Goal: Information Seeking & Learning: Learn about a topic

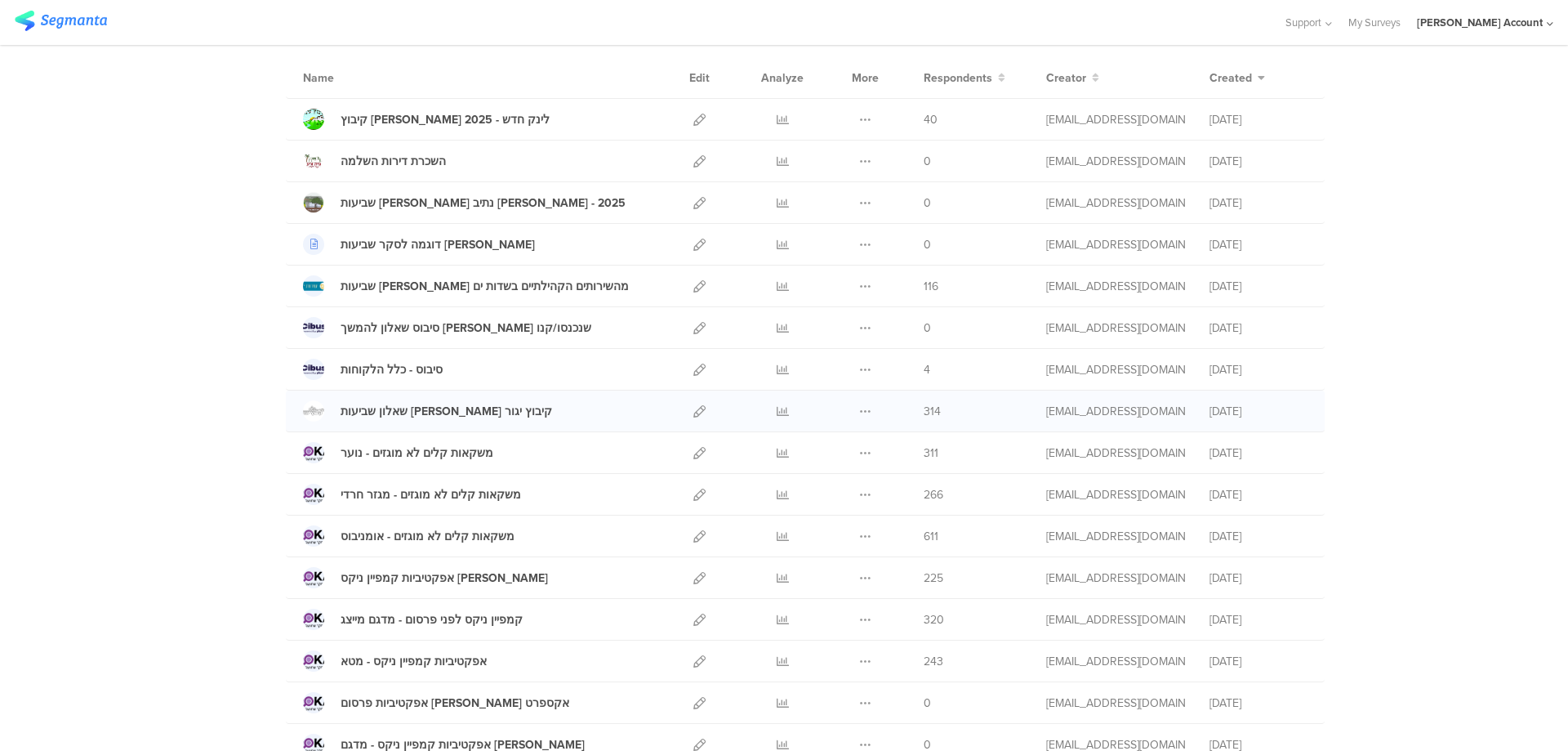
scroll to position [219, 0]
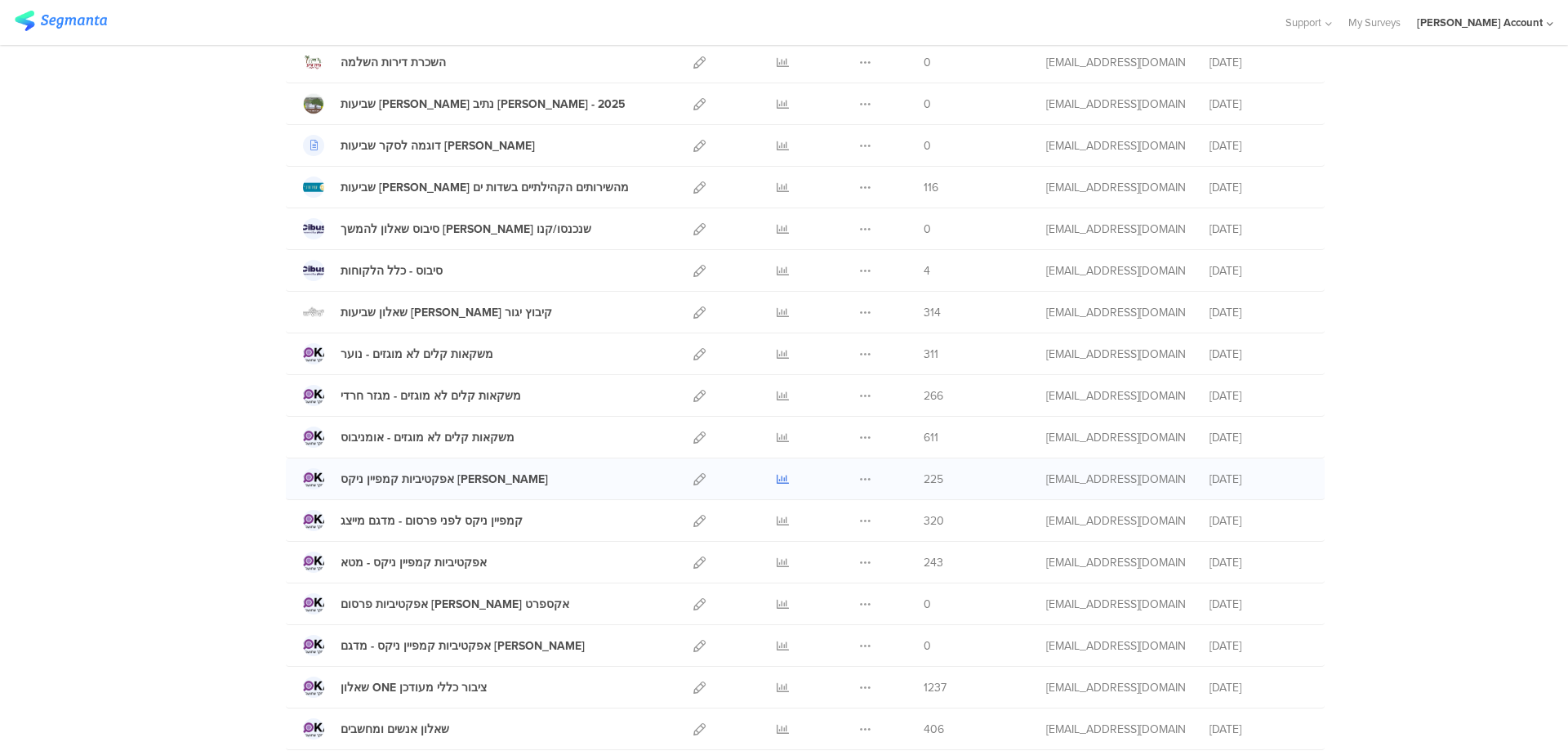
click at [777, 474] on icon at bounding box center [782, 479] width 12 height 12
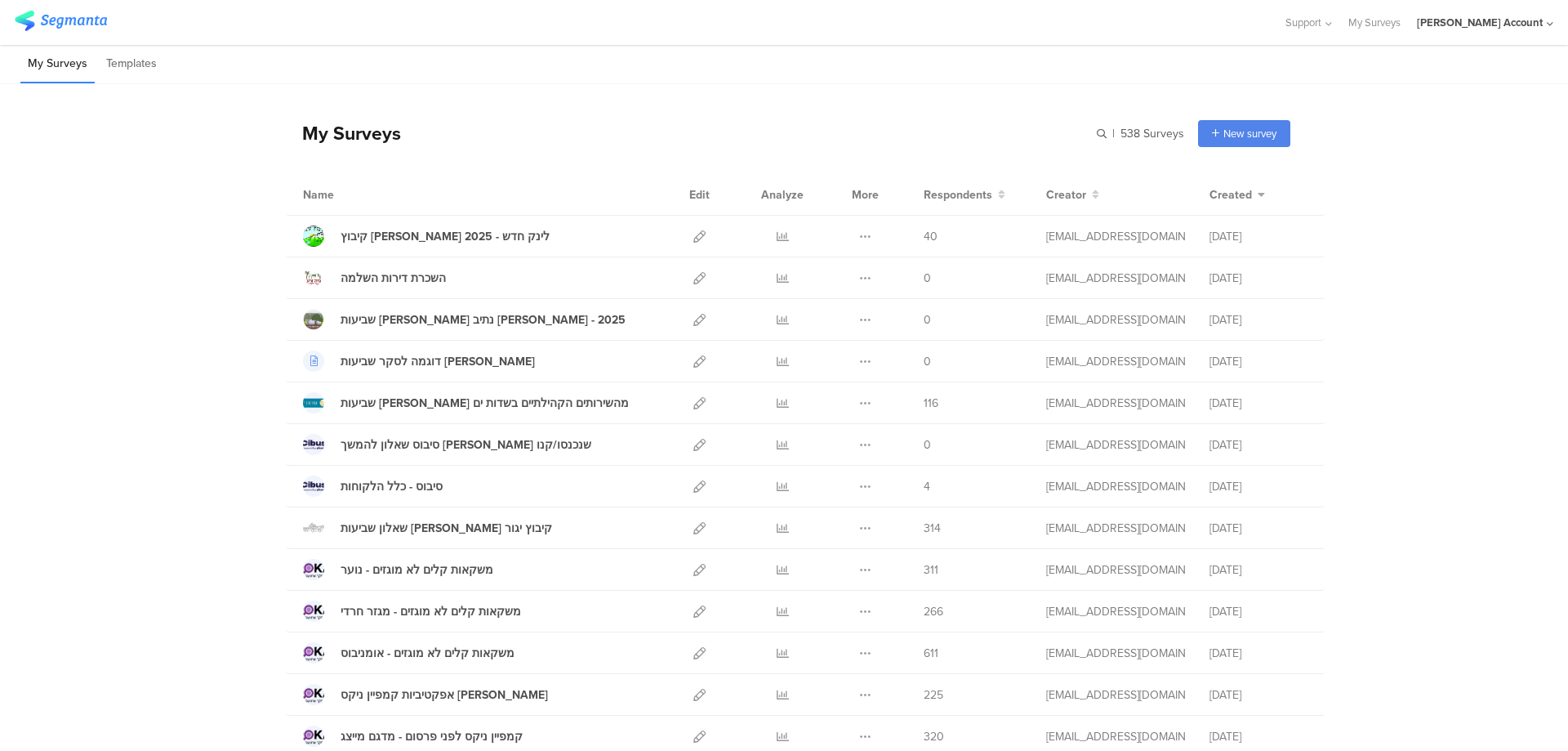
scroll to position [0, 0]
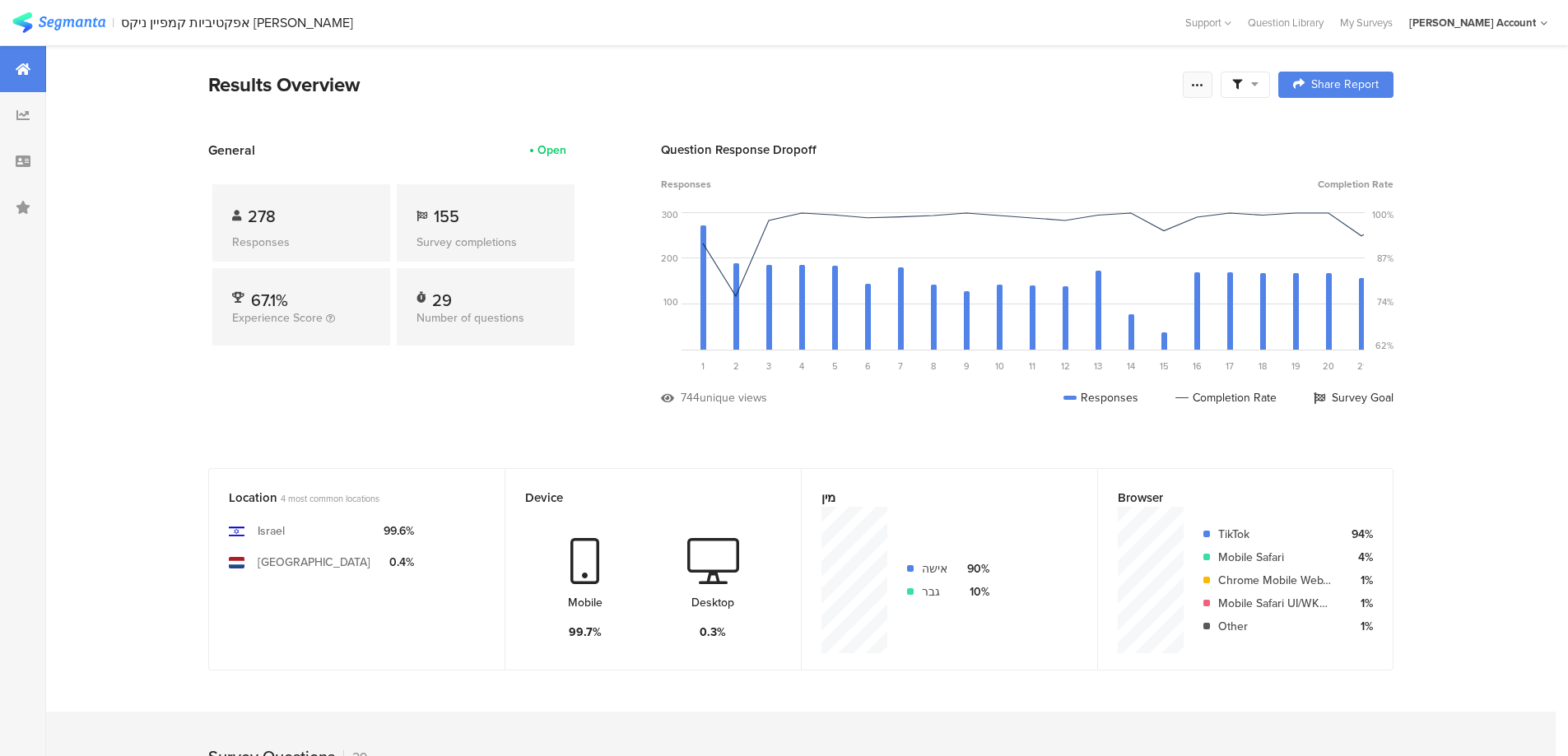
click at [1204, 85] on icon at bounding box center [1198, 85] width 13 height 13
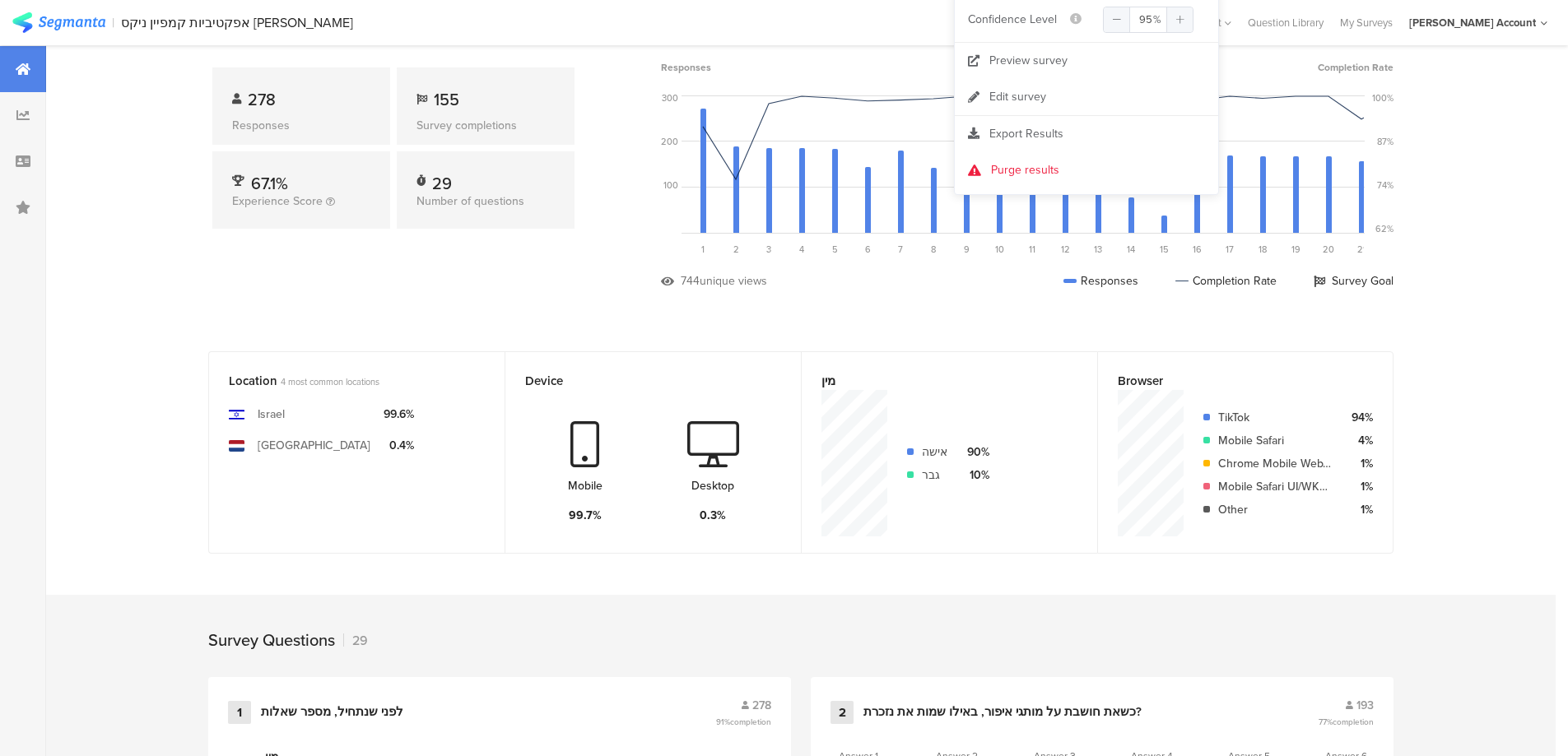
scroll to position [220, 0]
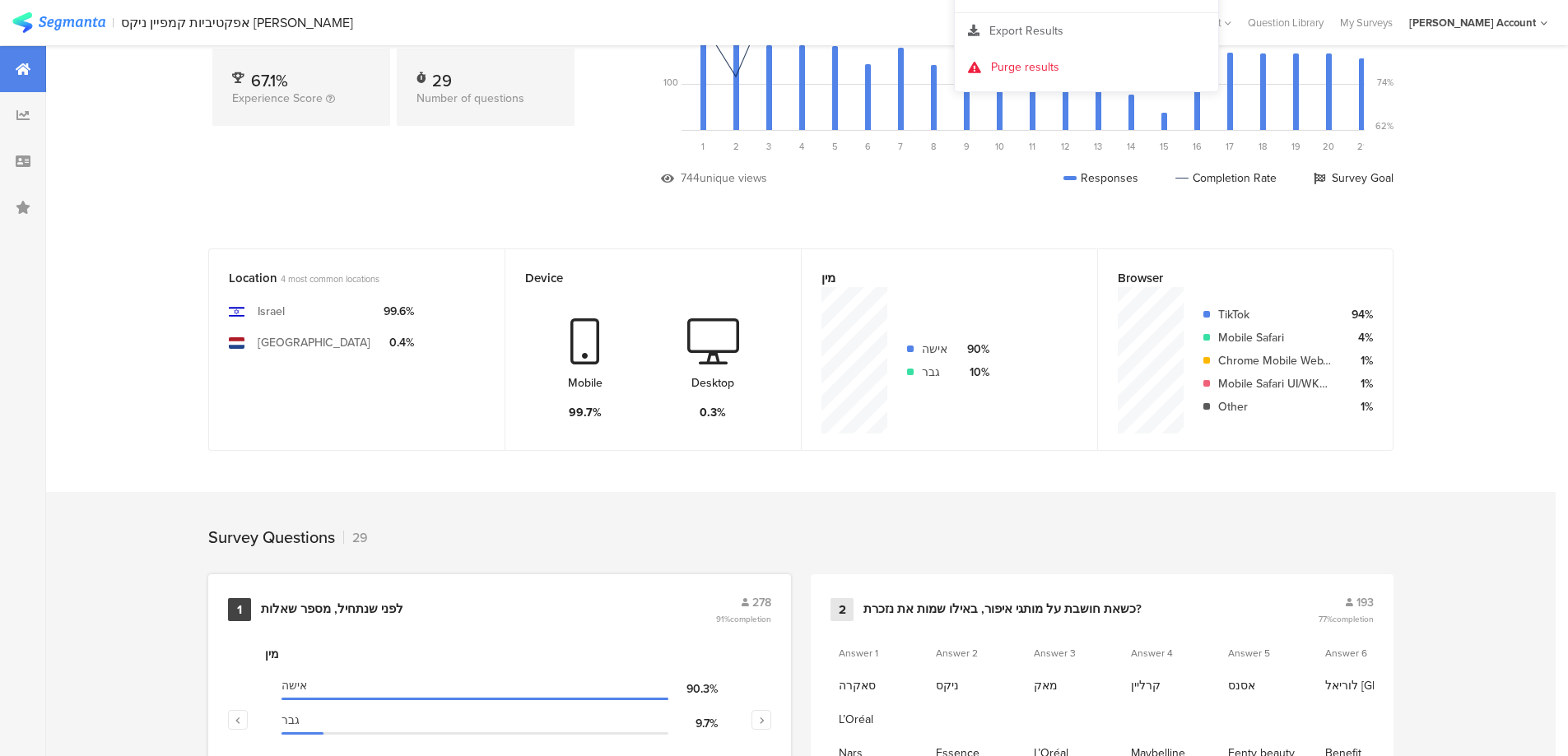
click at [354, 604] on div "לפני שנתחיל, מספר שאלות" at bounding box center [332, 610] width 143 height 17
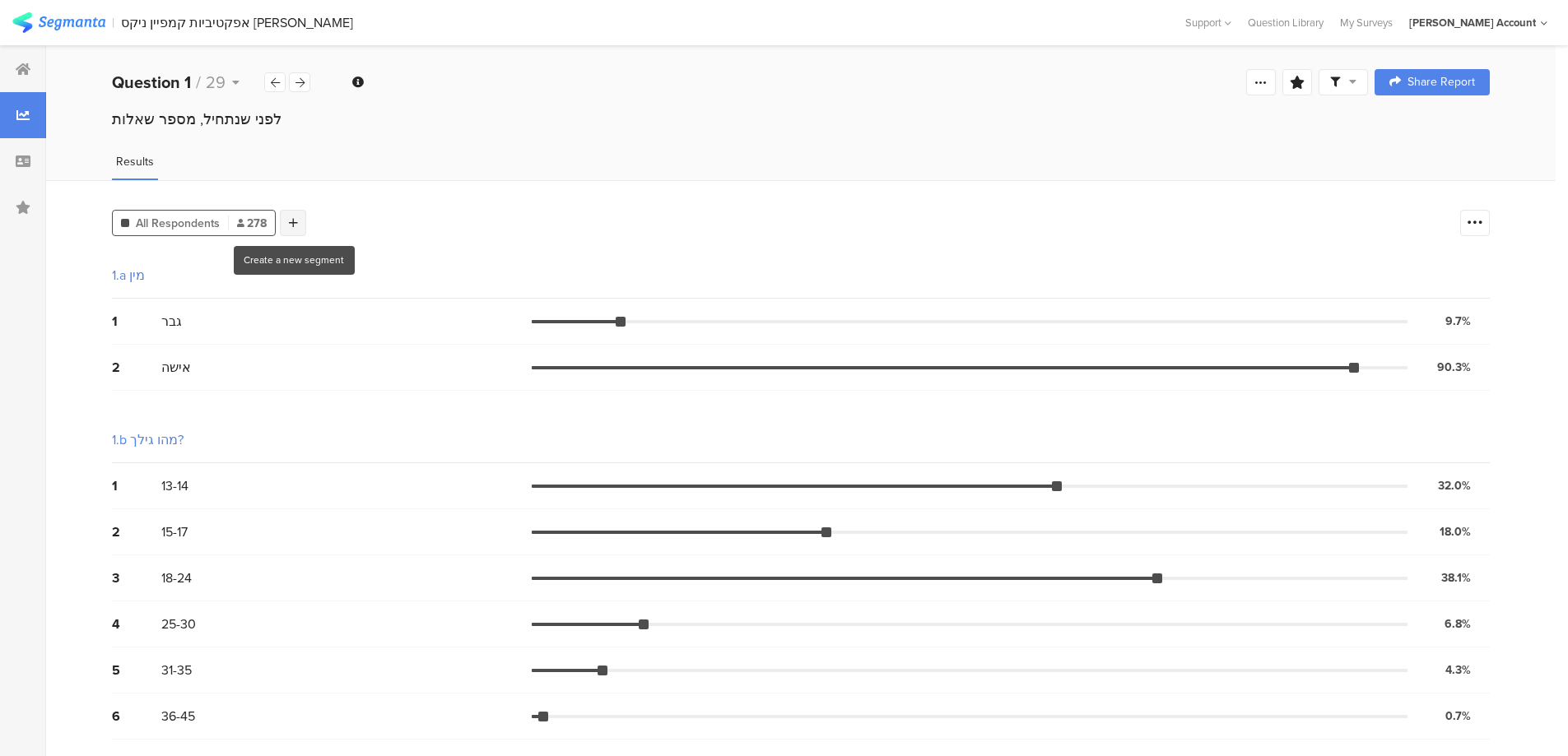
click at [296, 215] on div at bounding box center [293, 223] width 26 height 26
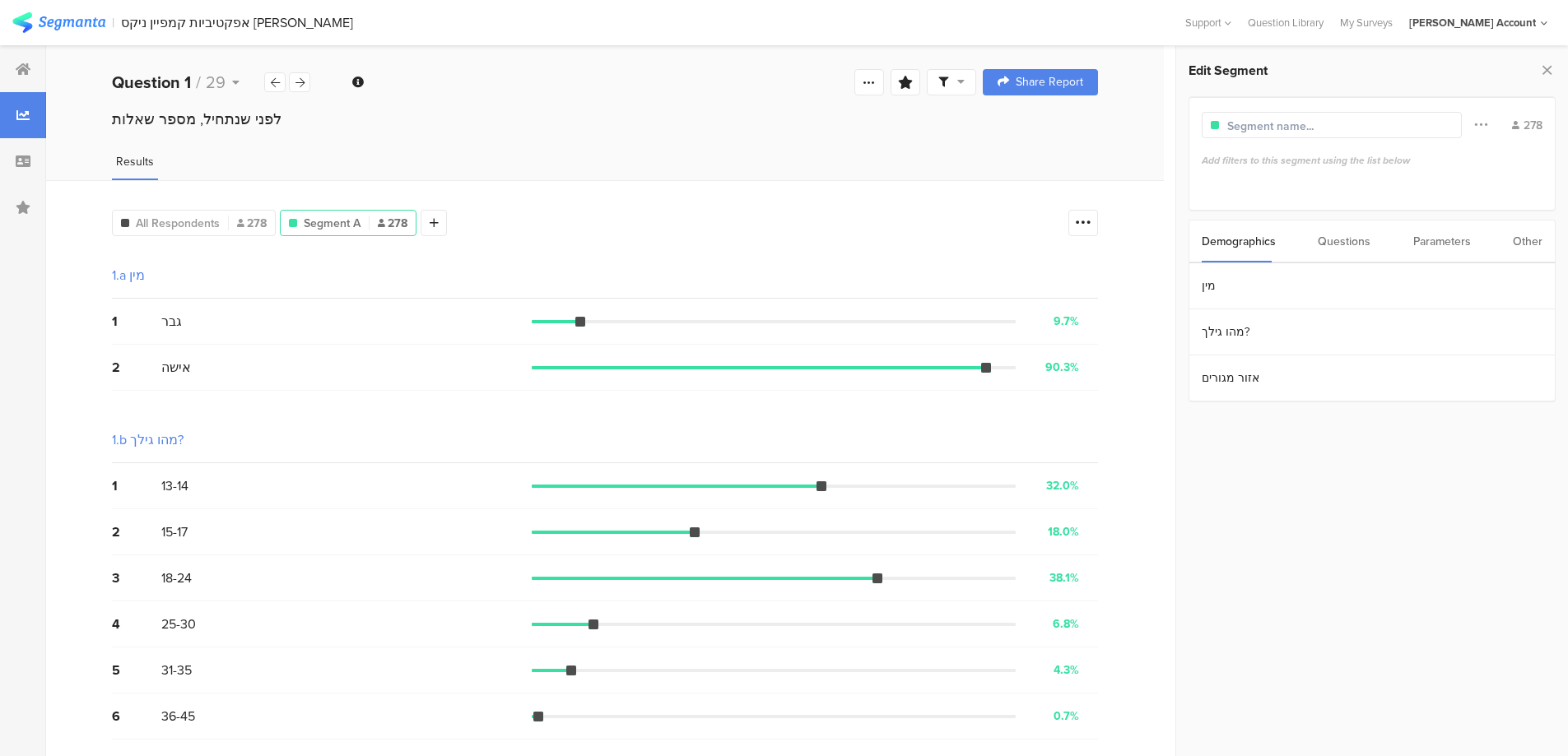
click at [1463, 236] on div "Parameters" at bounding box center [1442, 241] width 58 height 42
click at [1524, 240] on div "Other" at bounding box center [1528, 241] width 30 height 42
click at [1284, 284] on section "Time Range" at bounding box center [1372, 285] width 366 height 46
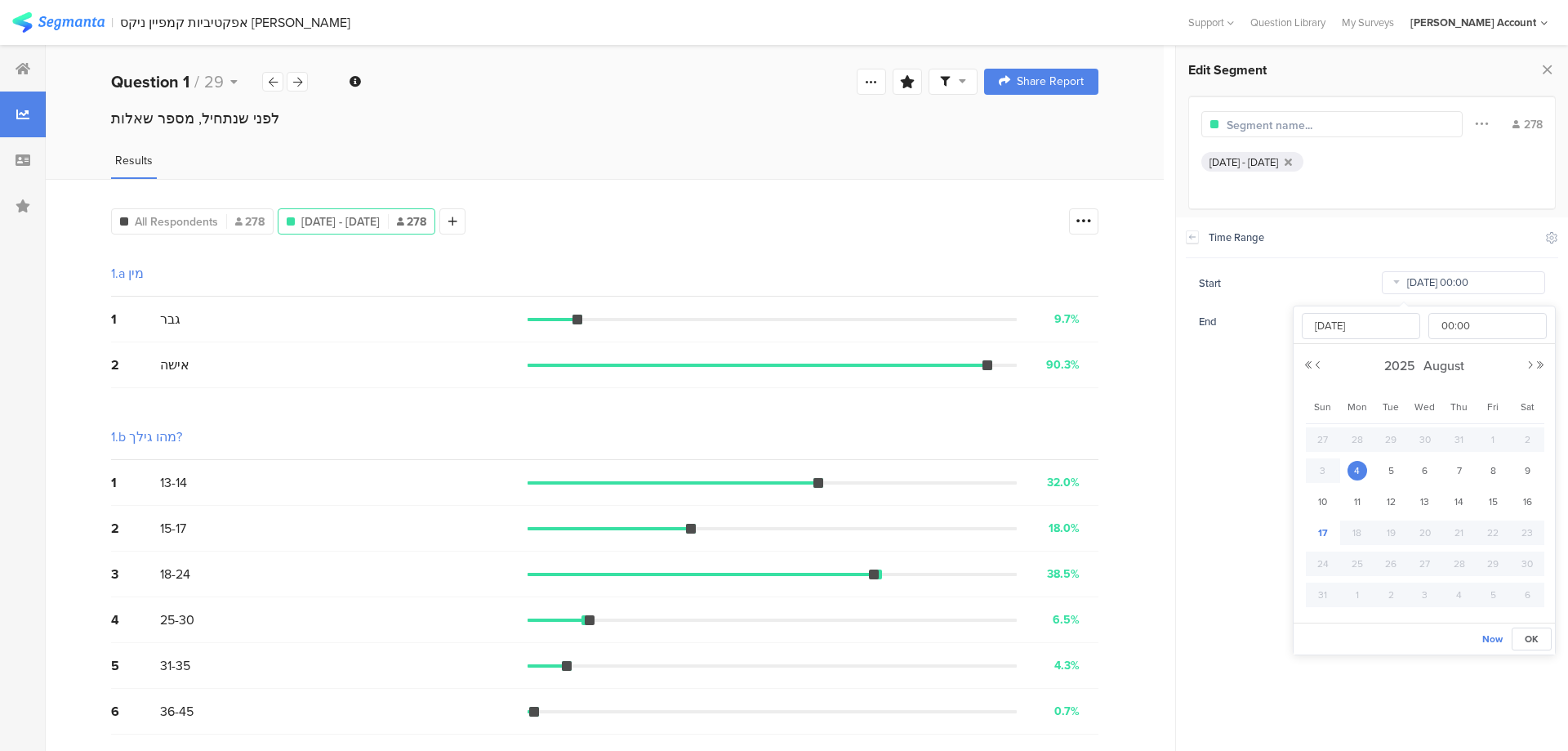
click at [1410, 276] on input "Aug 04 2025 00:00" at bounding box center [1463, 282] width 163 height 23
click at [1364, 467] on span "4" at bounding box center [1357, 470] width 19 height 19
click at [1460, 331] on input "00:00" at bounding box center [1487, 326] width 118 height 26
click at [1240, 411] on section "Time Range Include Respondents Start Aug 04 2025 00:00 End Aug 17 2025 23:59" at bounding box center [1362, 484] width 389 height 533
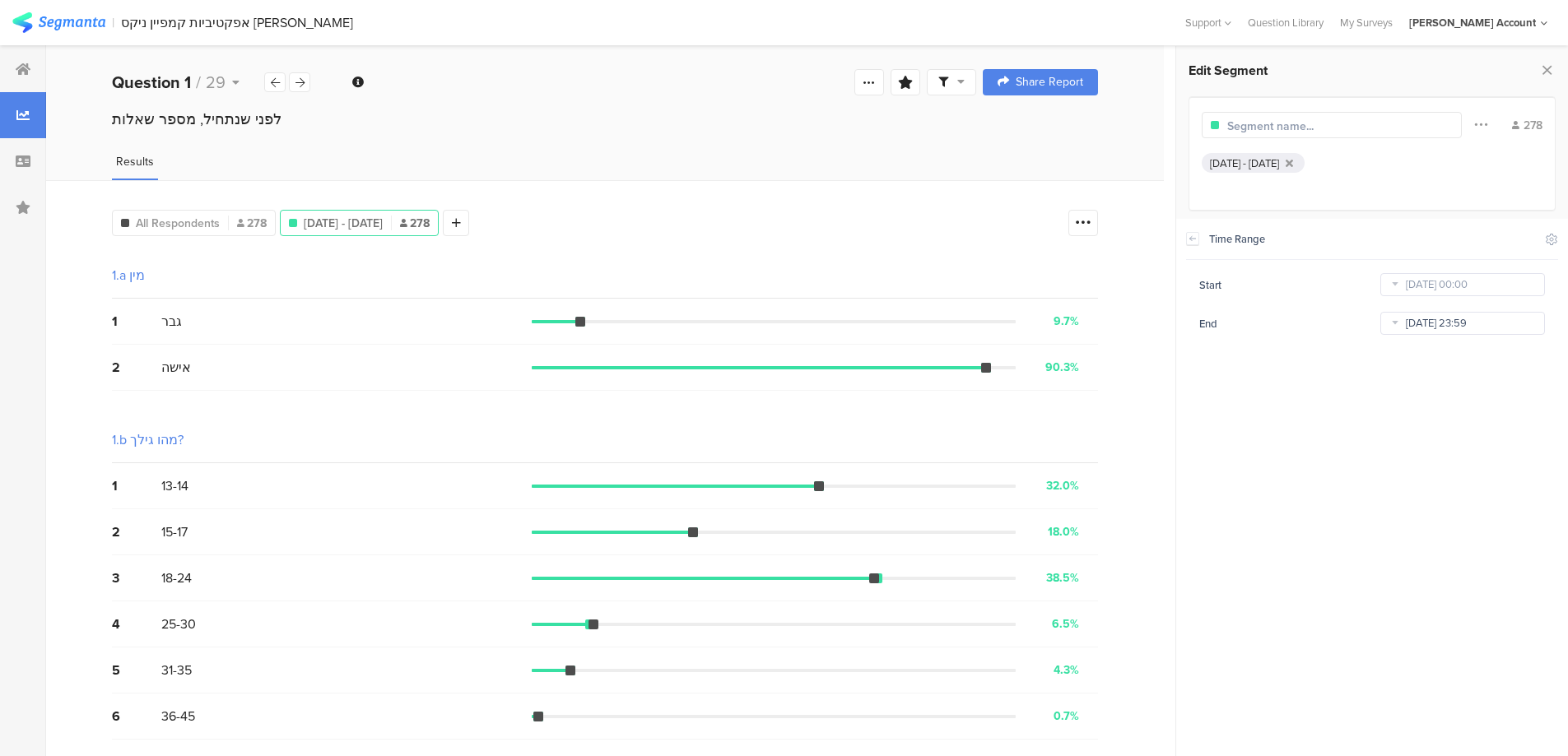
click at [1422, 322] on input "Aug 17 2025 23:59" at bounding box center [1462, 323] width 164 height 23
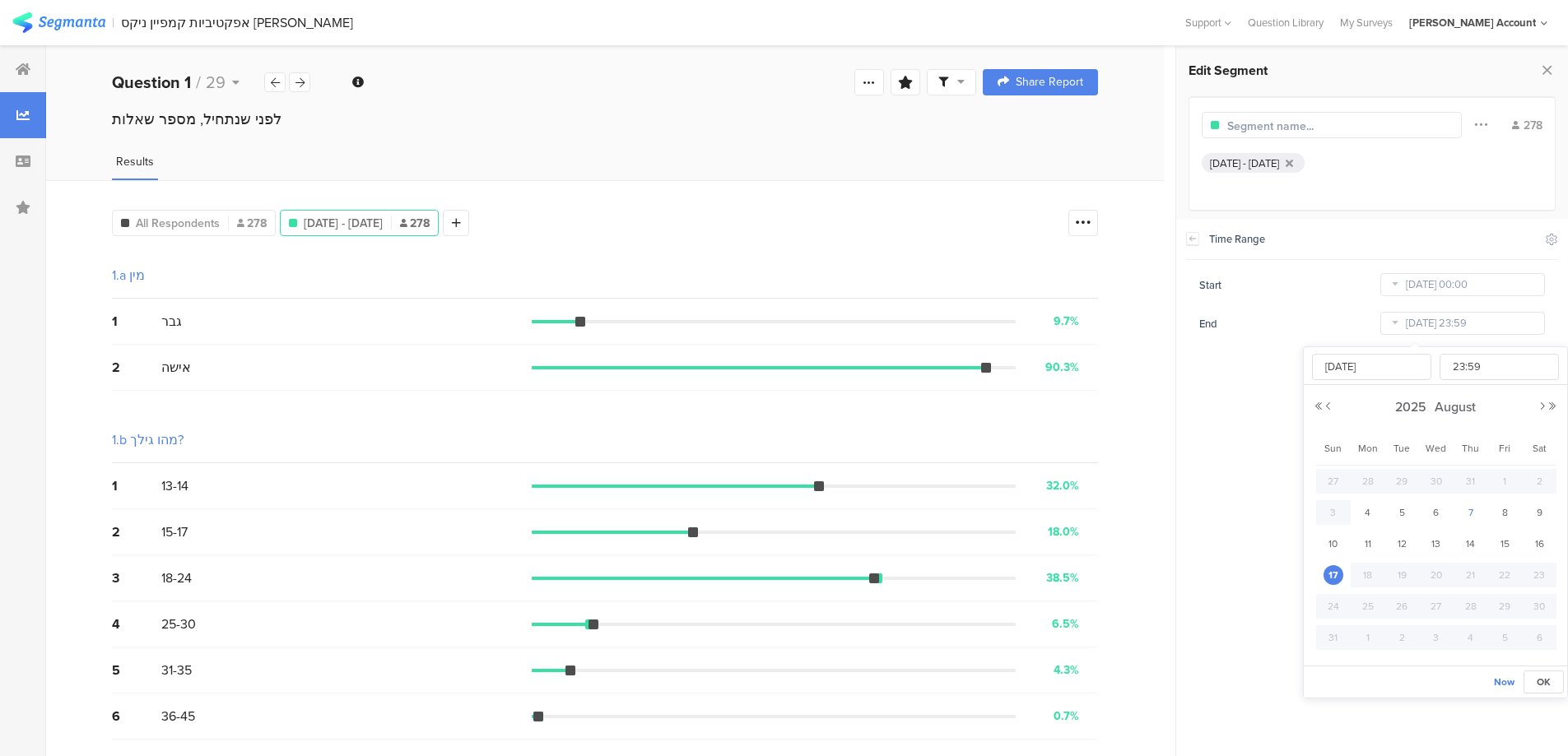
click at [1471, 511] on span "7" at bounding box center [1470, 512] width 20 height 20
type input "Aug 07 2025 23:59"
type input "Aug 07 2025"
click at [454, 224] on icon at bounding box center [450, 223] width 9 height 11
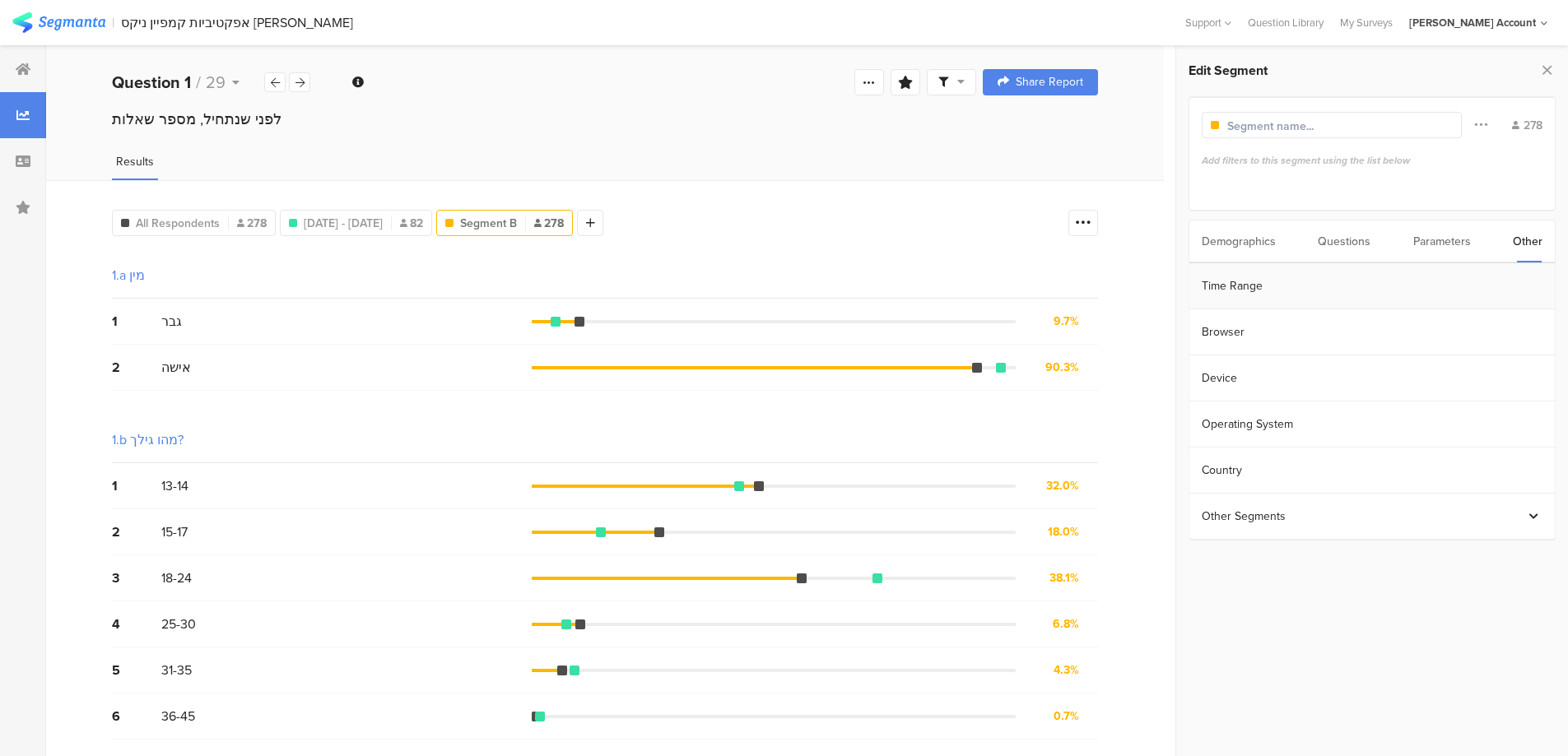
click at [1284, 290] on section "Time Range" at bounding box center [1372, 285] width 366 height 46
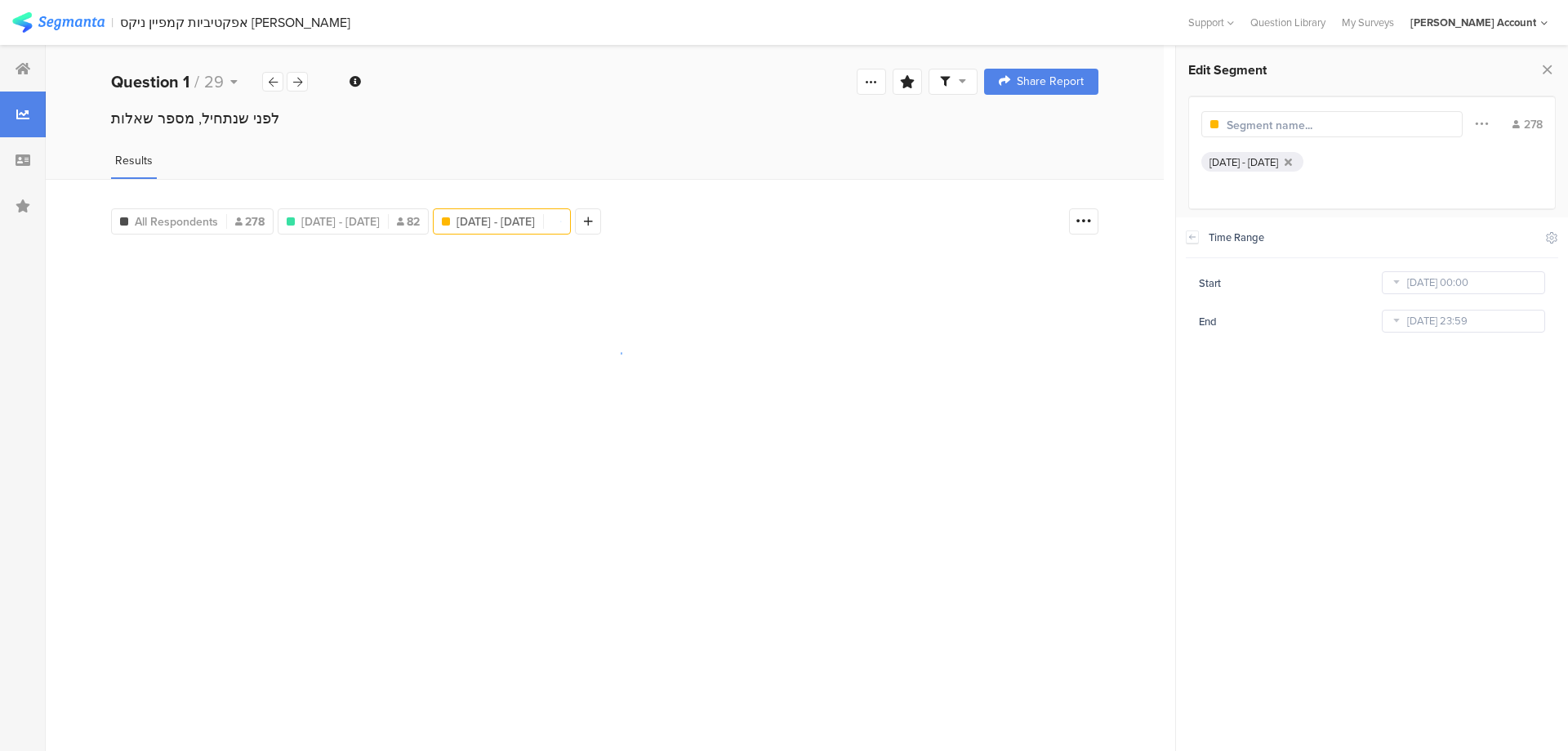
click at [1396, 288] on div "Aug 04 2025 00:00" at bounding box center [1463, 282] width 163 height 26
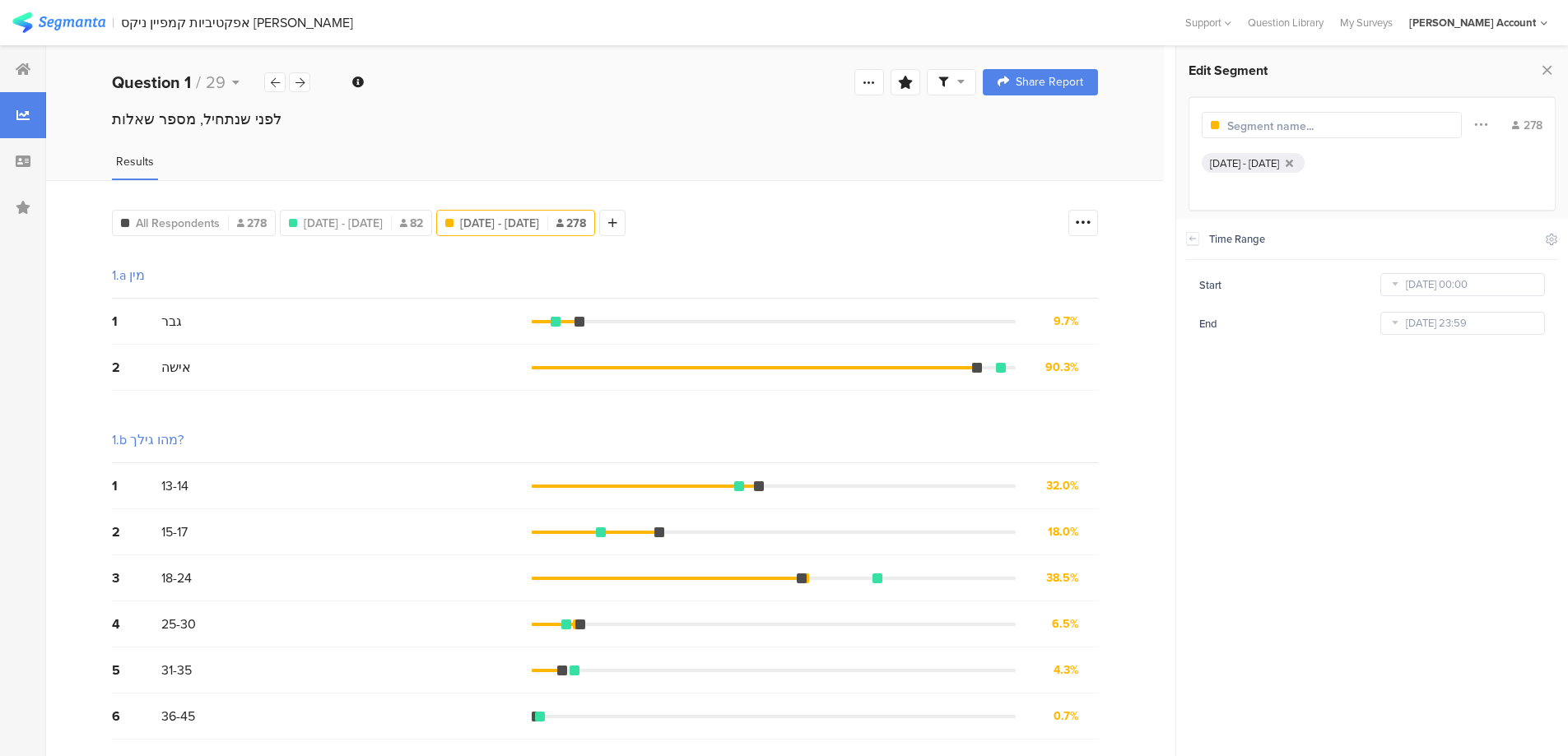
click at [1395, 289] on icon at bounding box center [1395, 284] width 21 height 26
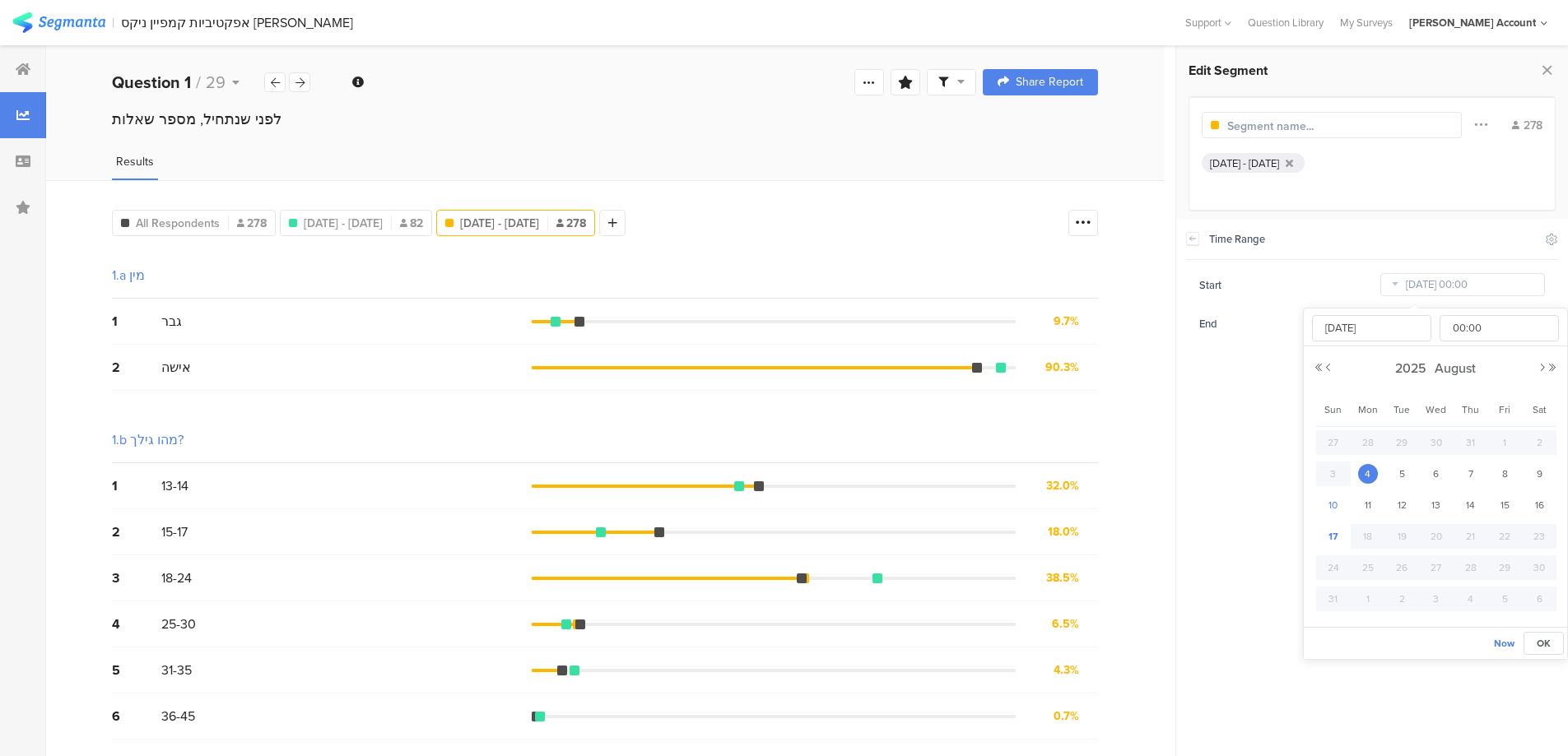
click at [1333, 500] on span "10" at bounding box center [1333, 504] width 20 height 20
type input "Aug 10 2025 00:00"
type input "Aug 10 2025"
click at [1431, 293] on input "Aug 10 2025 00:00" at bounding box center [1462, 284] width 164 height 23
click at [1459, 500] on div "14" at bounding box center [1470, 504] width 35 height 24
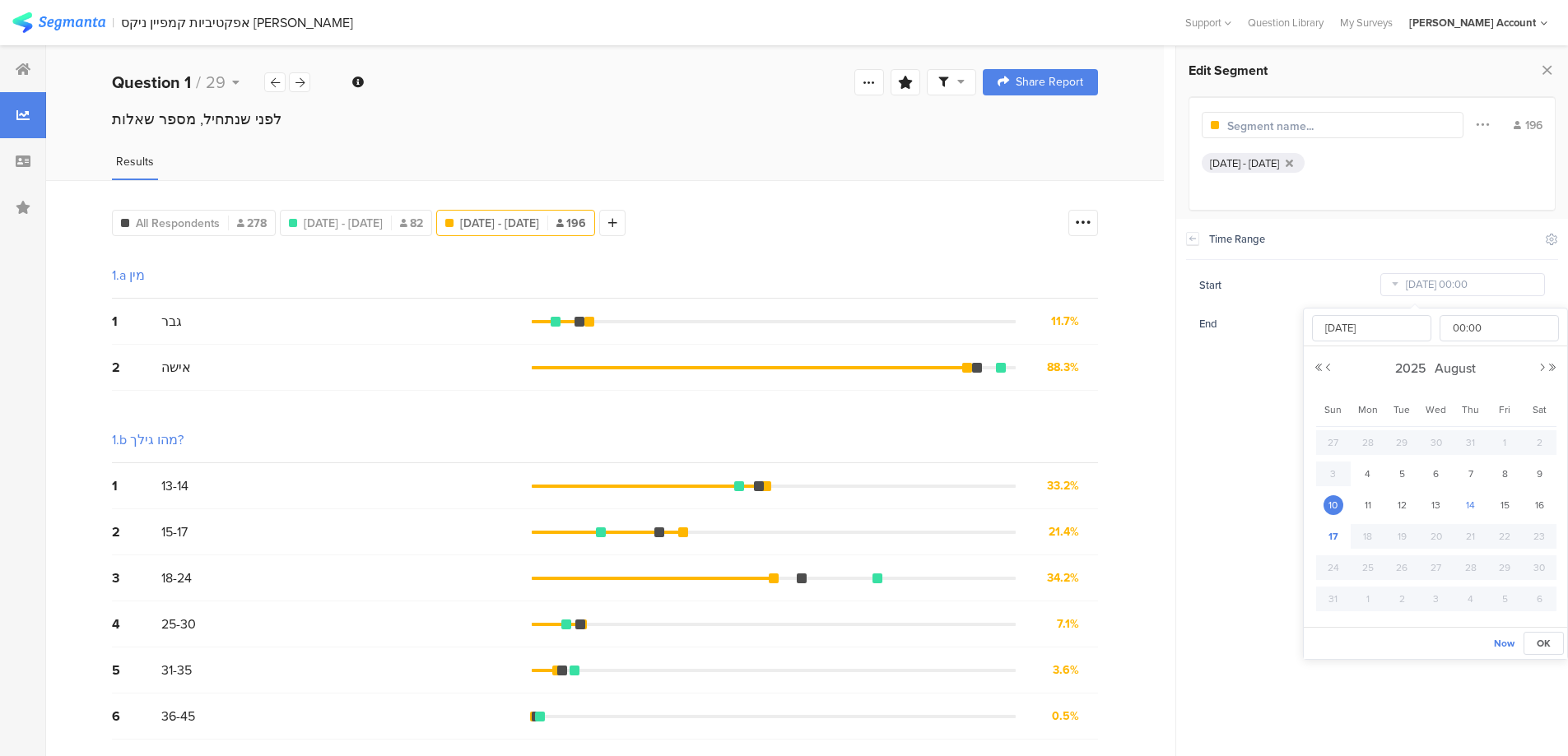
type input "Aug 14 2025 00:00"
type input "Aug 14 2025"
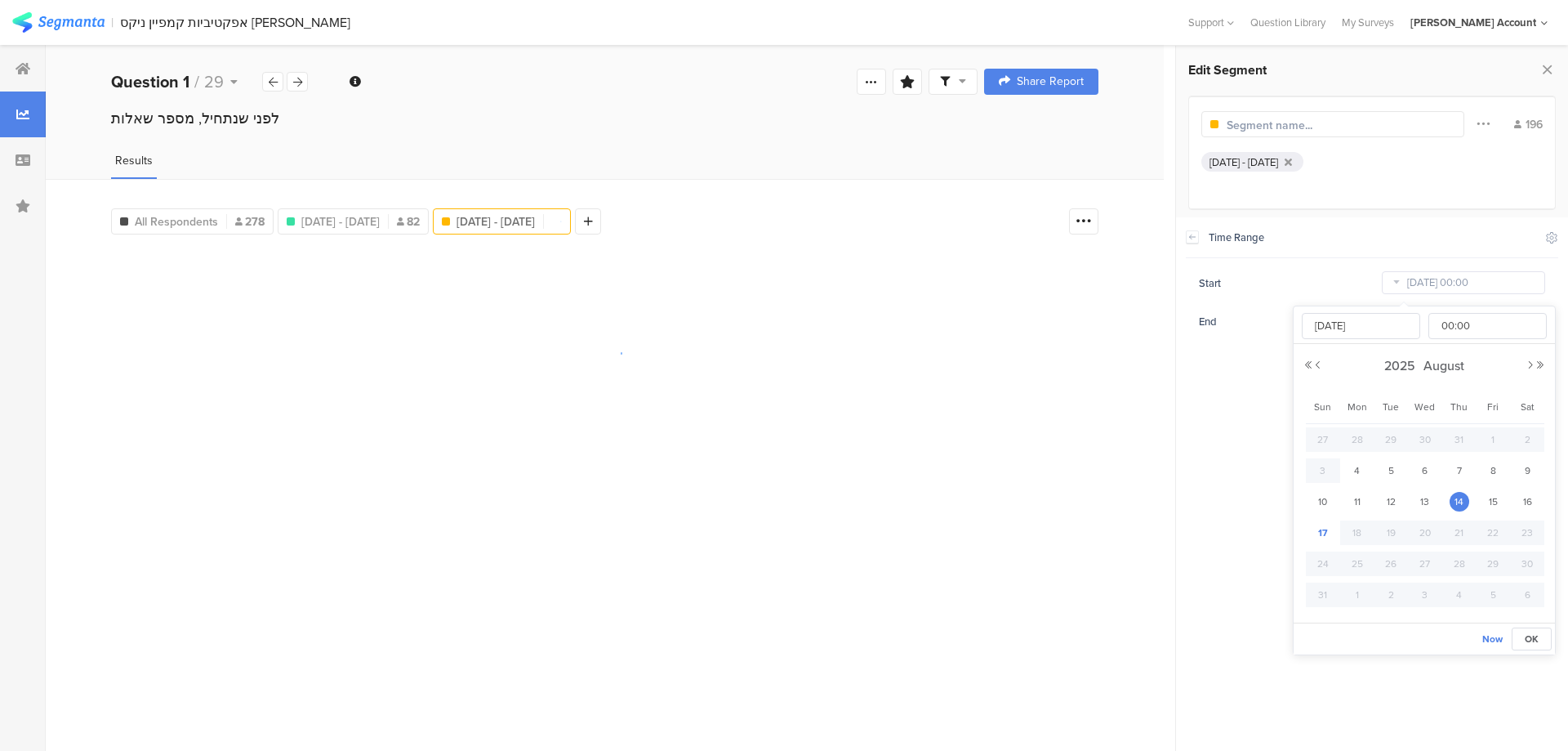
click at [1394, 283] on input "Aug 14 2025 00:00" at bounding box center [1463, 282] width 163 height 23
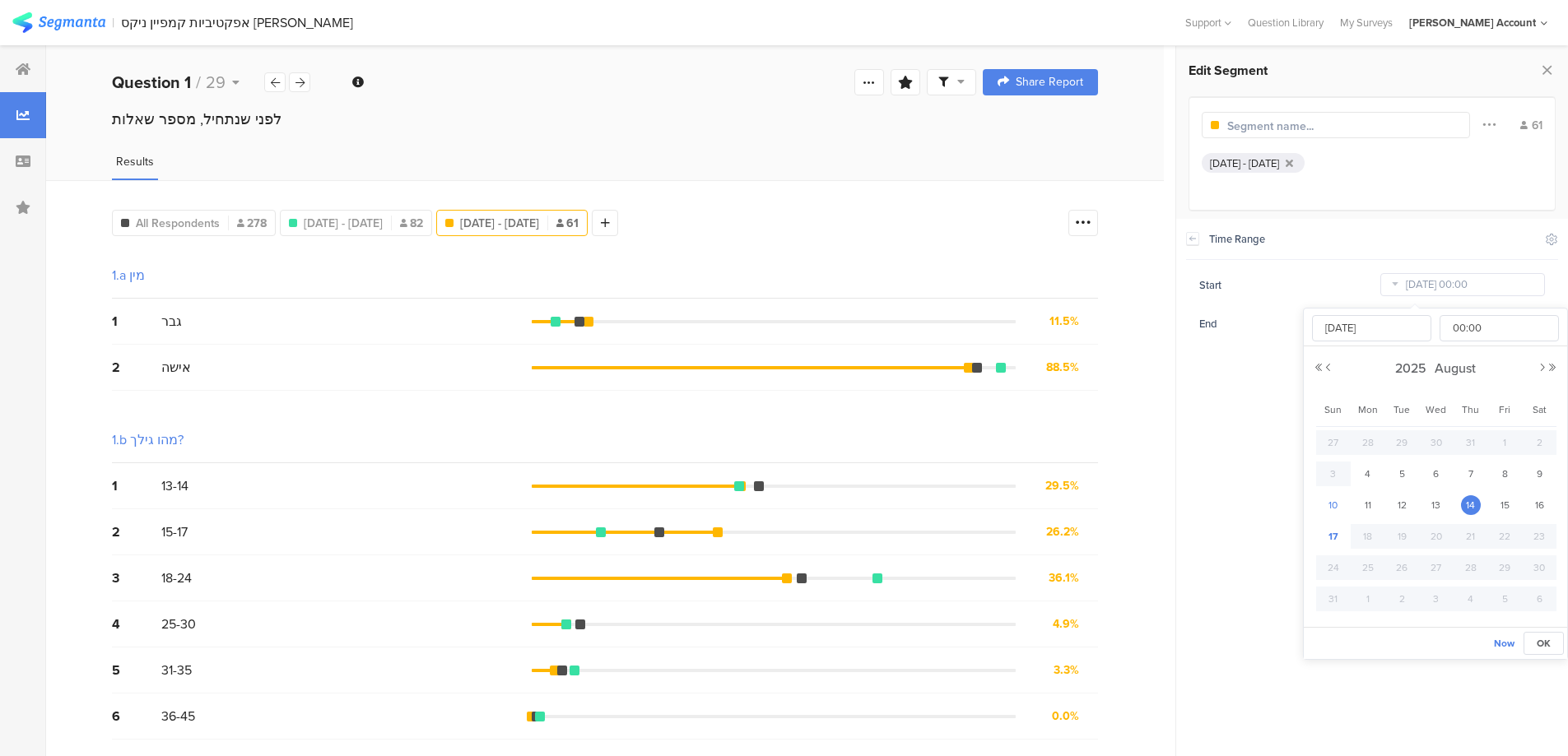
click at [1332, 500] on span "10" at bounding box center [1333, 504] width 20 height 20
type input "Aug 10 2025 00:00"
type input "Aug 10 2025"
click at [1357, 334] on input "Aug 10 2025" at bounding box center [1371, 328] width 119 height 26
click at [1459, 501] on div "14" at bounding box center [1470, 504] width 35 height 24
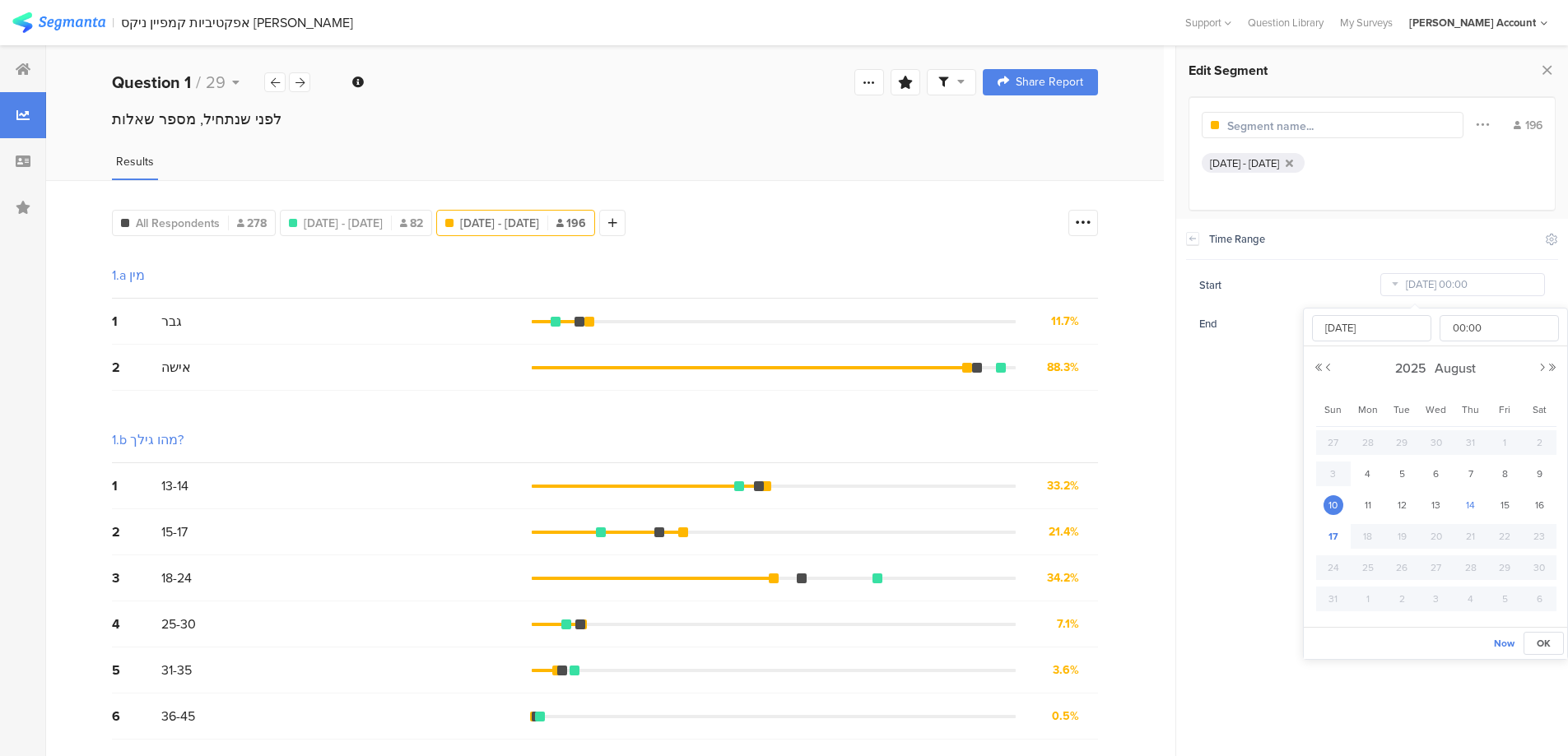
type input "Aug 14 2025 00:00"
type input "Aug 14 2025"
click at [1415, 281] on div "Aug 14 2025 00:00" at bounding box center [1462, 284] width 164 height 26
click at [1163, 430] on div "All Respondents 278 Aug 04, 2025 - Aug 07, 2025 82 Aug 14, 2025 - Aug 17, 2025 …" at bounding box center [604, 663] width 1117 height 967
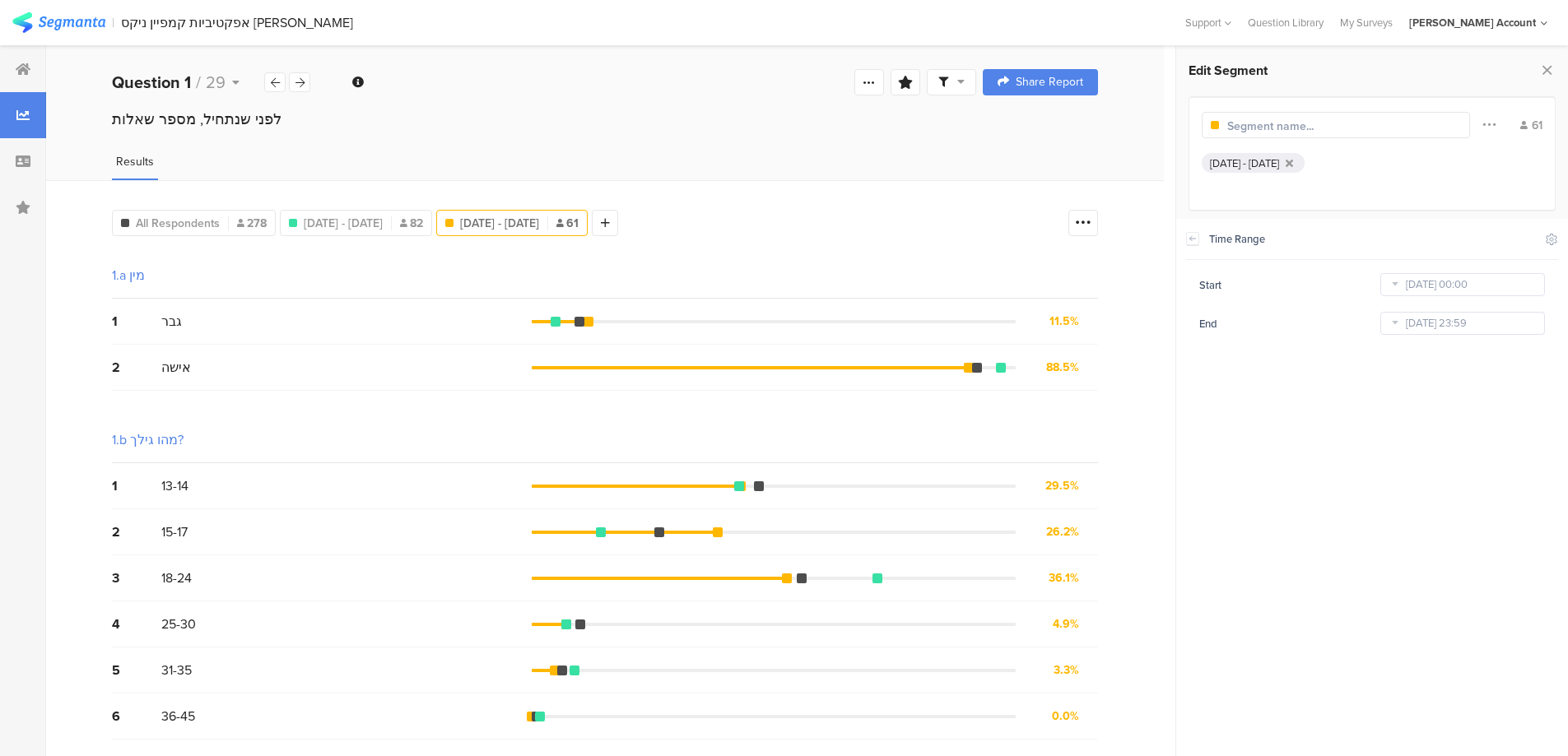
click at [1392, 289] on icon at bounding box center [1395, 284] width 21 height 26
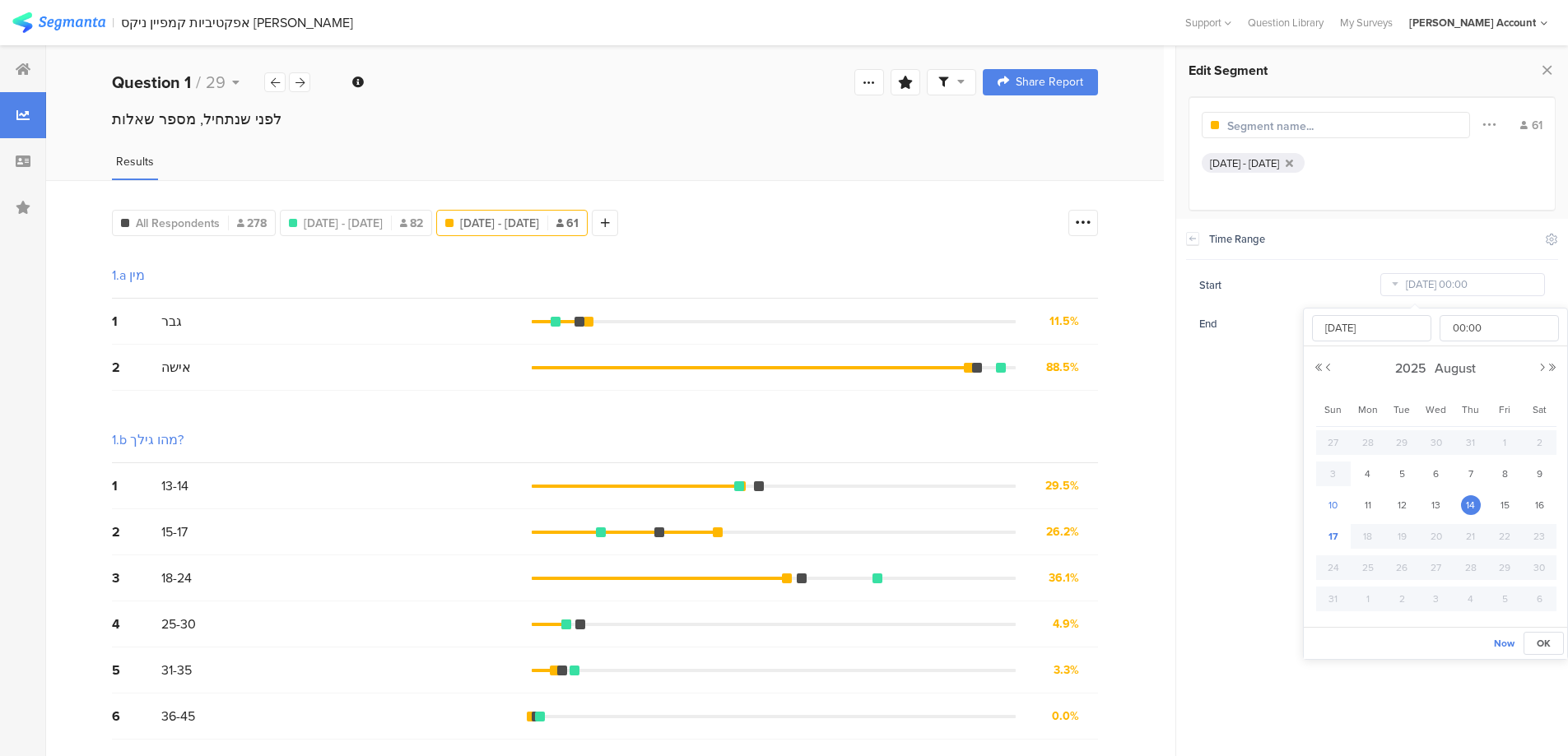
click at [1326, 500] on span "10" at bounding box center [1333, 504] width 20 height 20
type input "Aug 10 2025 00:00"
type input "Aug 10 2025"
click at [1321, 301] on div "Start Aug 10 2025 00:00 End Aug 17 2025 23:59" at bounding box center [1371, 304] width 372 height 65
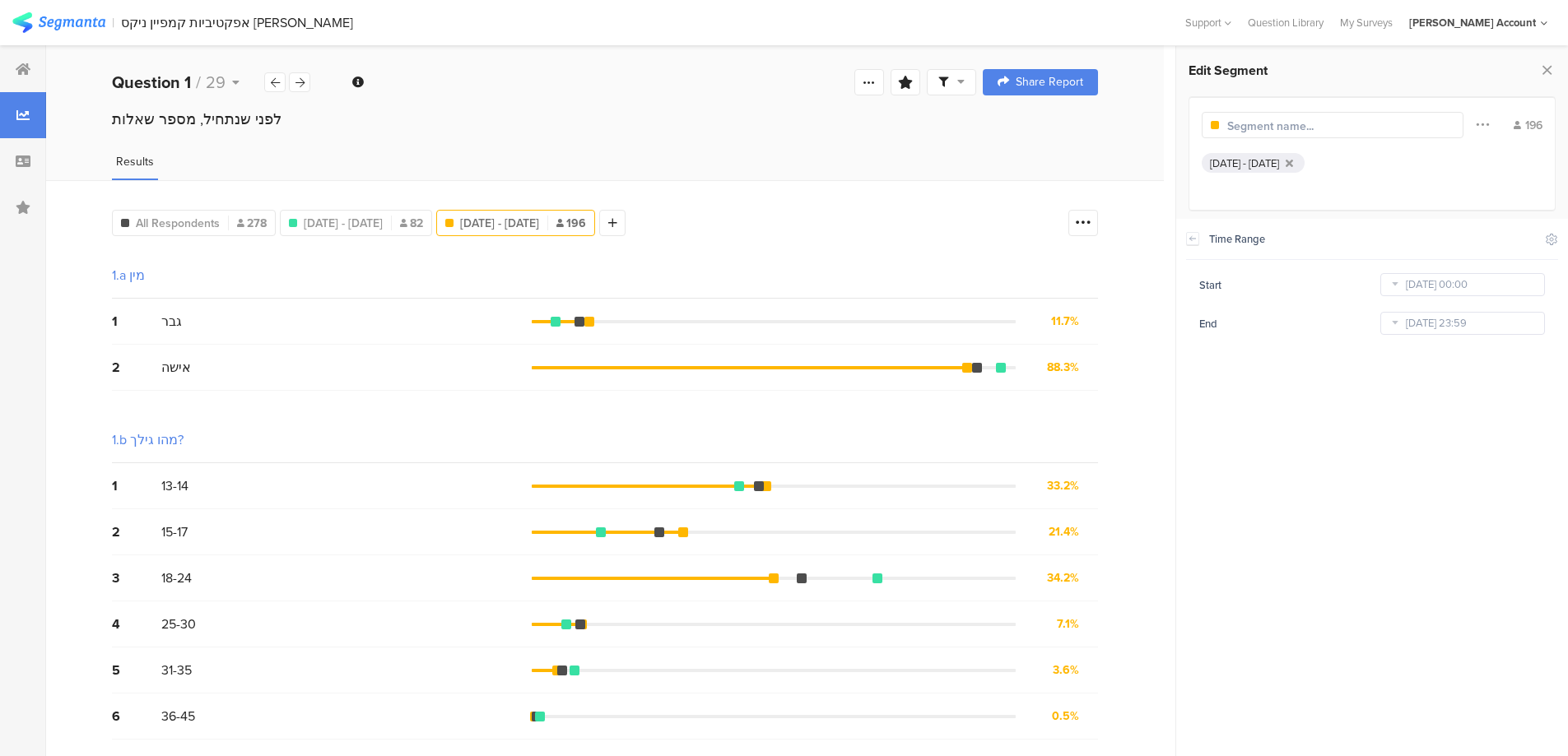
click at [1385, 319] on icon at bounding box center [1395, 323] width 21 height 26
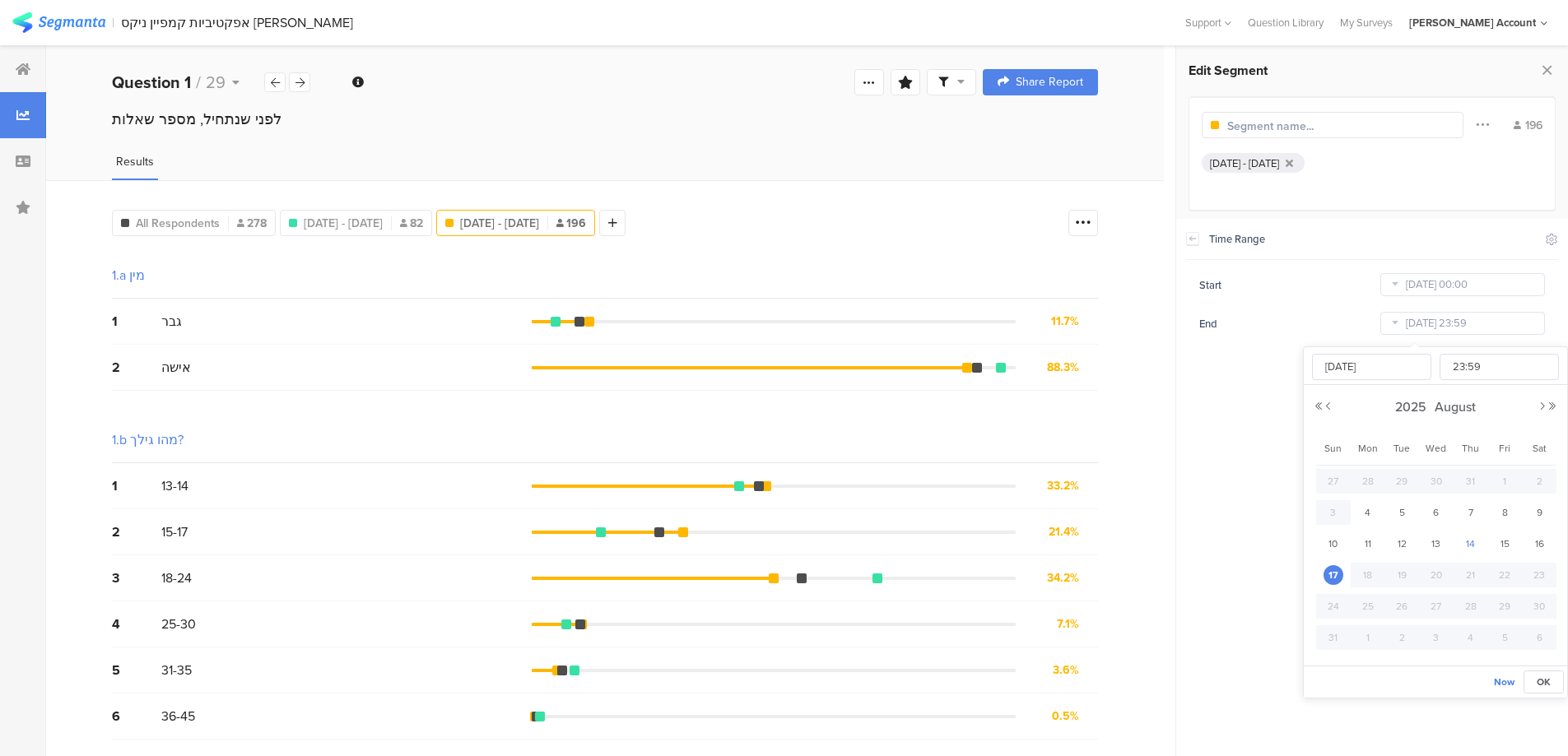
click at [1467, 543] on span "14" at bounding box center [1470, 543] width 20 height 20
type input "Aug 14 2025 23:59"
type input "Aug 14 2025"
click at [617, 221] on icon at bounding box center [612, 223] width 9 height 11
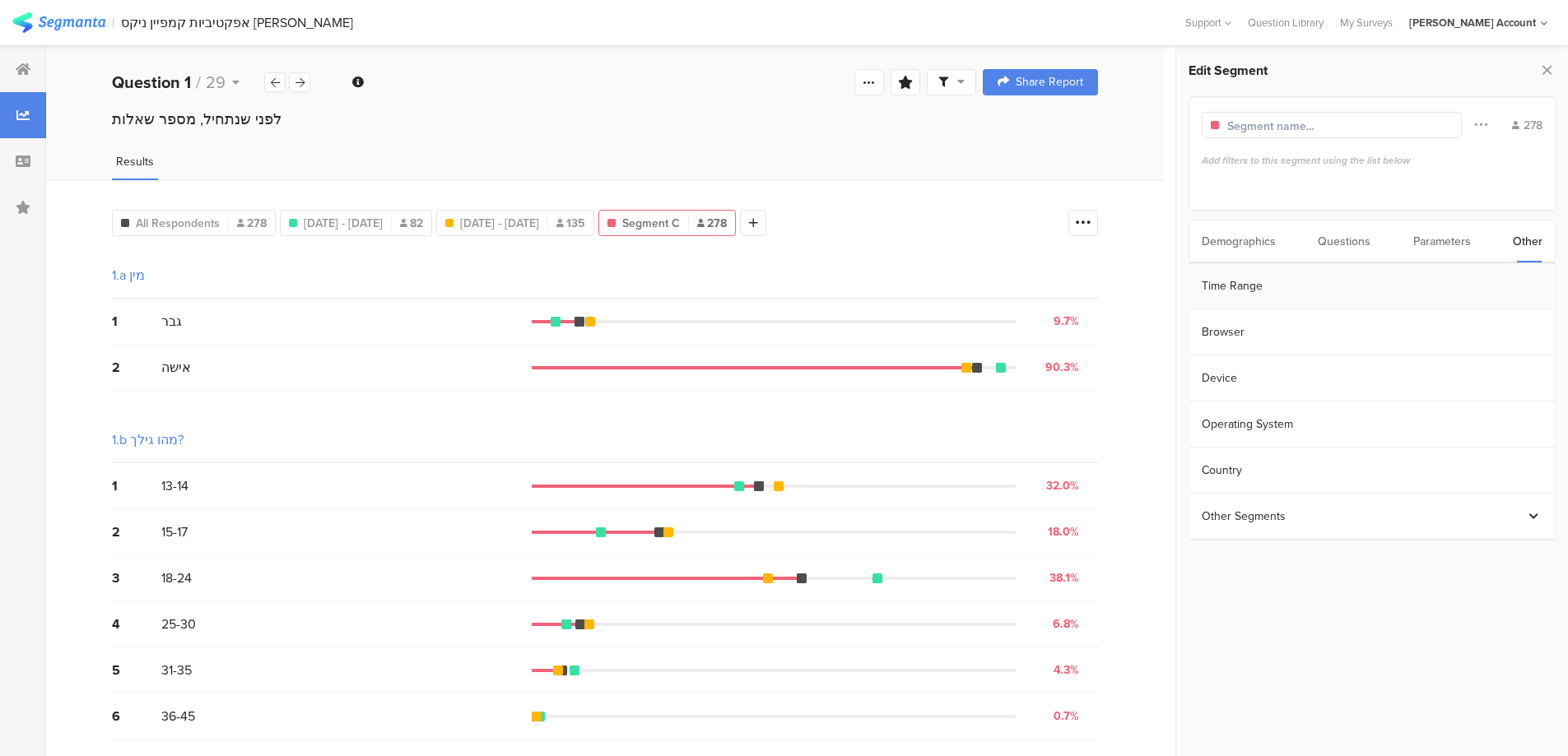
click at [1313, 290] on section "Time Range" at bounding box center [1372, 285] width 366 height 46
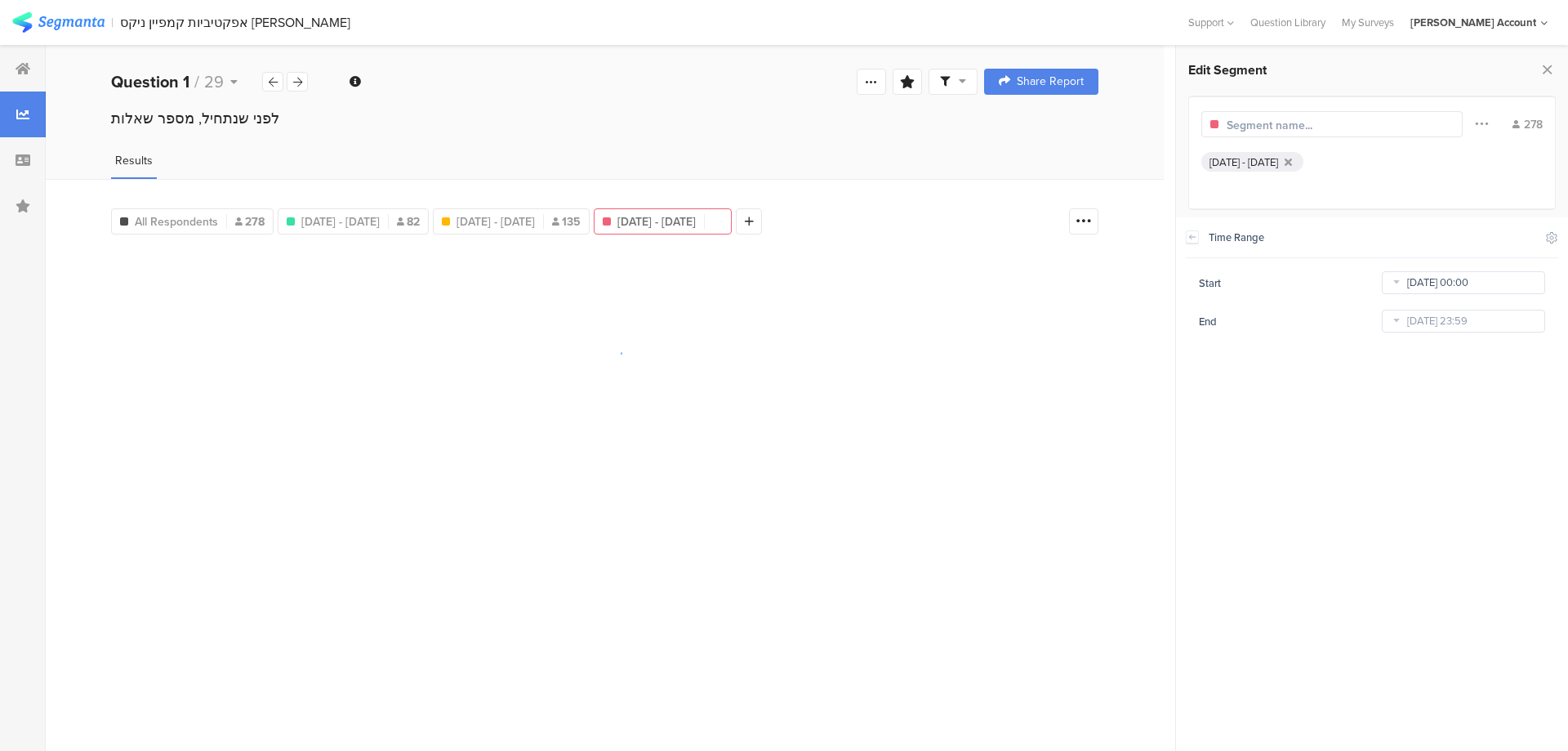
click at [1410, 285] on input "Aug 04 2025 00:00" at bounding box center [1463, 282] width 163 height 23
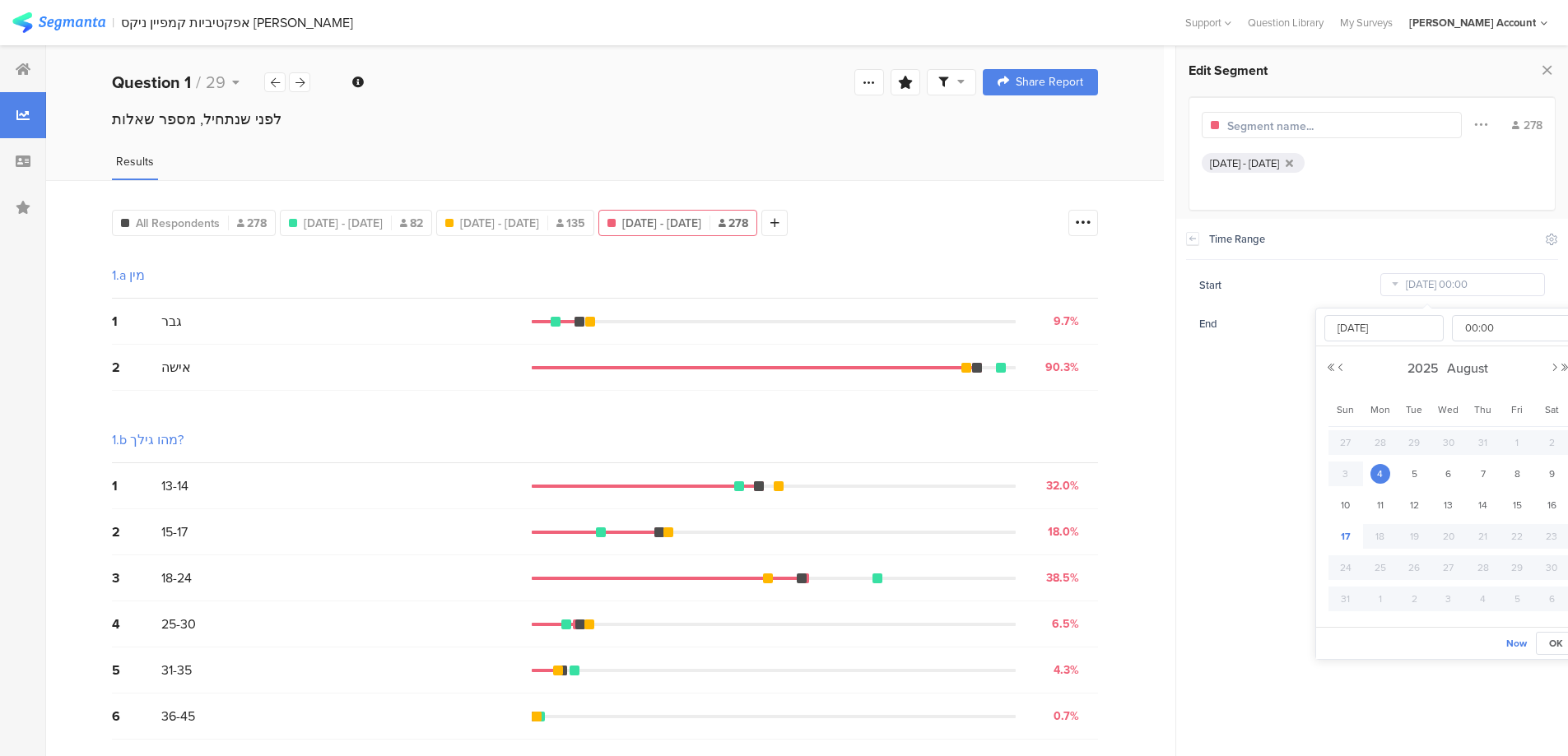
click at [1347, 527] on span "17" at bounding box center [1345, 536] width 20 height 20
type input "Aug 17 2025 00:00"
type input "Aug 17 2025"
click at [1331, 313] on div "Aug 17 2025 00:00 00 01 02 03 04 05 06 07 08 09 10 11 12 13 14 15 16 17 18 19 2…" at bounding box center [1448, 327] width 263 height 38
click at [1345, 532] on span "17" at bounding box center [1345, 536] width 20 height 20
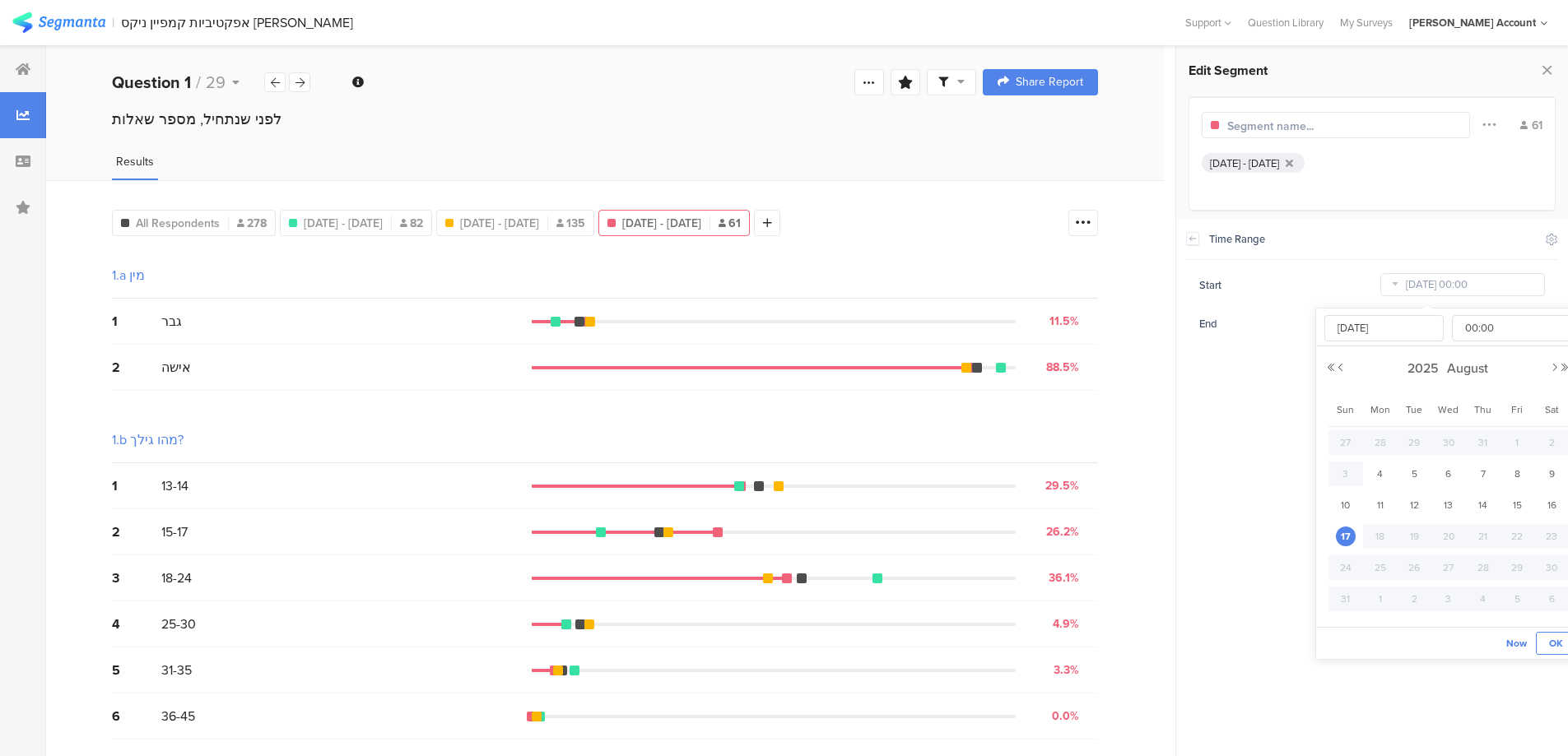
click at [1554, 641] on span "OK" at bounding box center [1555, 643] width 14 height 15
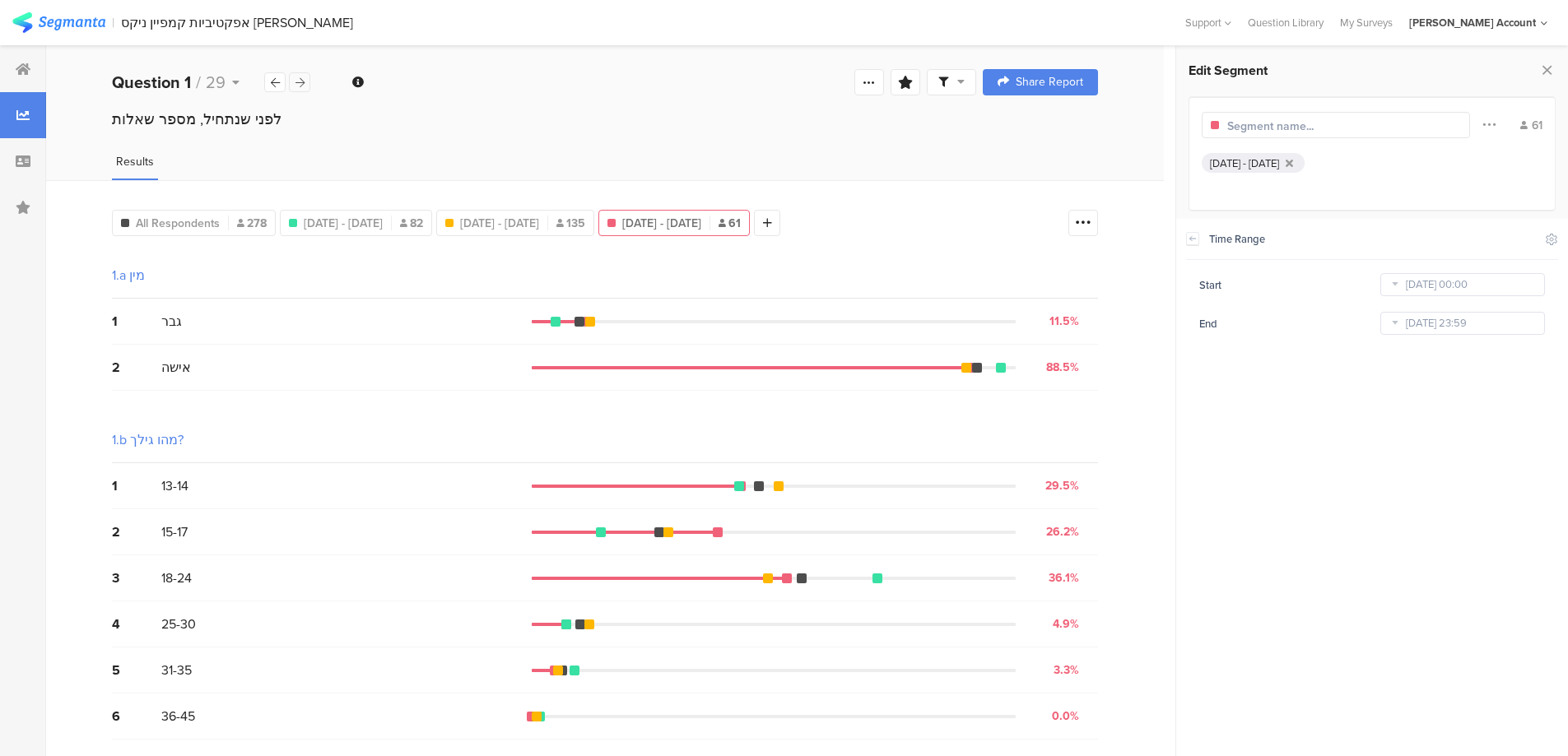
click at [303, 88] on icon at bounding box center [300, 82] width 9 height 10
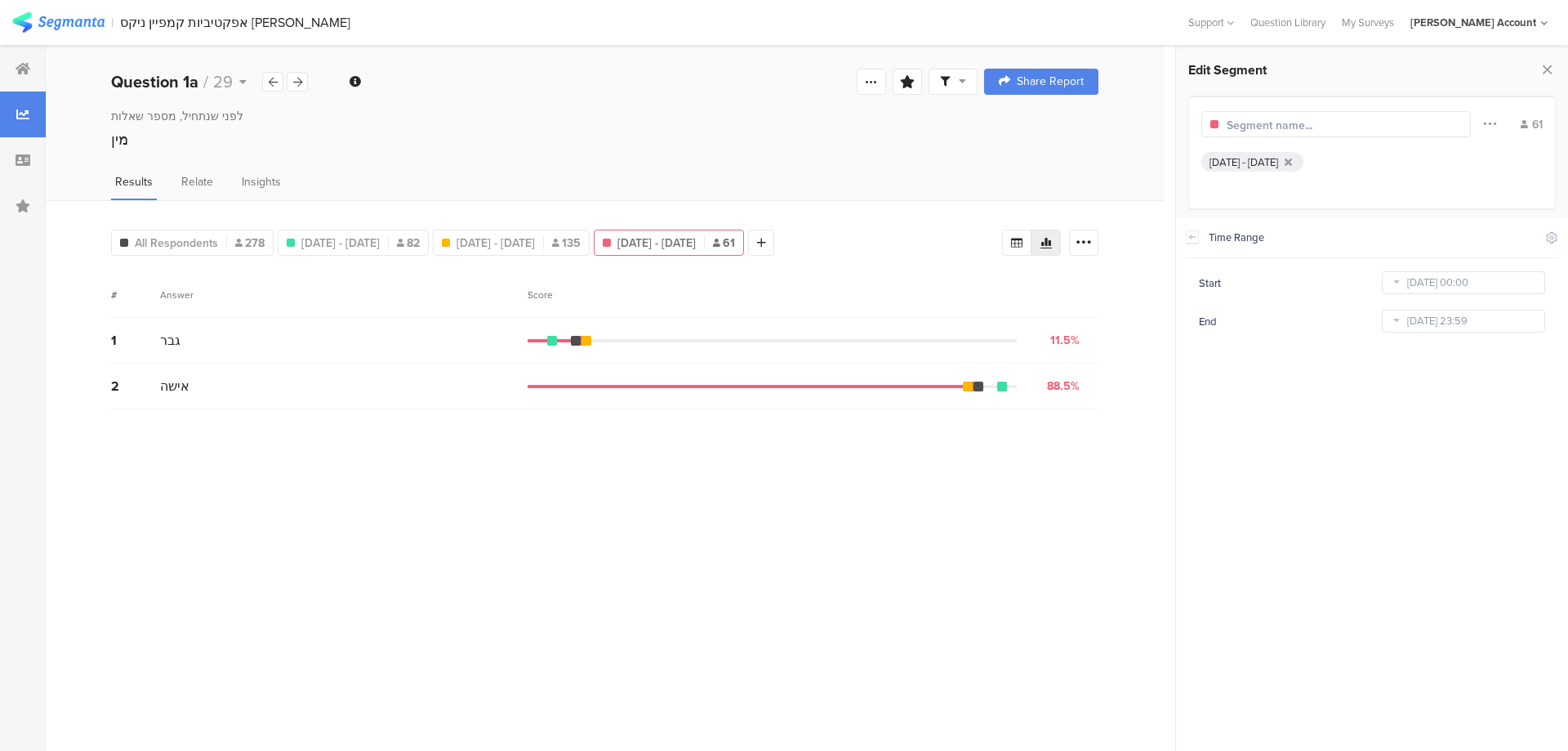
click at [958, 75] on span at bounding box center [952, 81] width 26 height 15
click at [1039, 126] on span at bounding box center [1029, 128] width 24 height 13
click at [380, 244] on span "Aug 04, 2025 - Aug 07, 2025" at bounding box center [341, 243] width 79 height 18
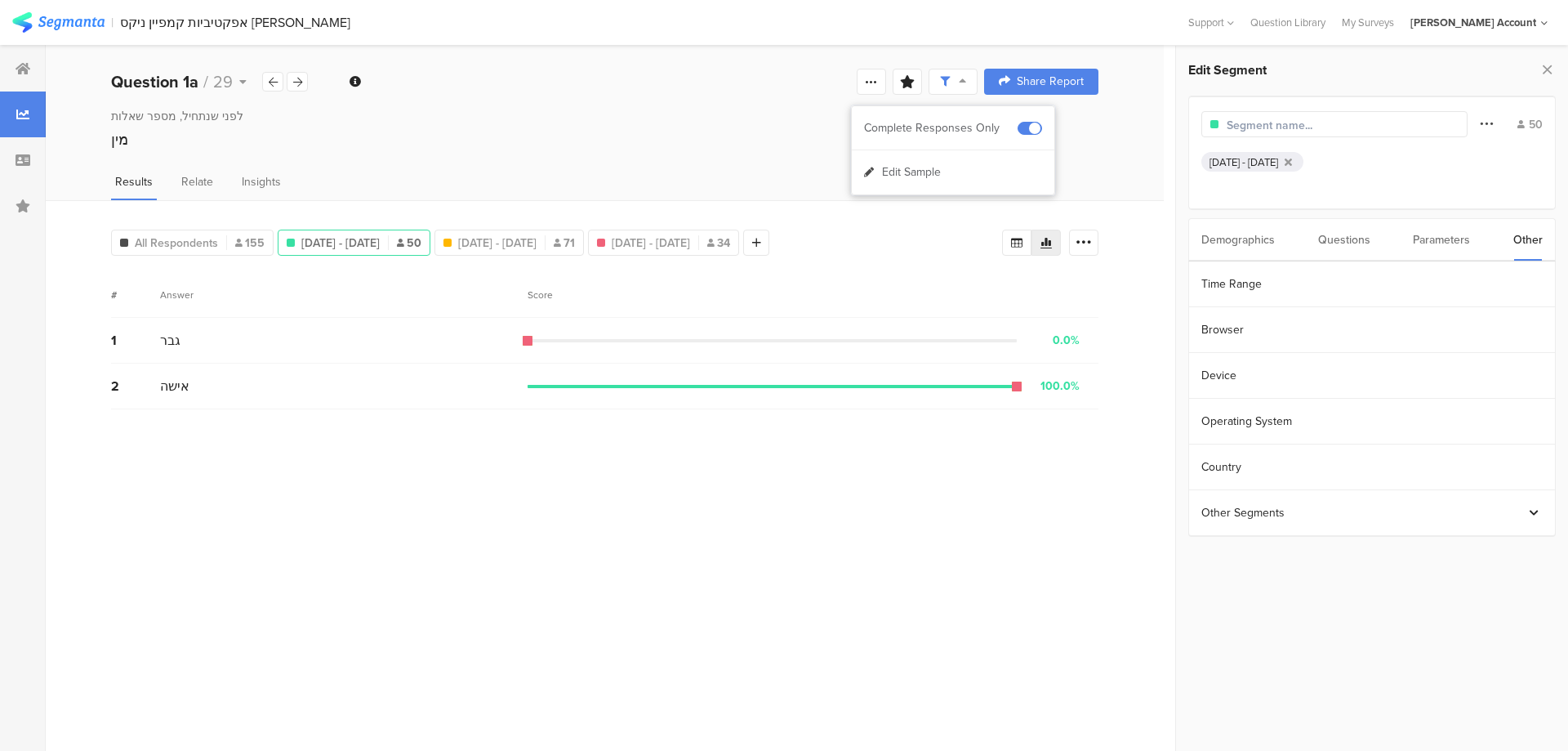
click at [1487, 126] on icon at bounding box center [1487, 123] width 13 height 21
click at [1327, 246] on div at bounding box center [1328, 249] width 13 height 13
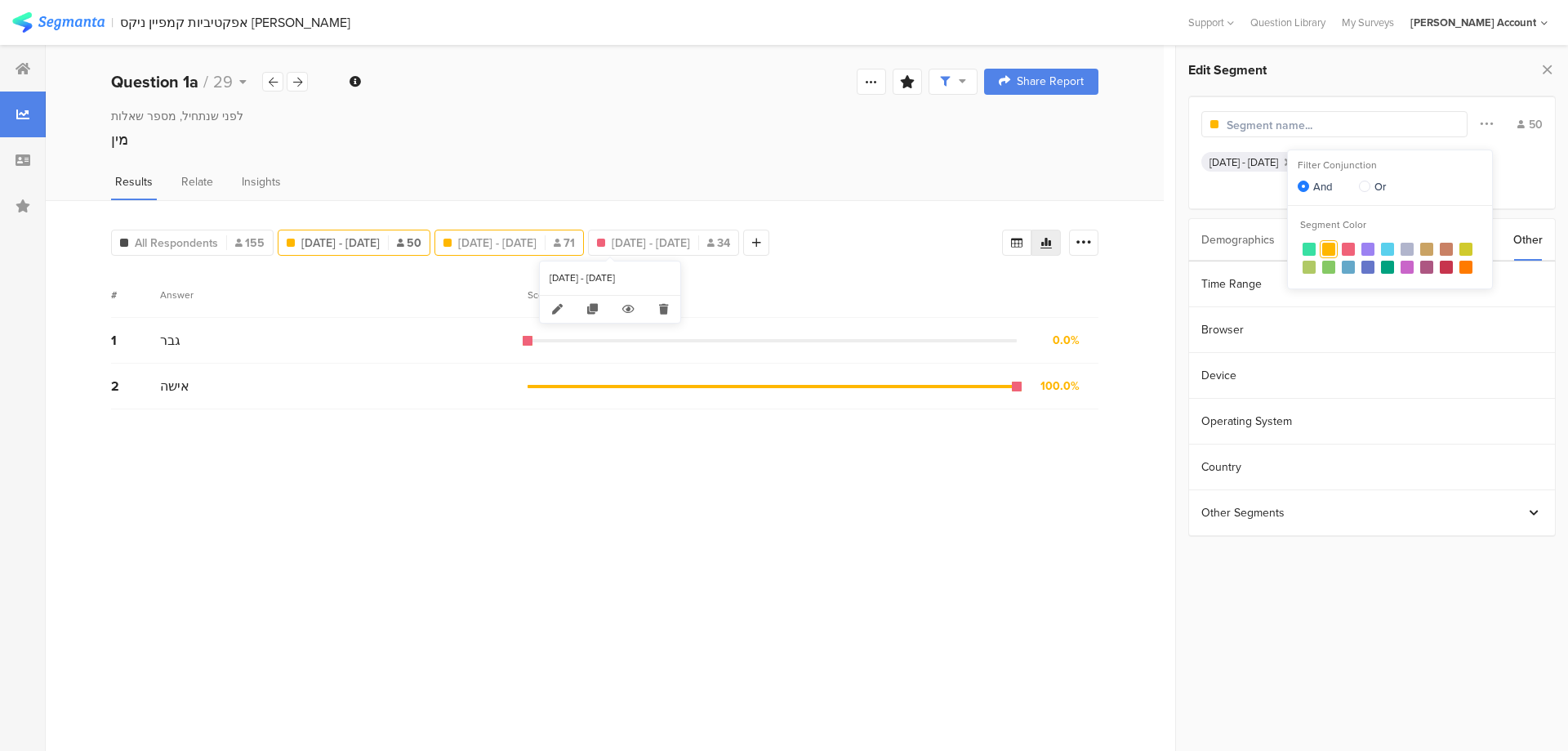
click at [537, 237] on span "Aug 10, 2025 - Aug 14, 2025" at bounding box center [497, 243] width 79 height 18
click at [1309, 245] on div at bounding box center [1309, 249] width 13 height 13
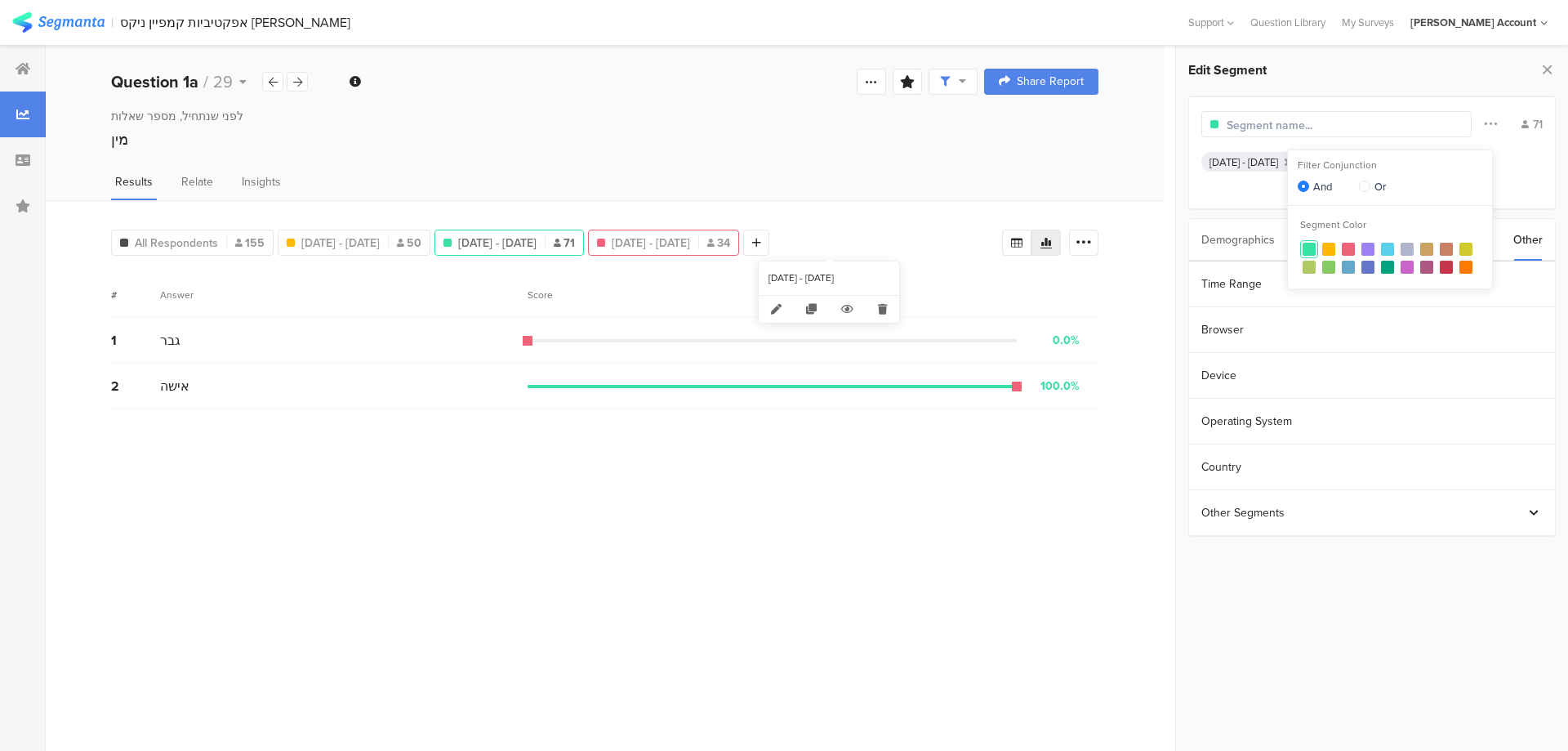
click at [690, 236] on span "Aug 17, 2025 - Aug 17, 2025" at bounding box center [651, 243] width 79 height 18
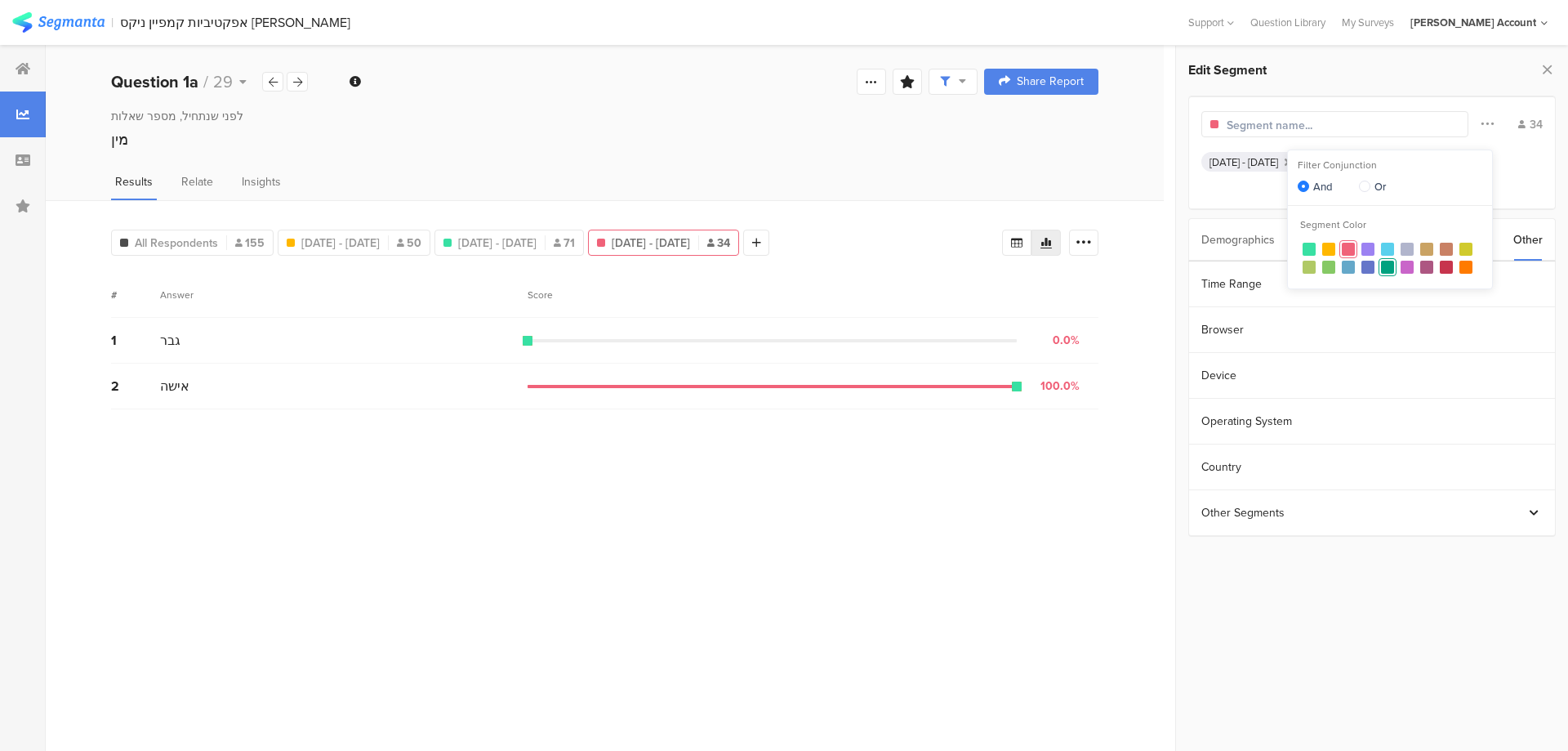
click at [1384, 268] on div at bounding box center [1388, 267] width 13 height 13
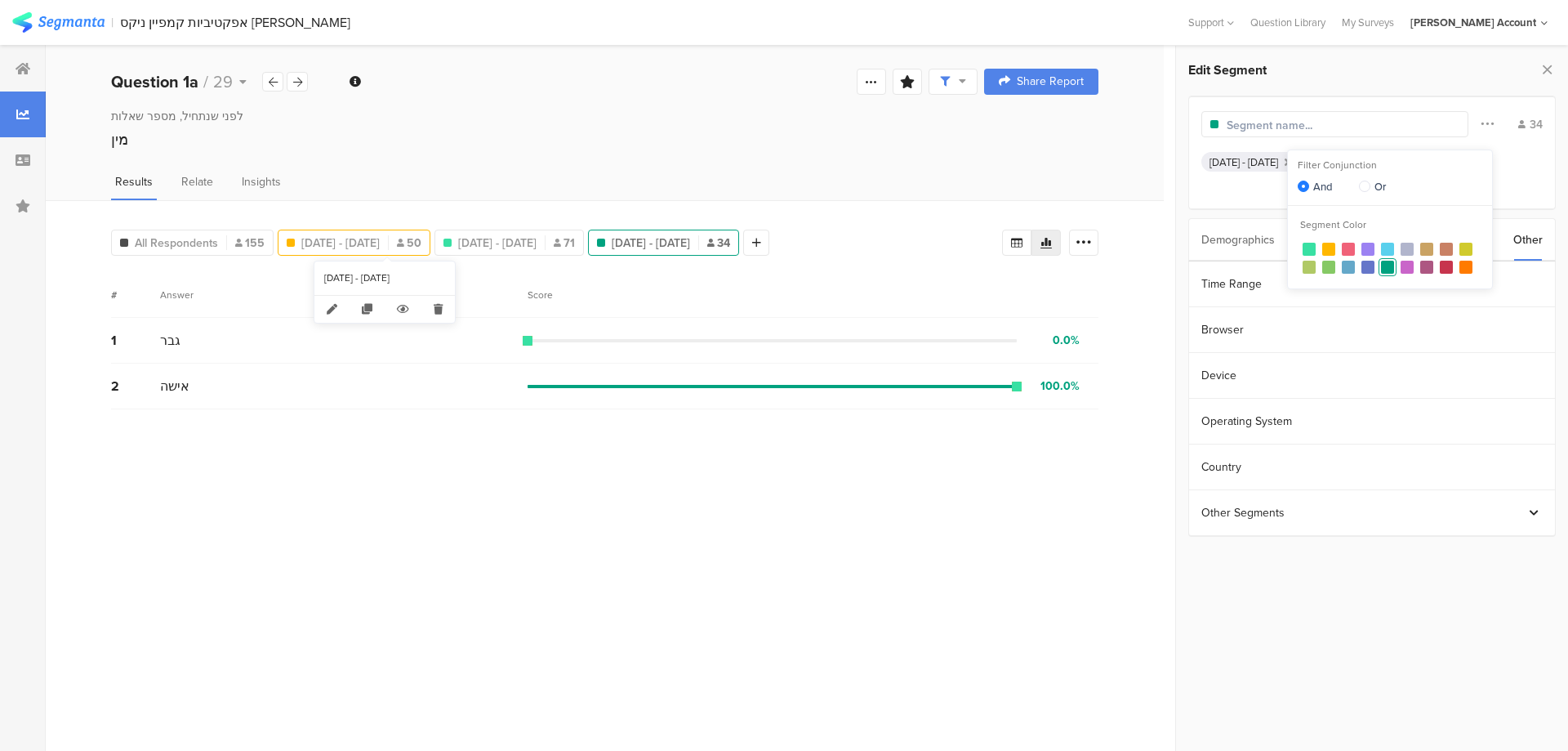
click at [333, 246] on span "Aug 04, 2025 - Aug 07, 2025" at bounding box center [341, 243] width 79 height 18
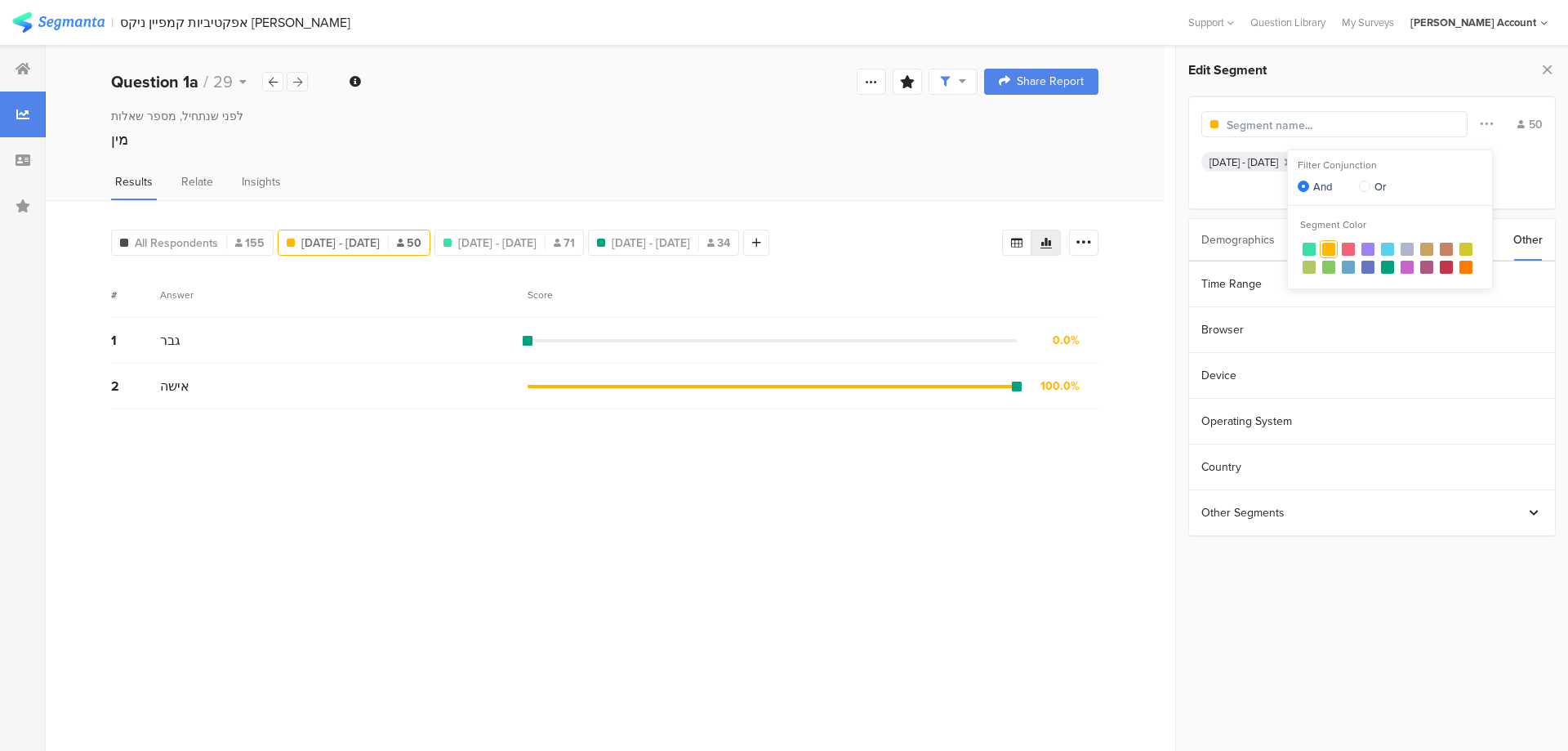
click at [300, 79] on icon at bounding box center [298, 81] width 9 height 10
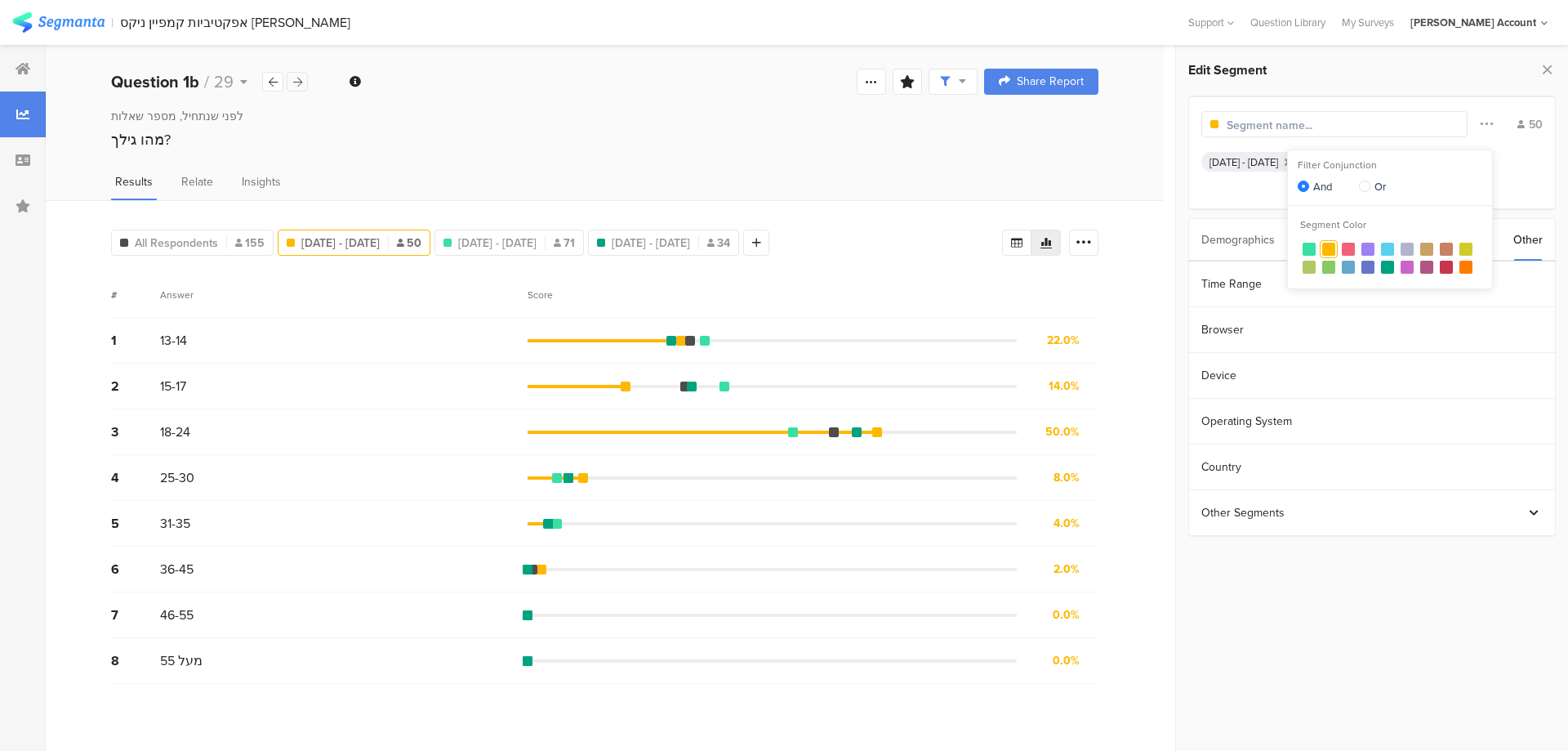
click at [303, 78] on div at bounding box center [297, 81] width 21 height 19
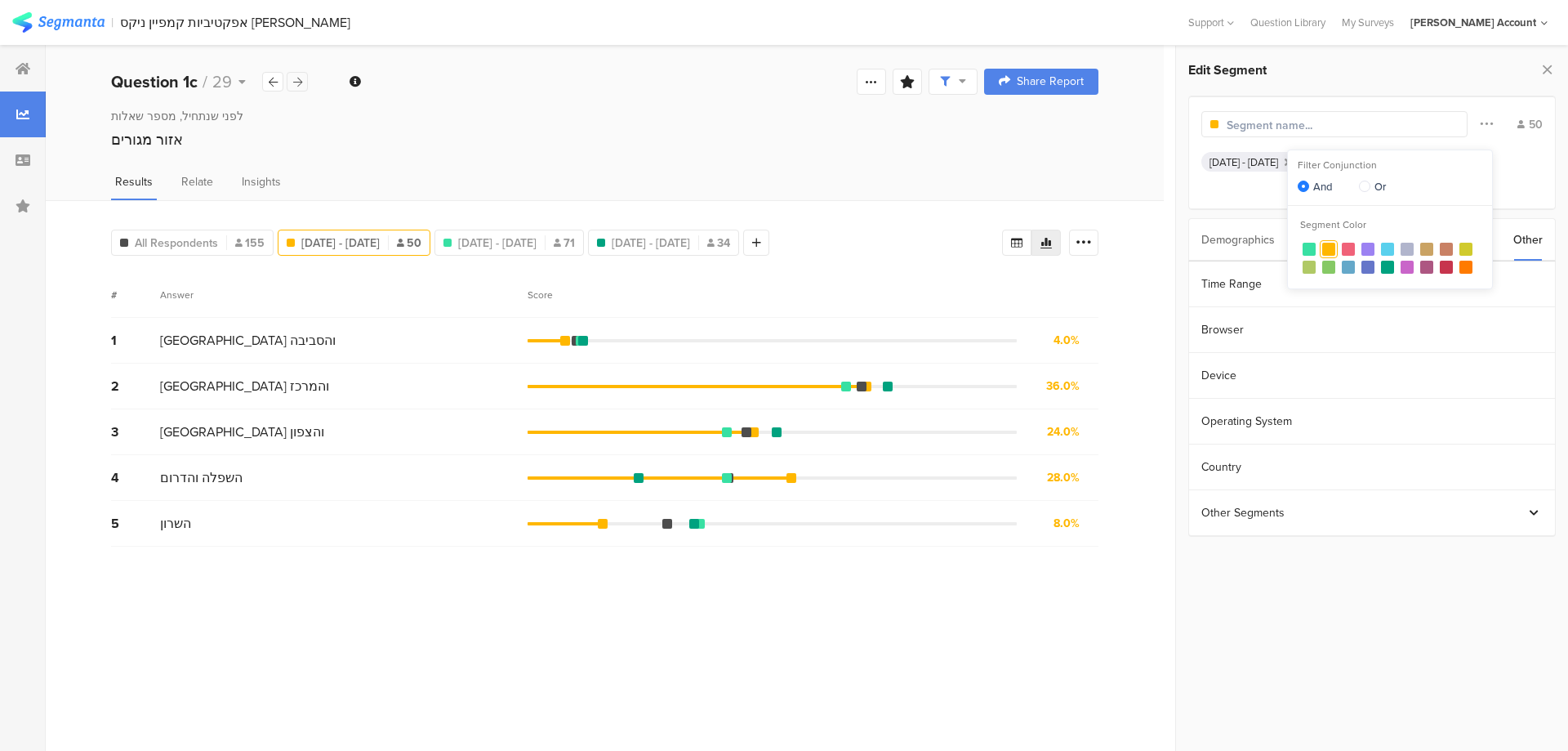
click at [303, 78] on div at bounding box center [297, 81] width 21 height 19
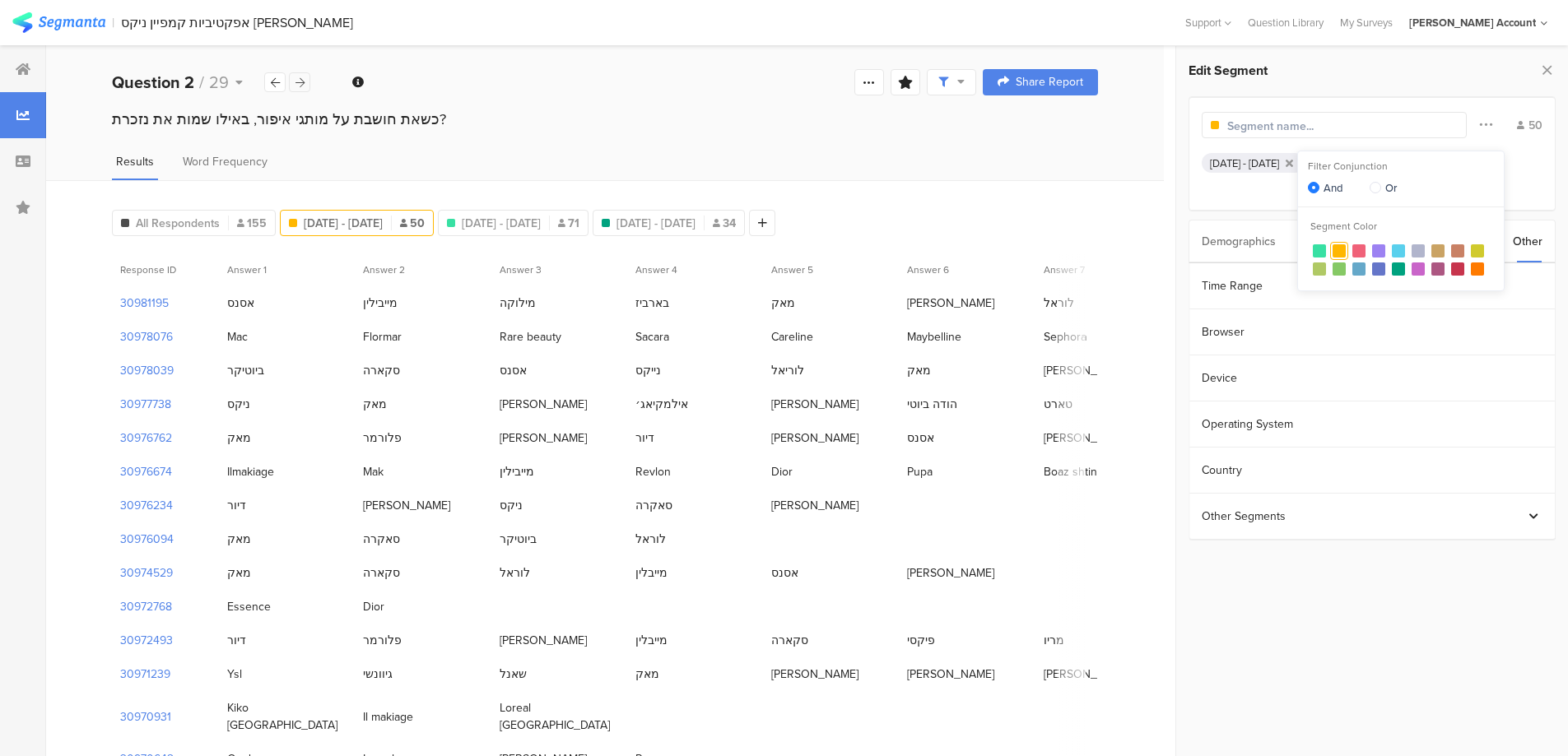
click at [305, 78] on div at bounding box center [299, 82] width 21 height 20
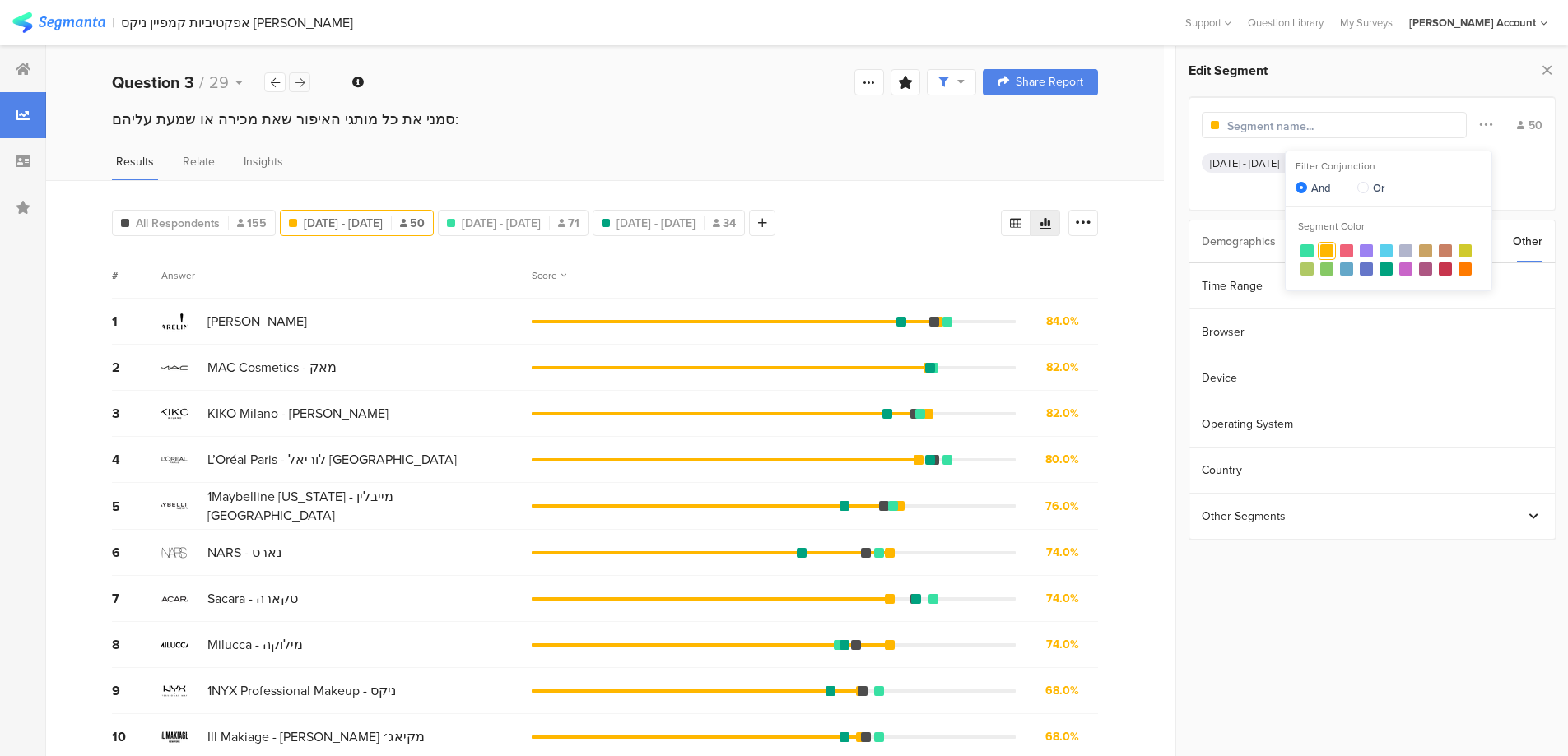
click at [306, 87] on div at bounding box center [299, 82] width 21 height 20
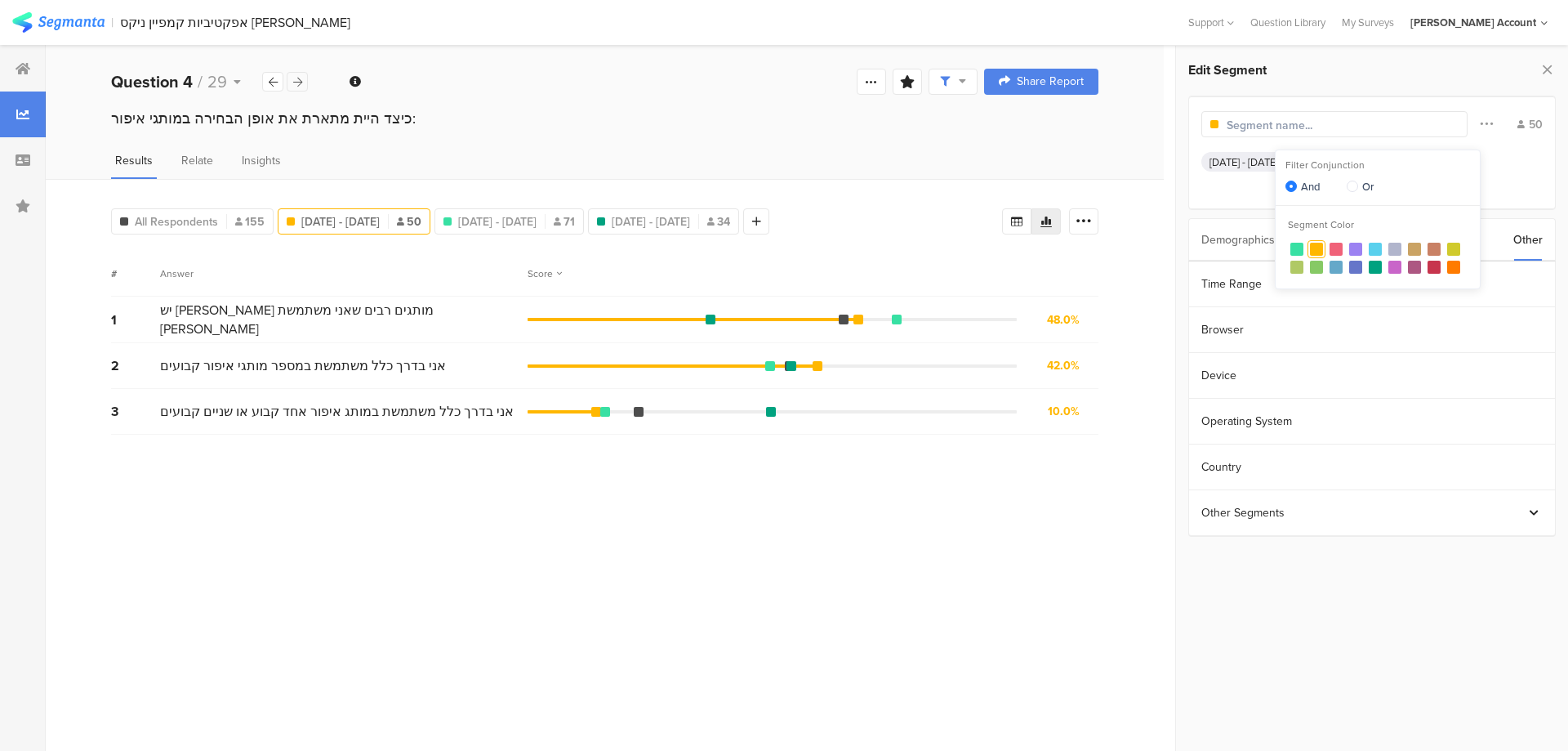
click at [304, 86] on div at bounding box center [297, 81] width 21 height 19
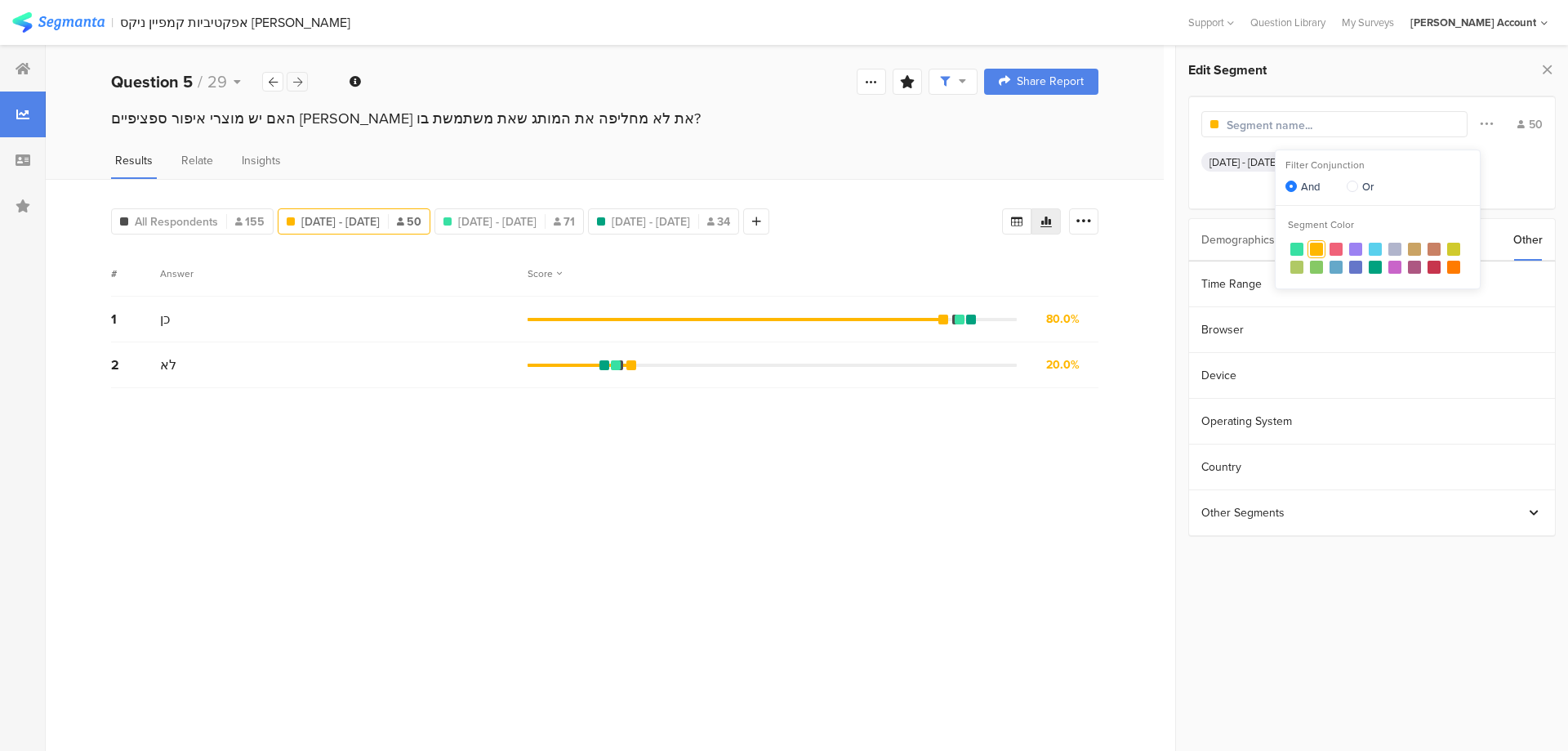
click at [304, 86] on div at bounding box center [297, 81] width 21 height 19
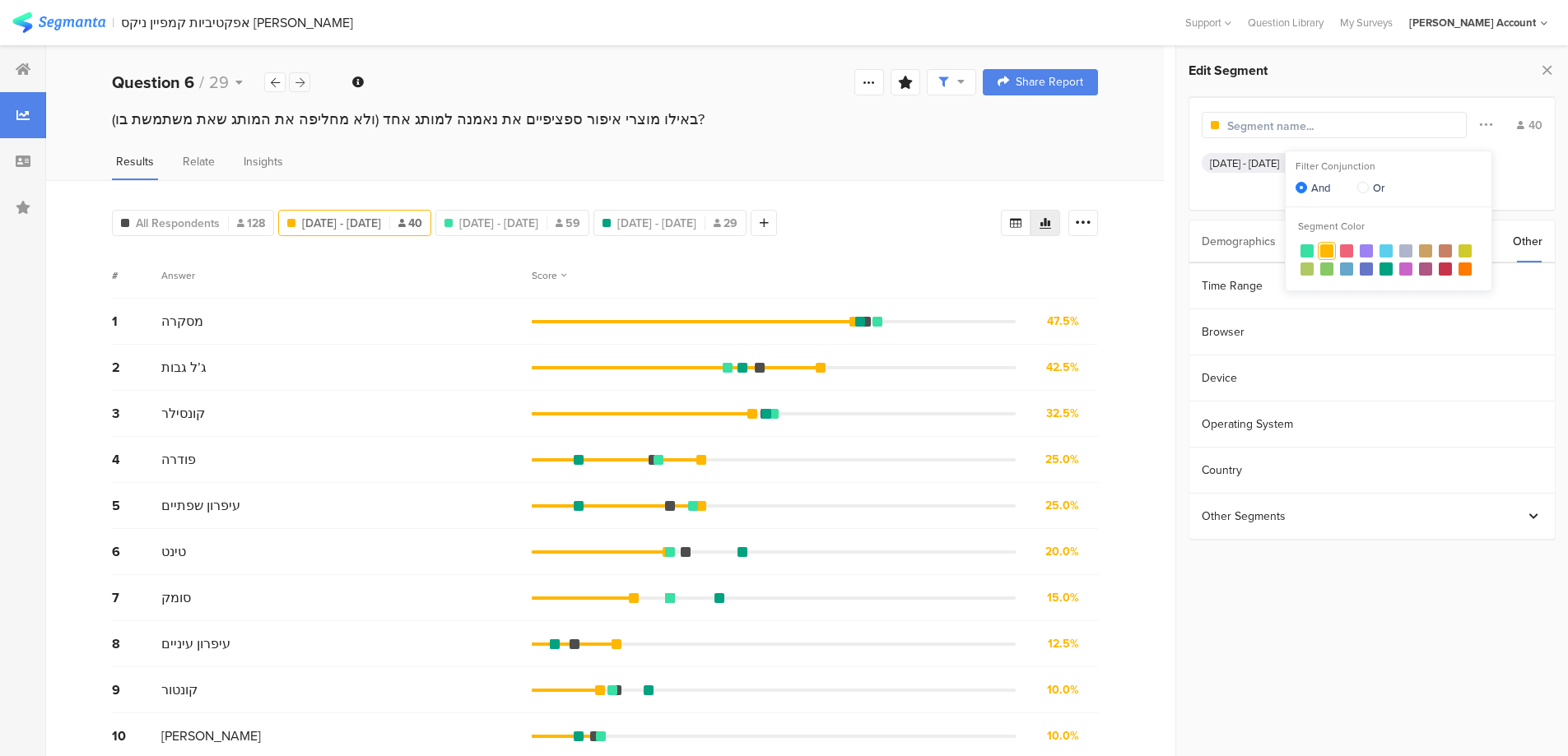
click at [306, 87] on div at bounding box center [299, 82] width 21 height 20
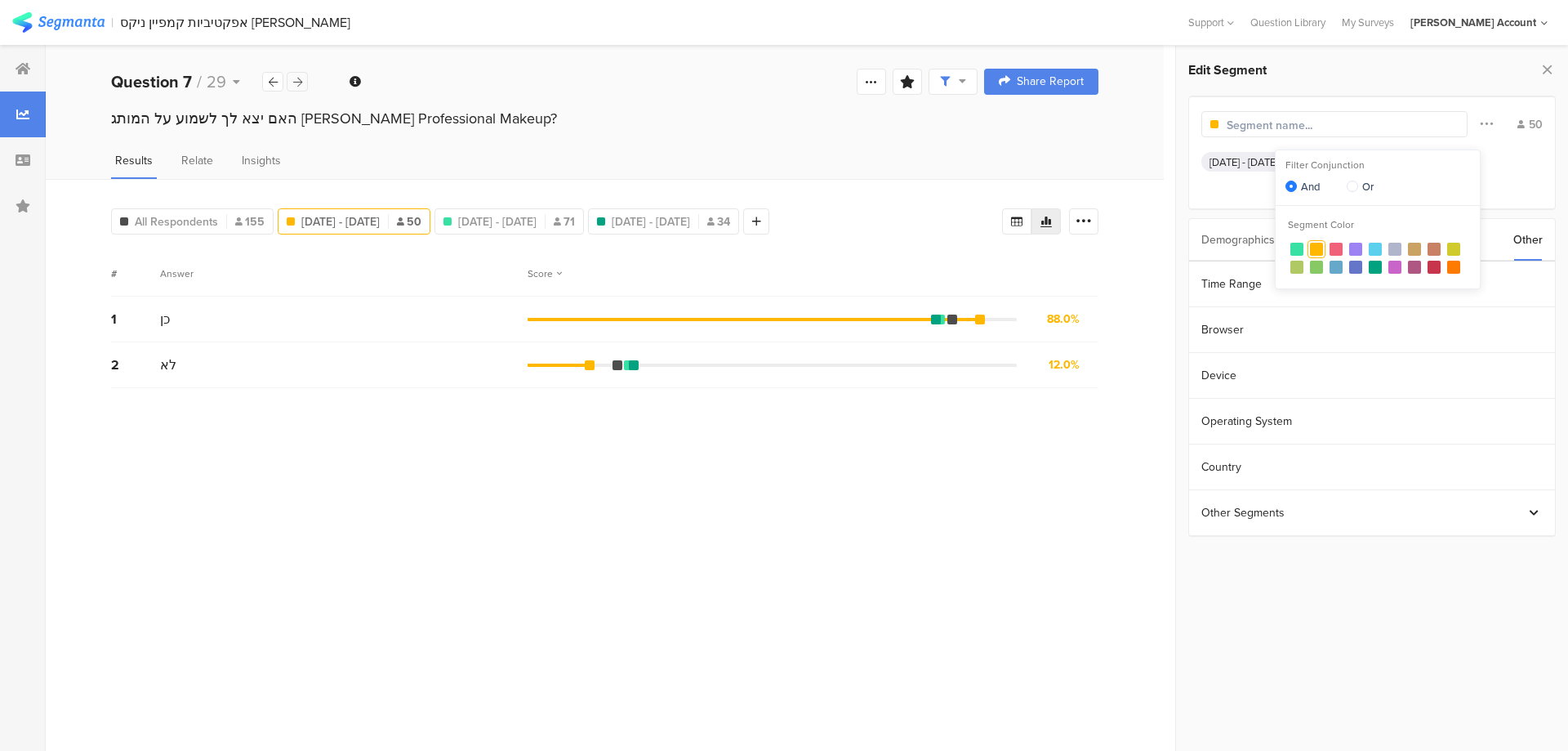
click at [290, 76] on div at bounding box center [297, 81] width 21 height 19
click at [295, 78] on icon at bounding box center [298, 81] width 9 height 10
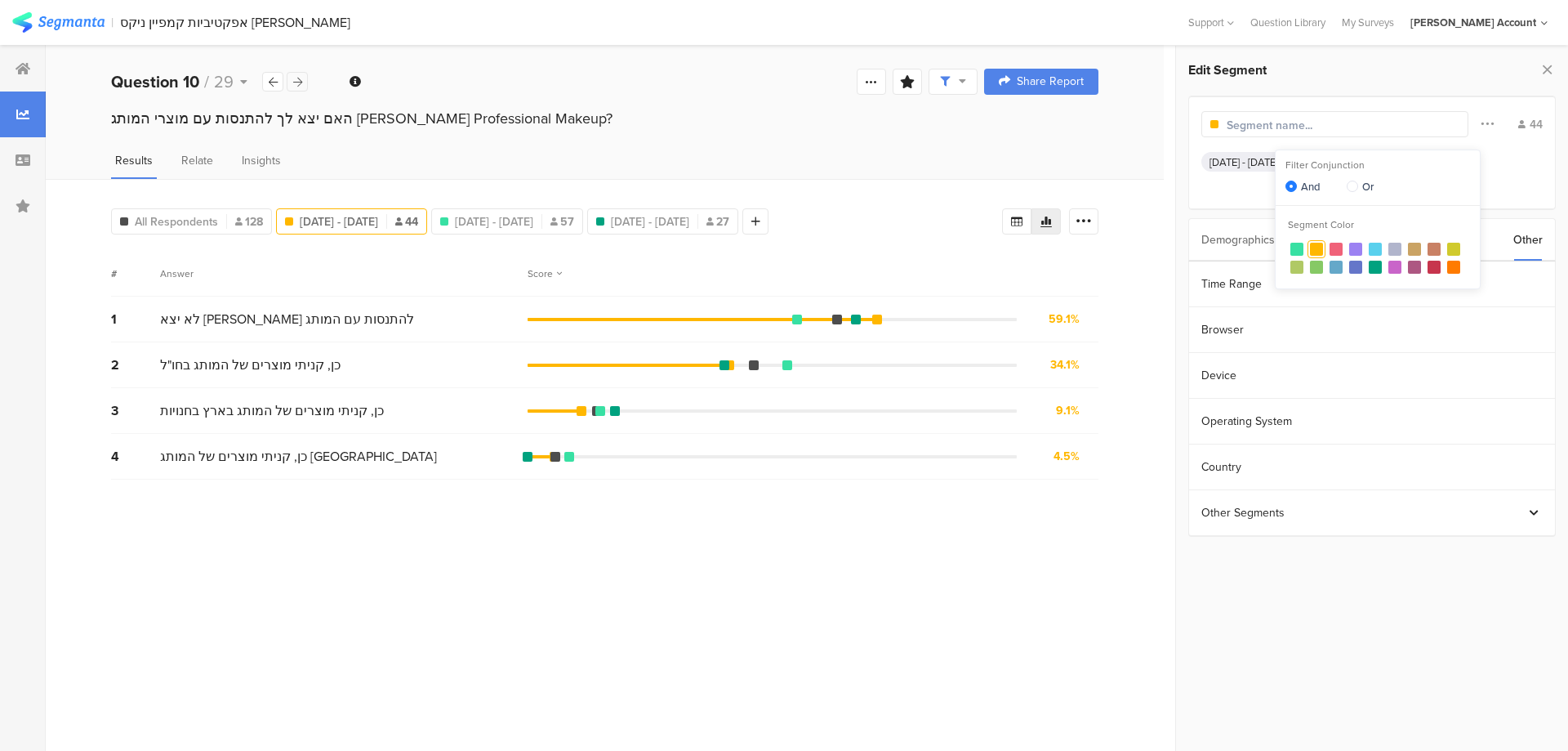
click at [295, 78] on icon at bounding box center [298, 81] width 9 height 10
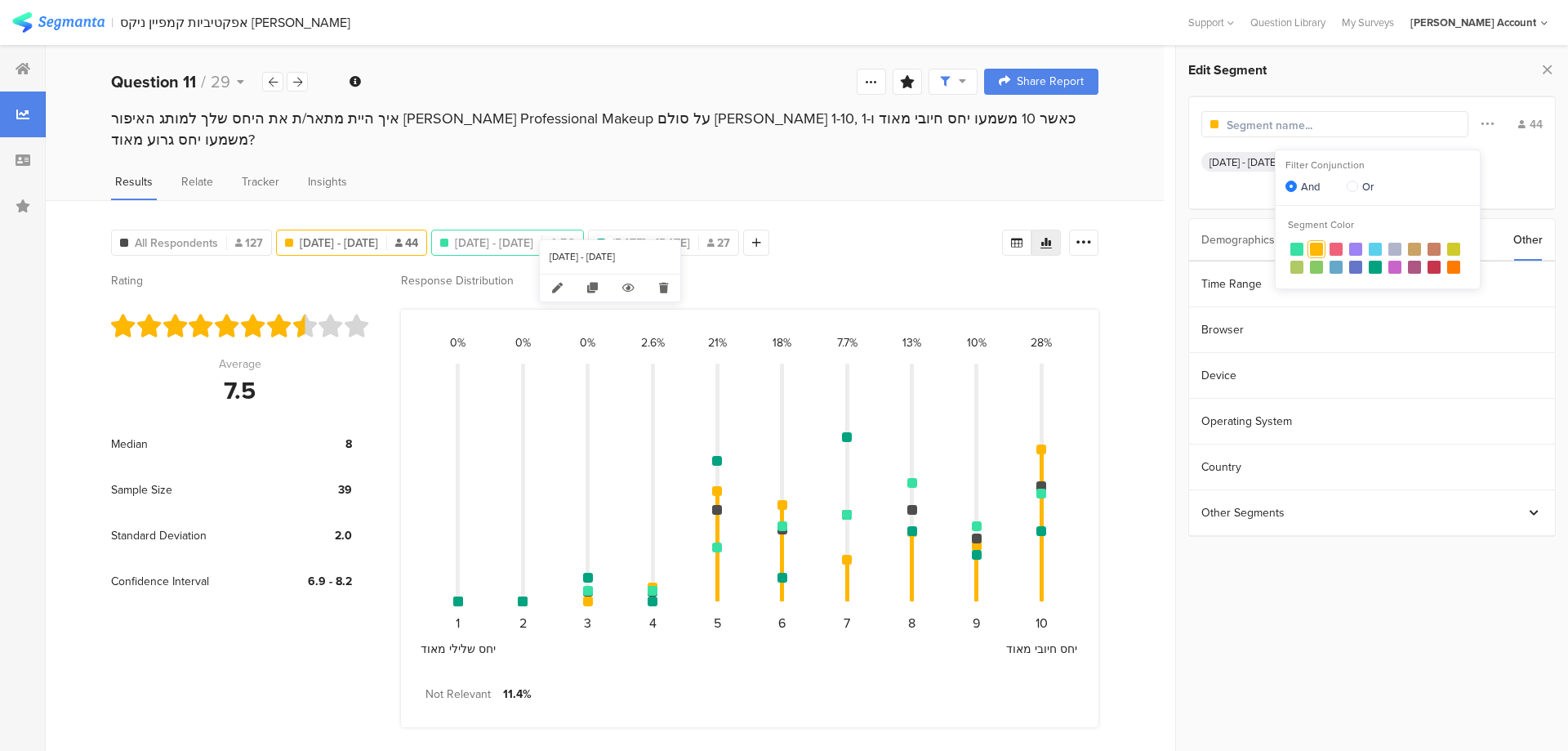
click at [533, 234] on span "Aug 10, 2025 - Aug 14, 2025" at bounding box center [493, 243] width 79 height 18
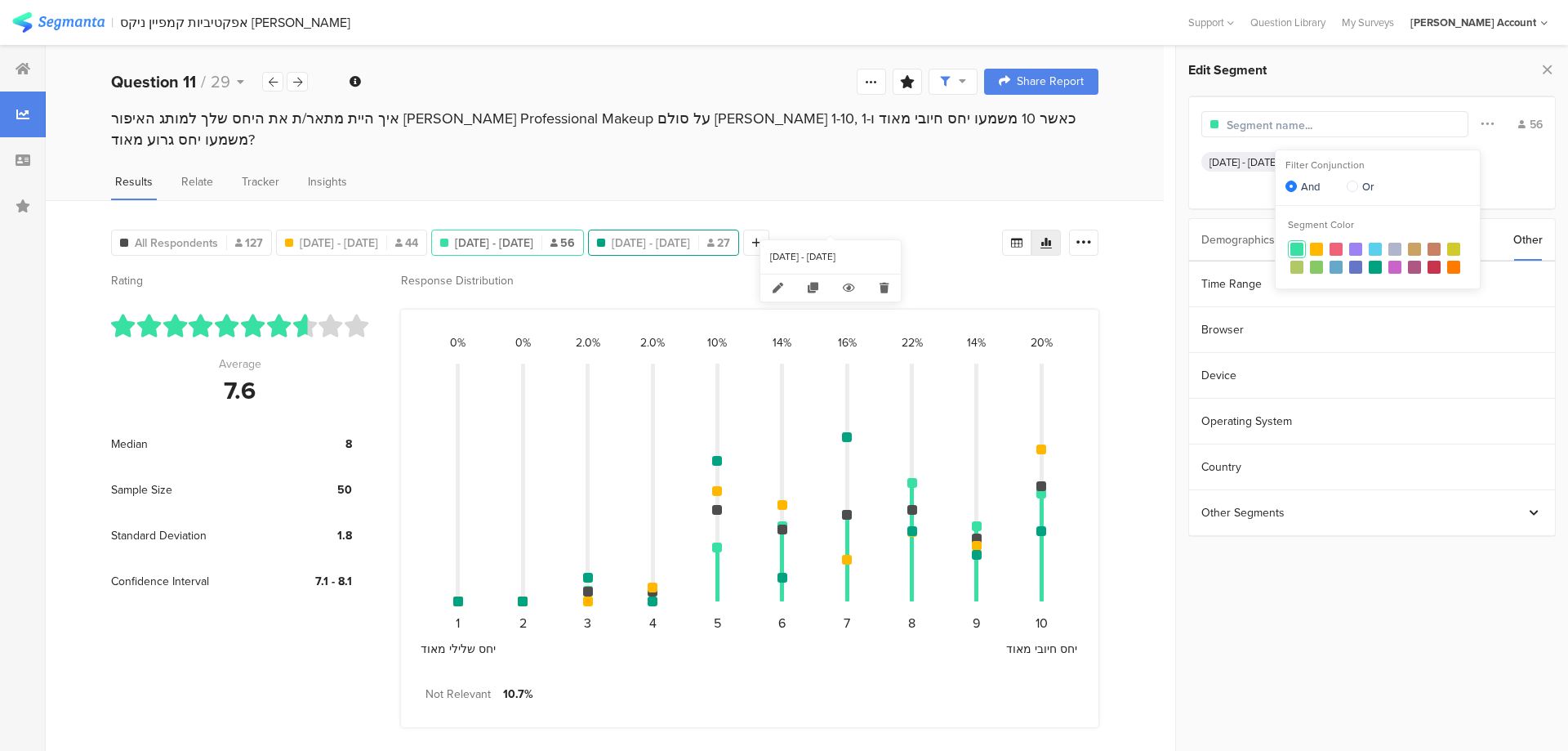
click at [690, 234] on span "Aug 17, 2025 - Aug 17, 2025" at bounding box center [651, 243] width 79 height 18
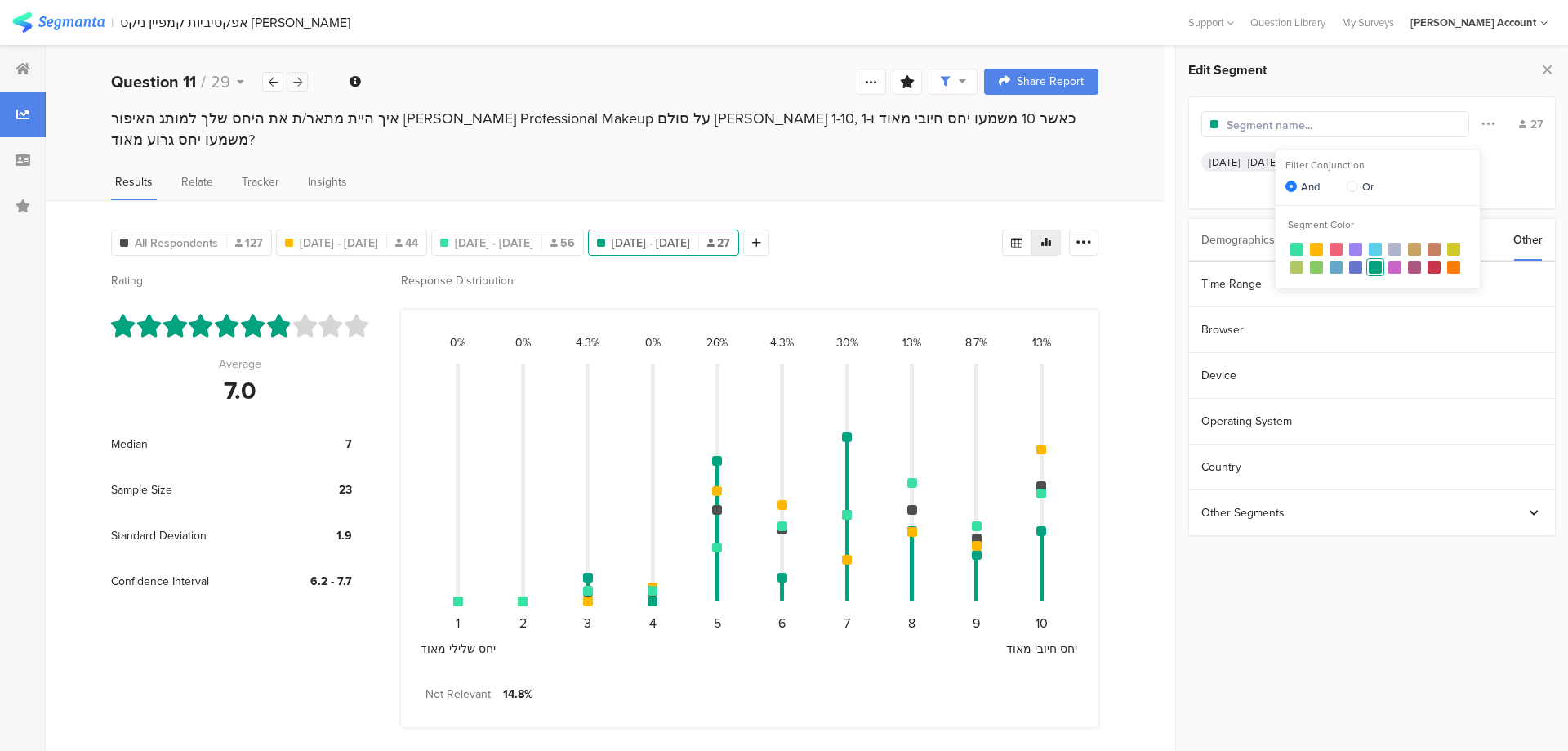
click at [293, 80] on icon at bounding box center [298, 81] width 9 height 10
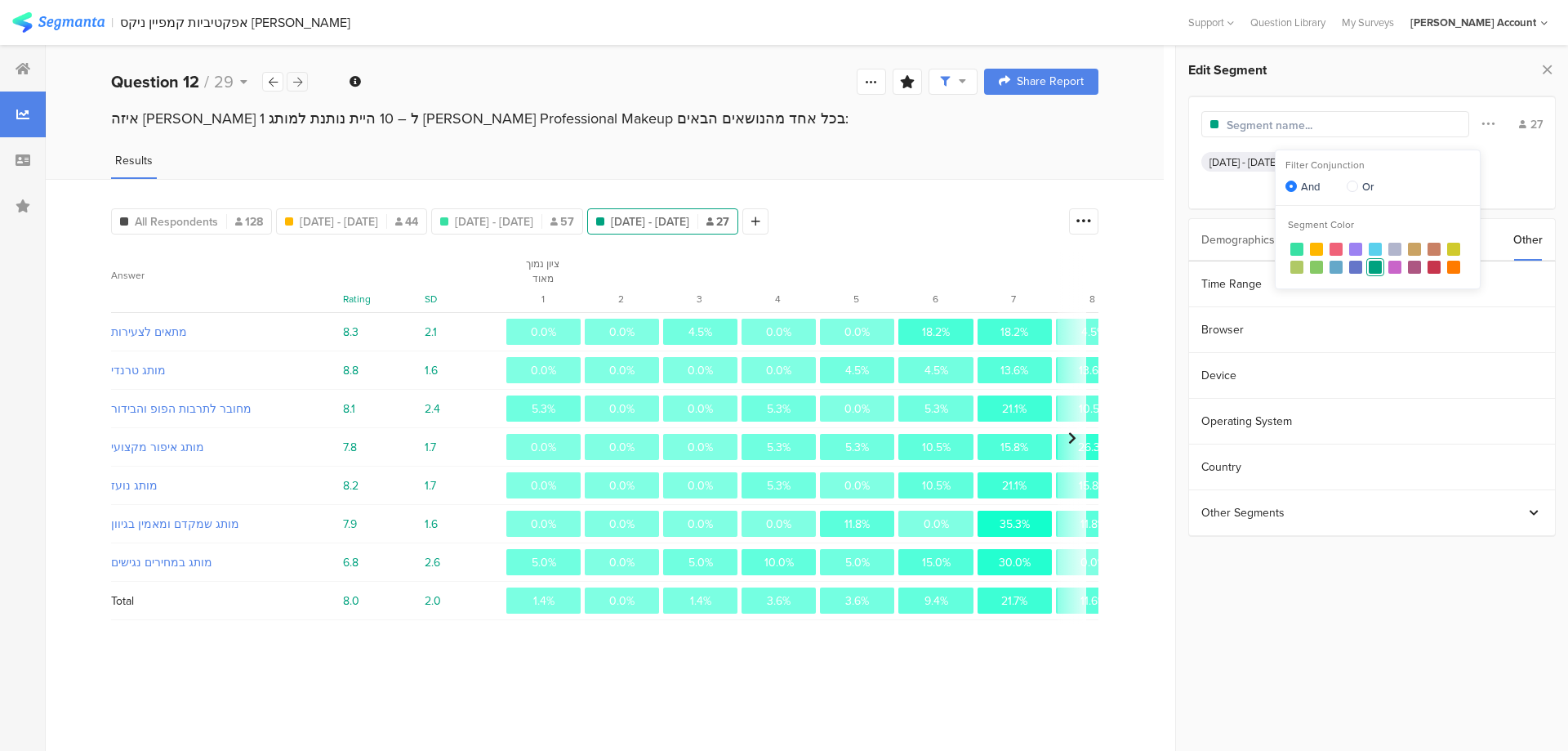
click at [295, 75] on div at bounding box center [297, 81] width 21 height 19
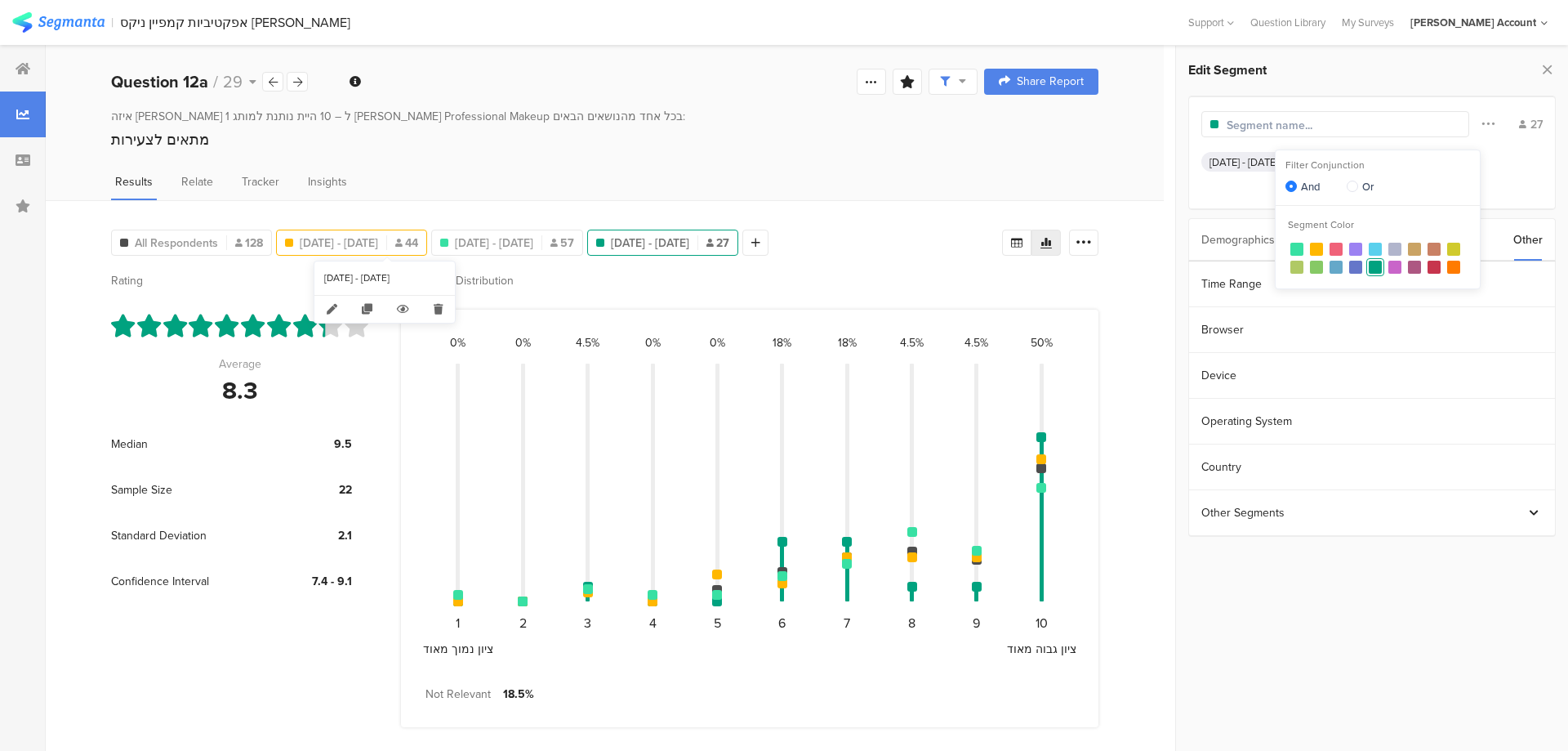
click at [328, 238] on span "Aug 04, 2025 - Aug 07, 2025" at bounding box center [339, 243] width 79 height 18
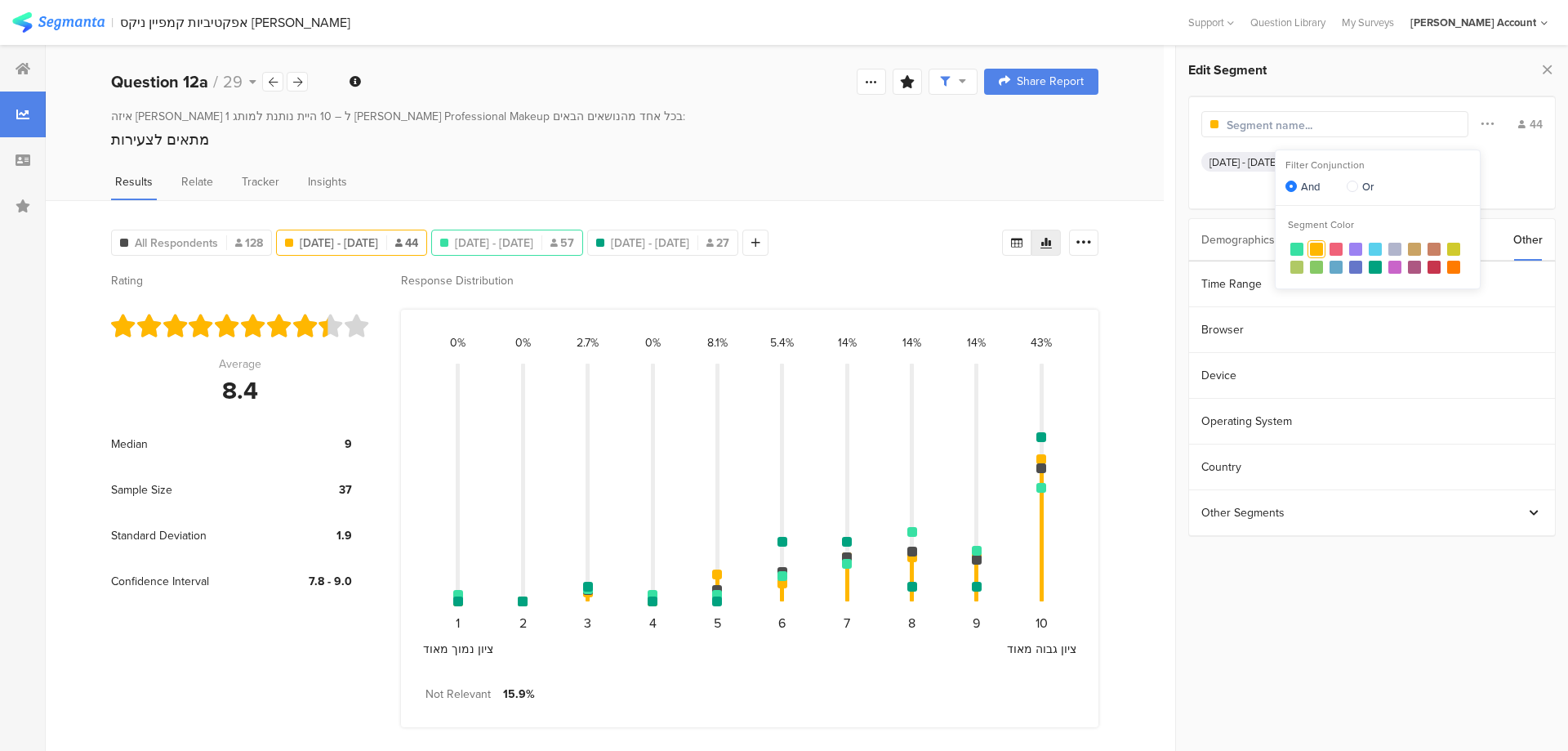
drag, startPoint x: 622, startPoint y: 219, endPoint x: 613, endPoint y: 233, distance: 16.6
click at [622, 221] on div "All Respondents 128 Aug 04, 2025 - Aug 07, 2025 44 Aug 10, 2025 - Aug 14, 2025 …" at bounding box center [604, 475] width 1118 height 551
click at [533, 234] on span "Aug 10, 2025 - Aug 14, 2025" at bounding box center [493, 243] width 79 height 18
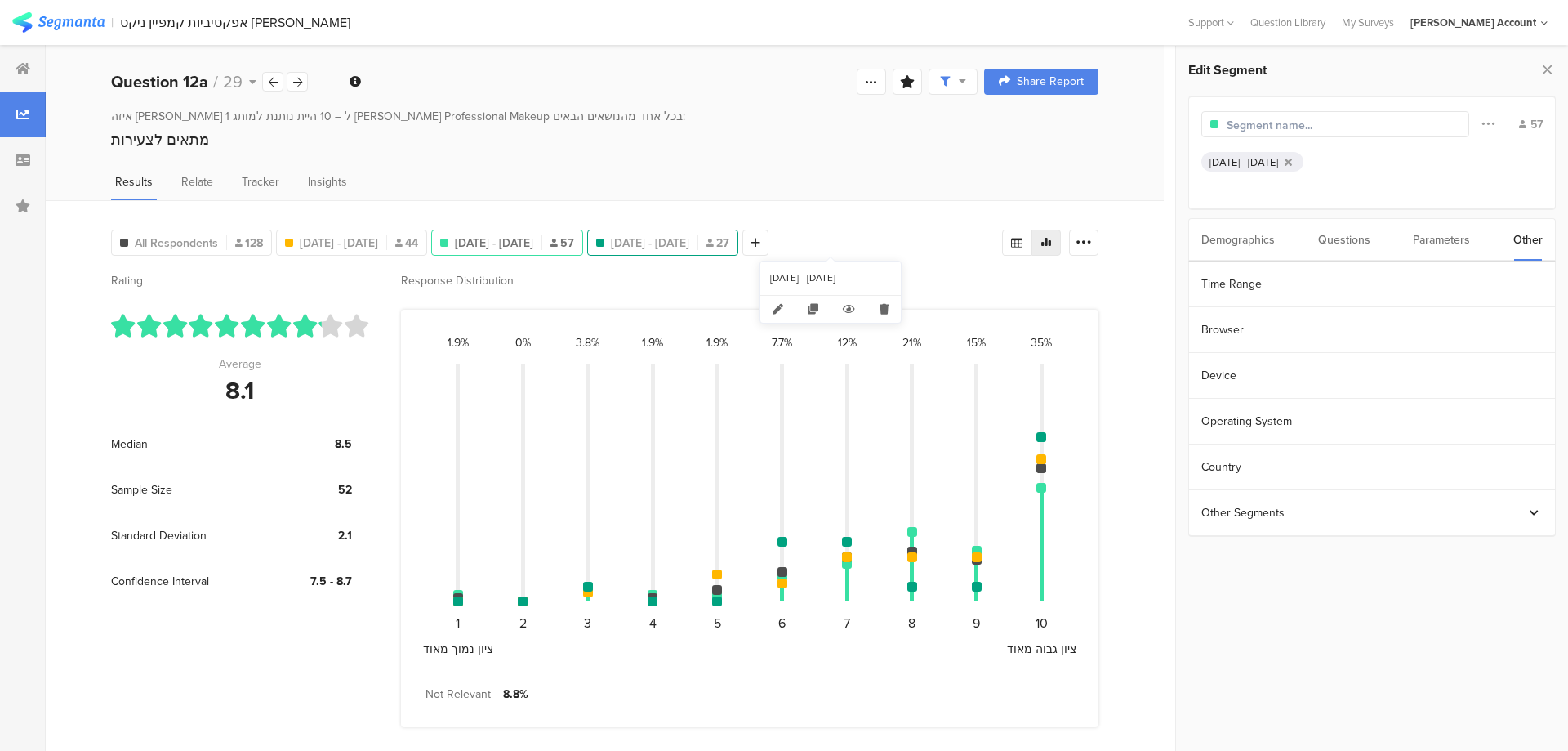
click at [690, 239] on span "Aug 17, 2025 - Aug 17, 2025" at bounding box center [650, 243] width 79 height 18
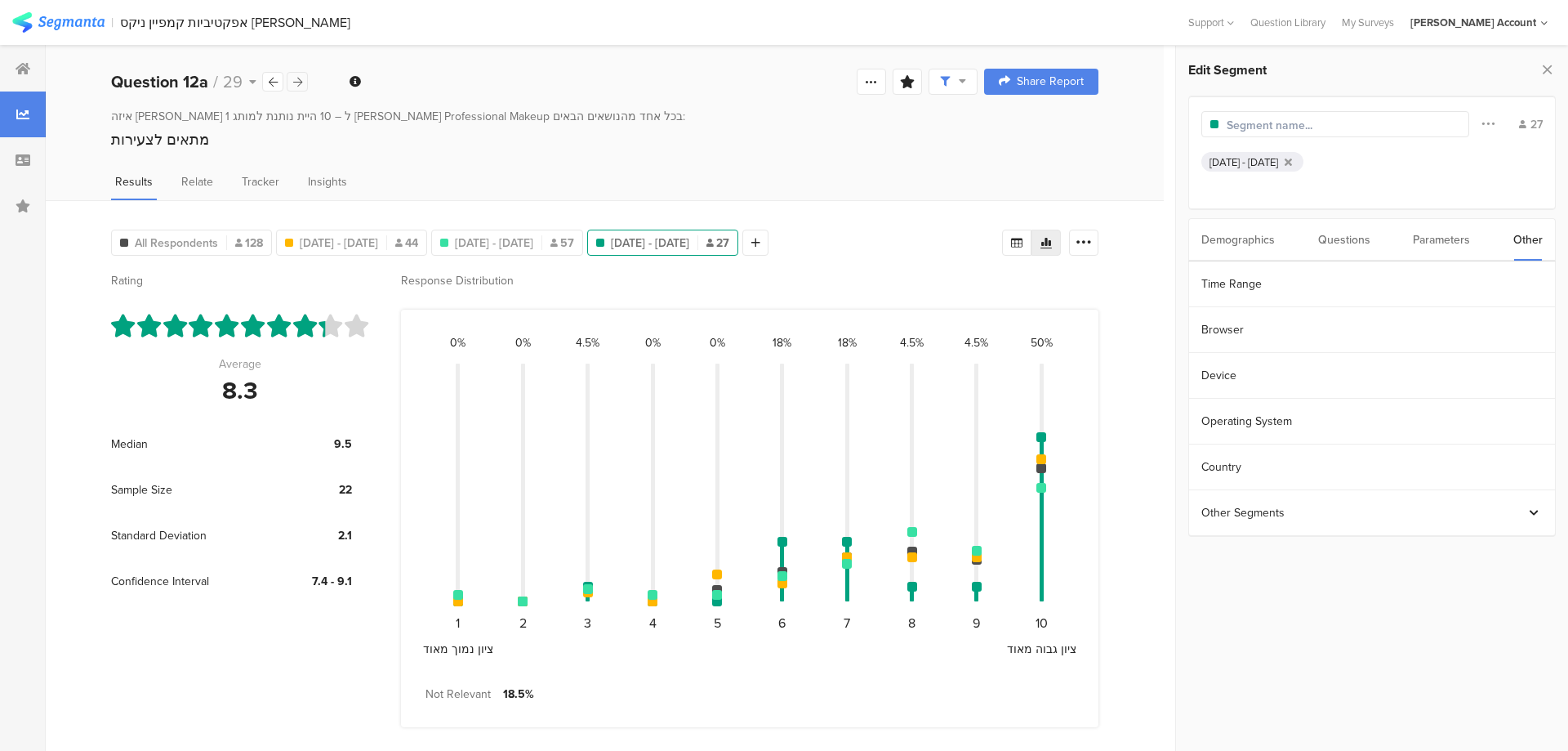
click at [293, 81] on icon at bounding box center [298, 81] width 9 height 10
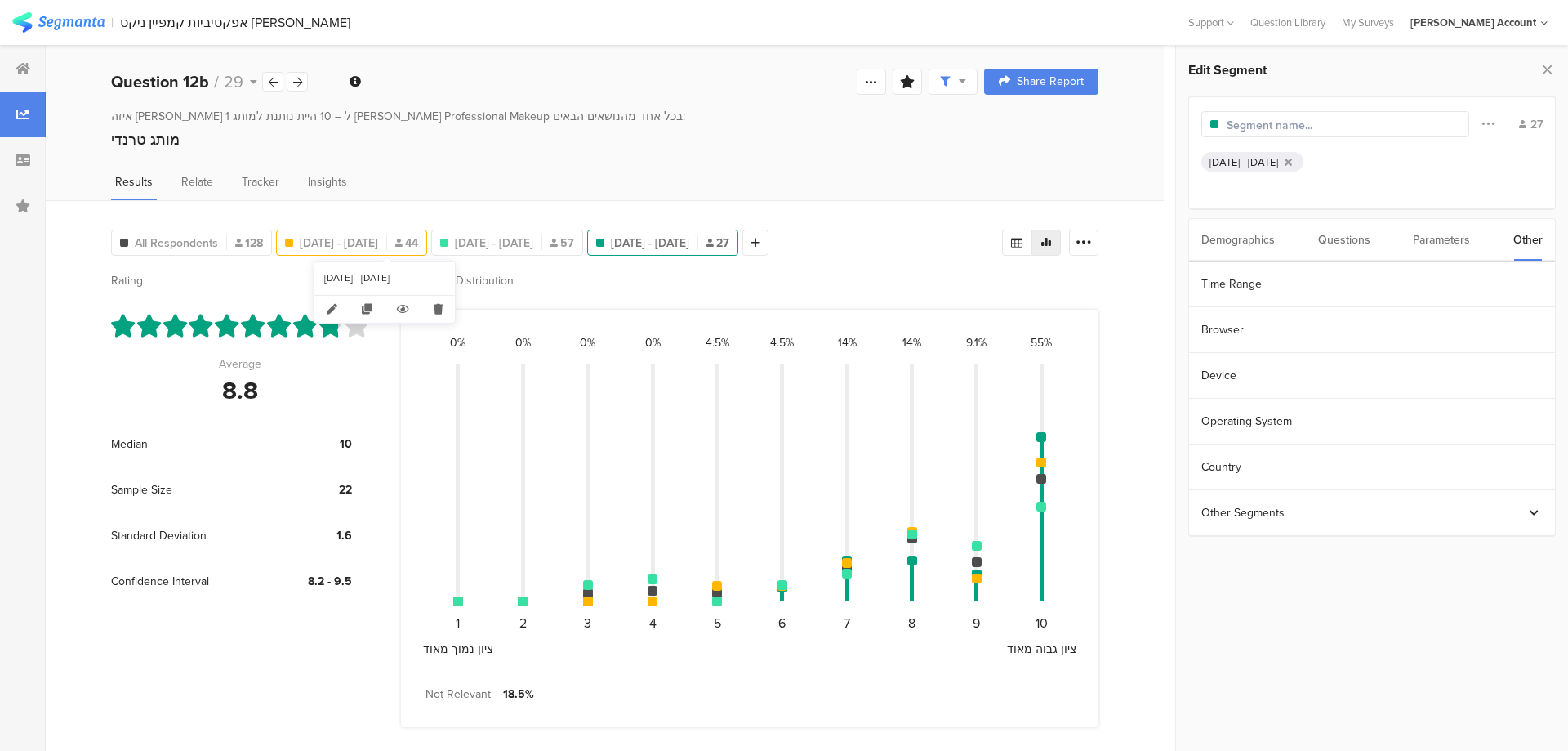
click at [378, 247] on span "Aug 04, 2025 - Aug 07, 2025" at bounding box center [339, 243] width 79 height 18
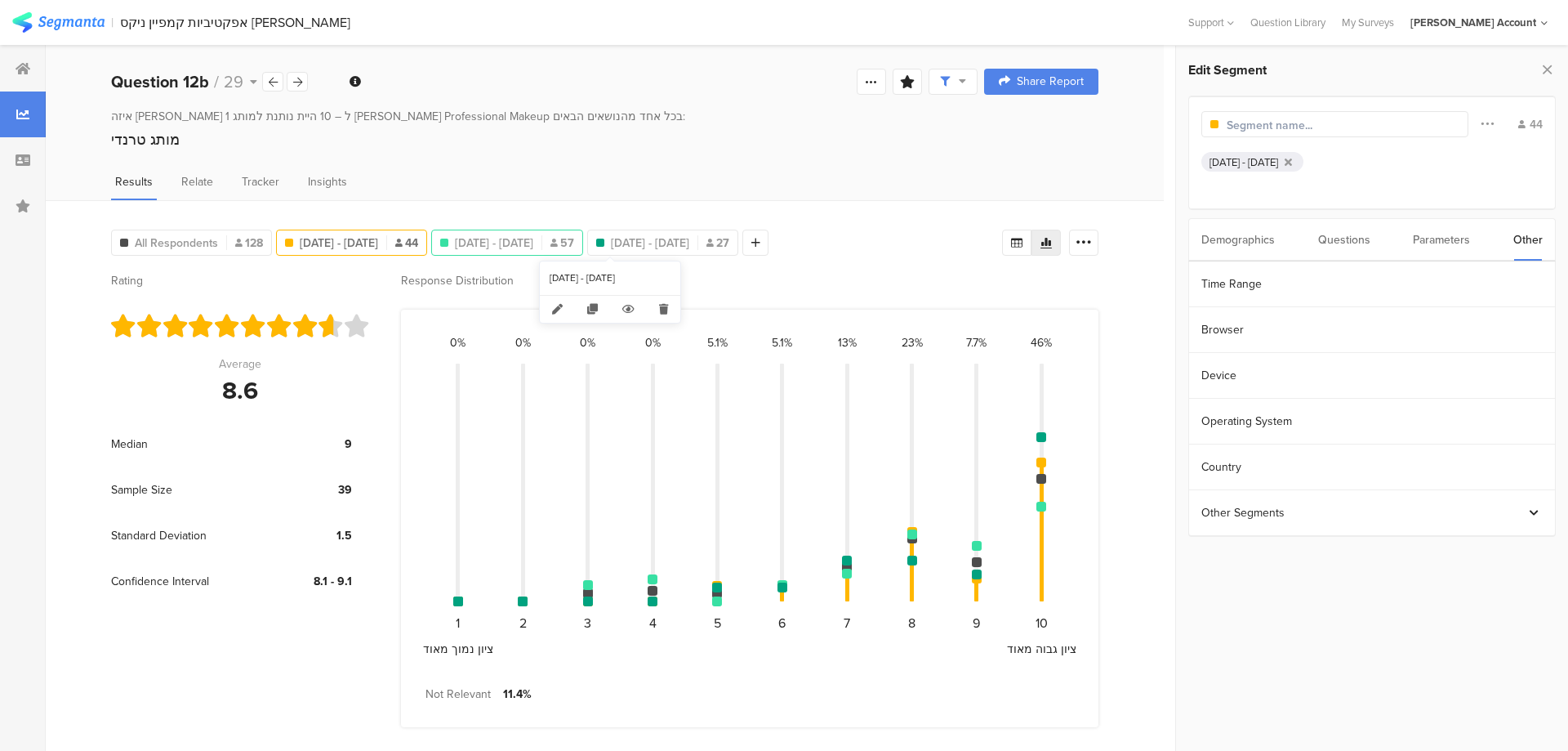
click at [533, 250] on span "Aug 10, 2025 - Aug 14, 2025" at bounding box center [493, 243] width 79 height 18
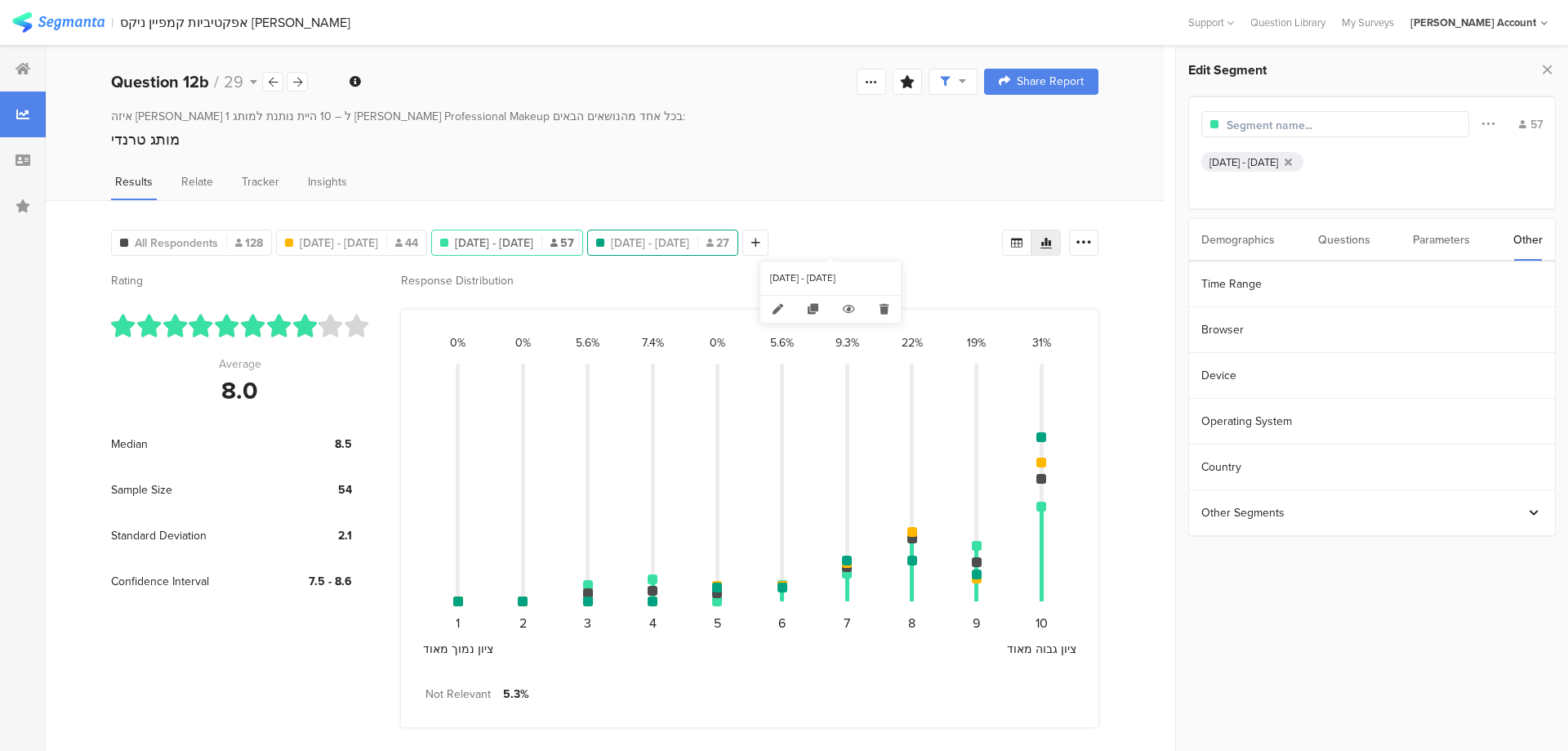
click at [690, 242] on span "Aug 17, 2025 - Aug 17, 2025" at bounding box center [650, 243] width 79 height 18
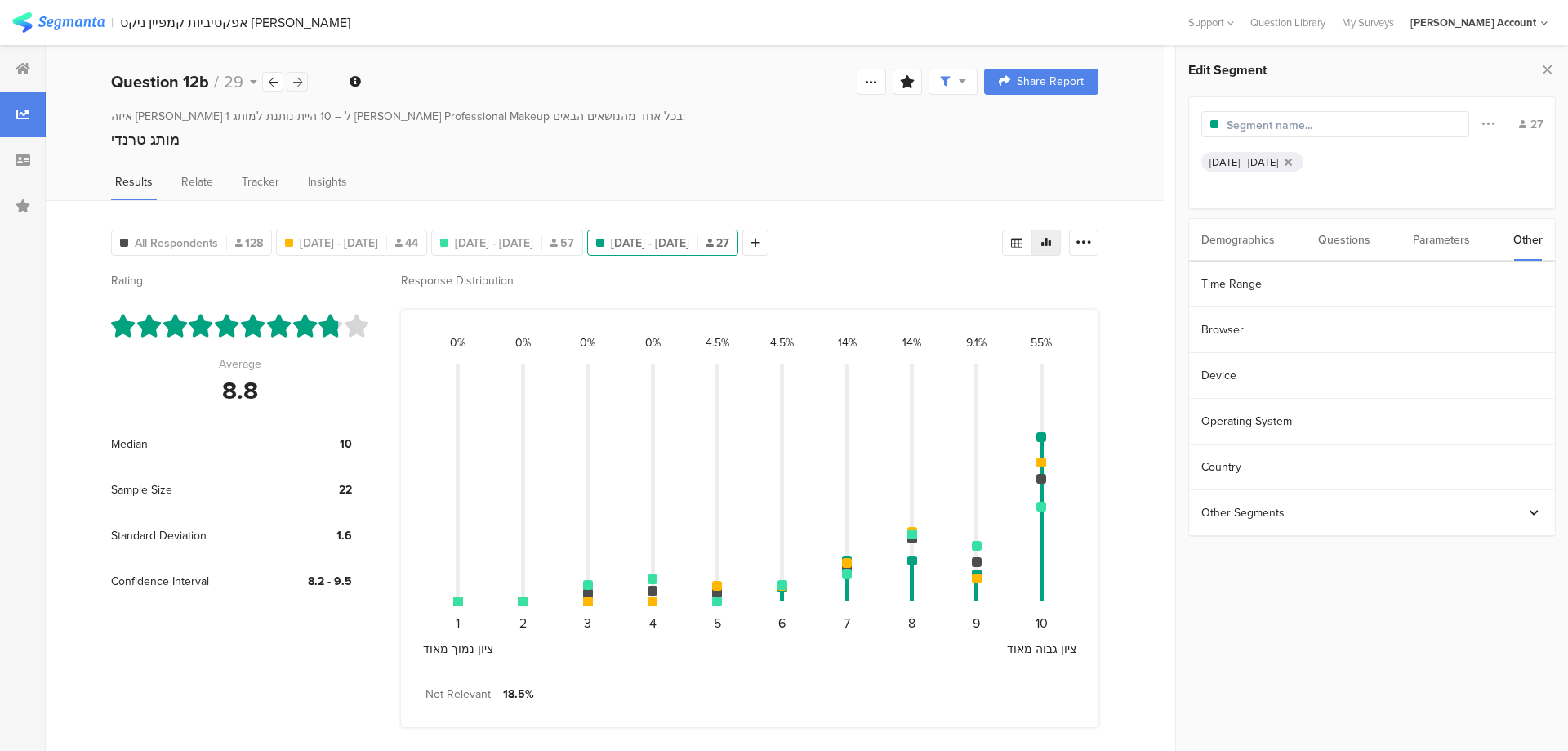
click at [301, 81] on icon at bounding box center [298, 81] width 9 height 10
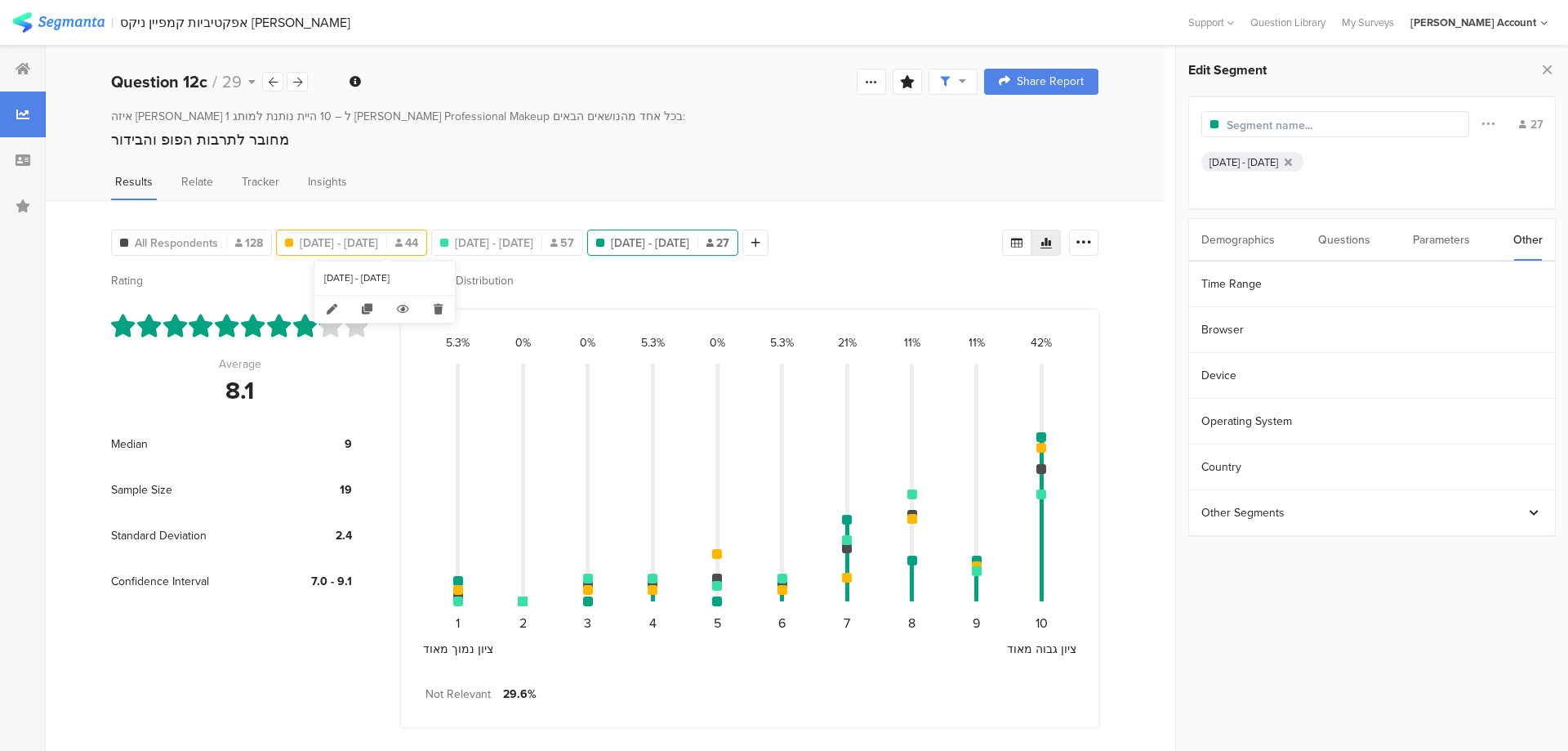
click at [378, 239] on span "Aug 04, 2025 - Aug 07, 2025" at bounding box center [339, 243] width 79 height 18
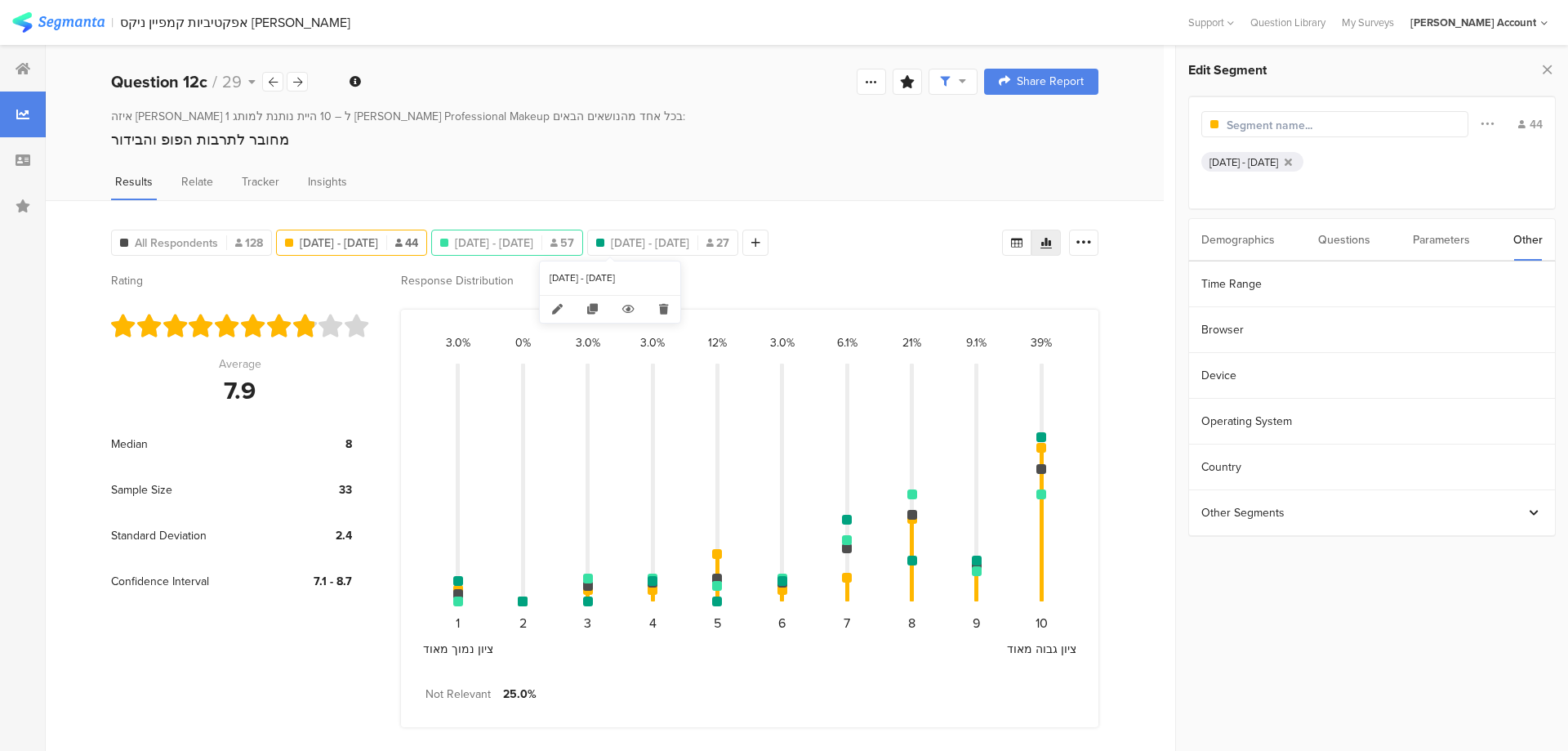
click at [533, 241] on span "Aug 10, 2025 - Aug 14, 2025" at bounding box center [493, 243] width 79 height 18
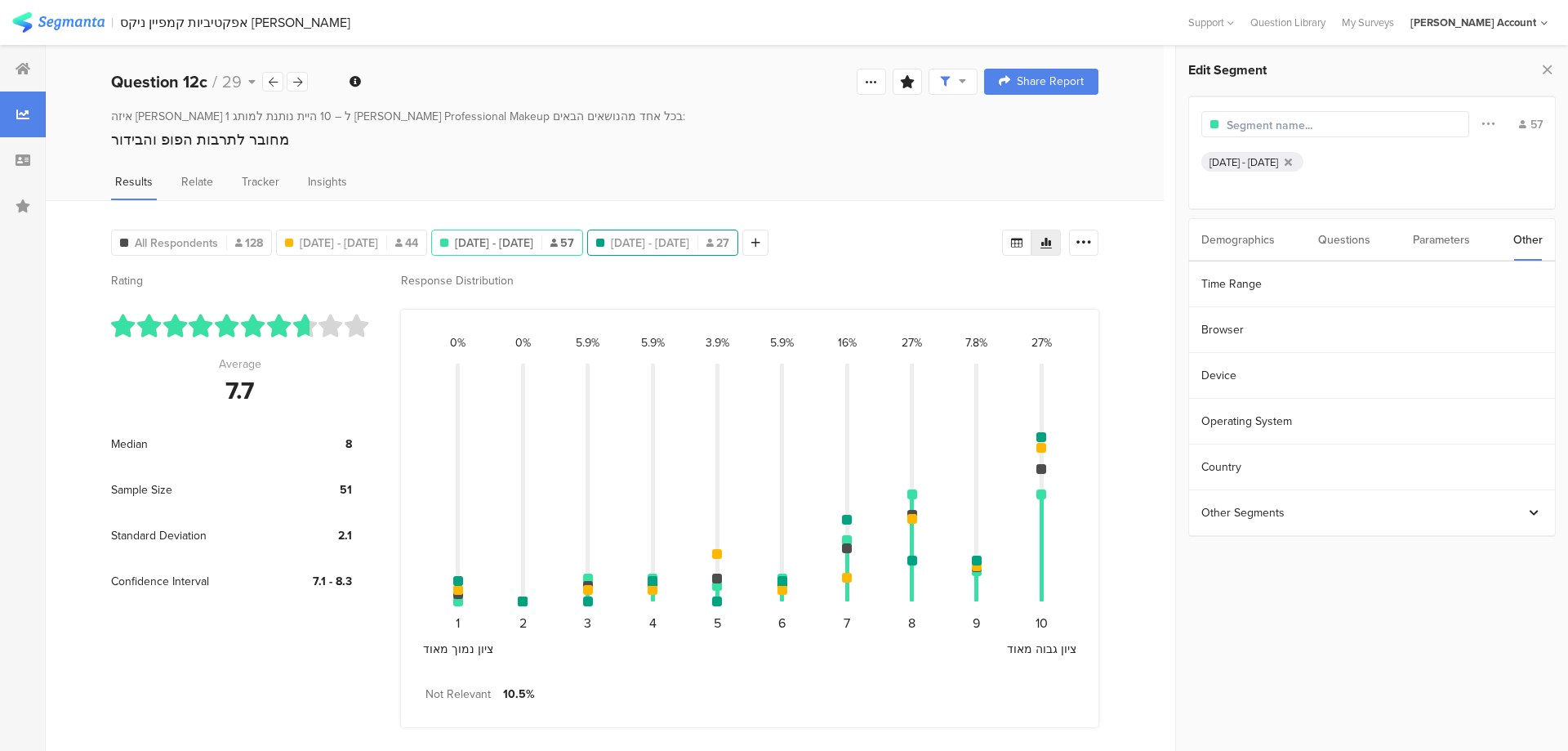
click at [690, 241] on span "Aug 17, 2025 - Aug 17, 2025" at bounding box center [650, 243] width 79 height 18
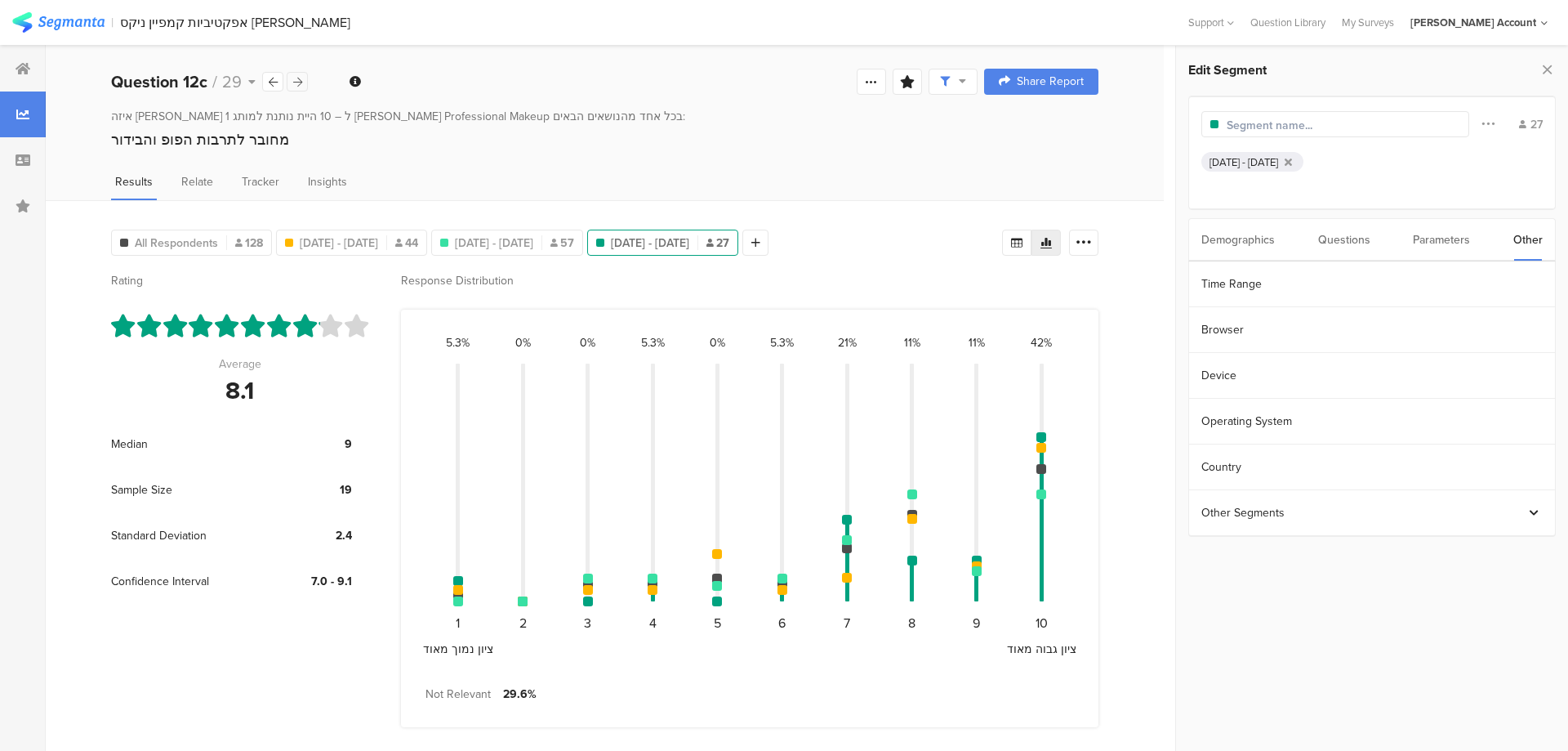
click at [299, 84] on icon at bounding box center [298, 81] width 9 height 10
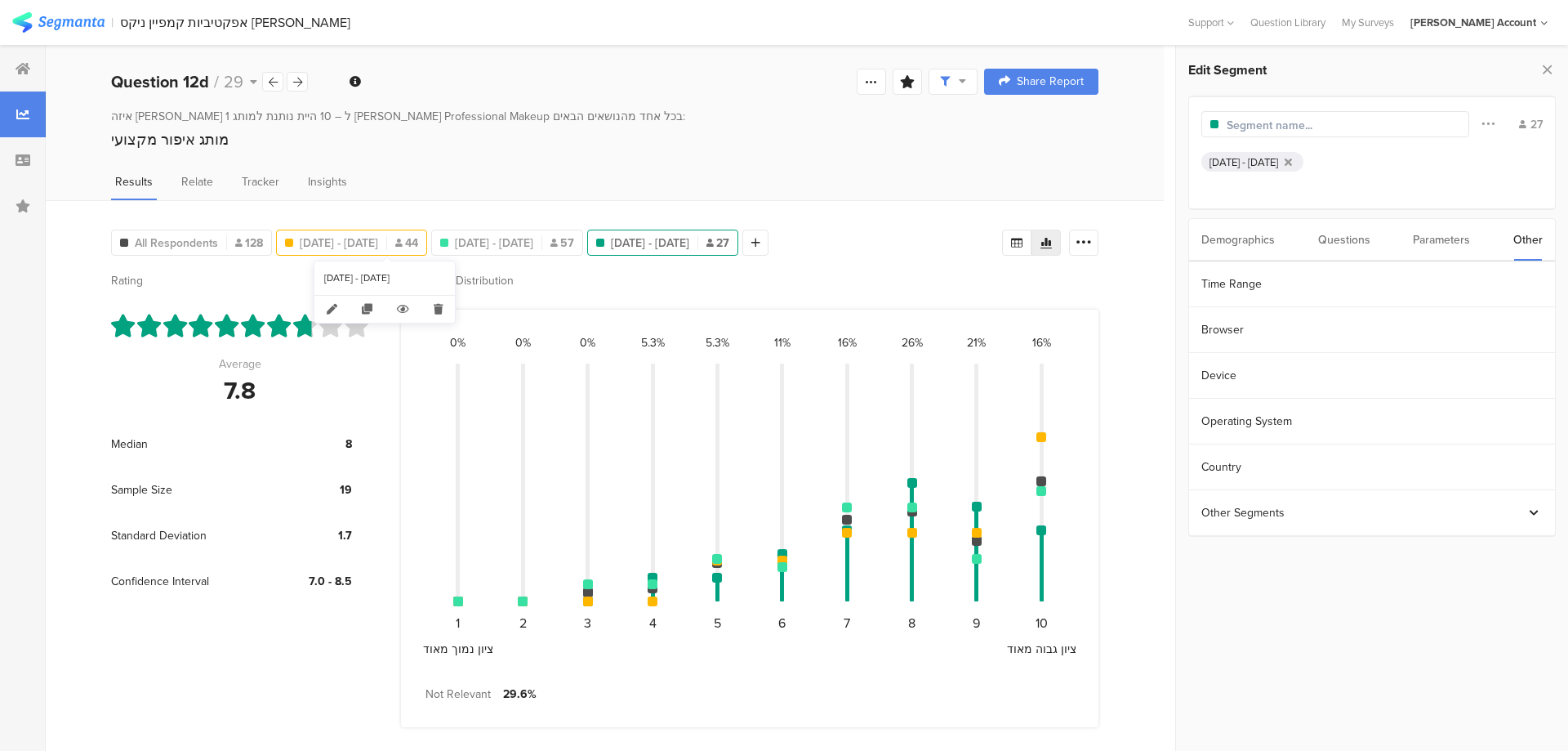
click at [378, 244] on span "Aug 04, 2025 - Aug 07, 2025" at bounding box center [339, 243] width 79 height 18
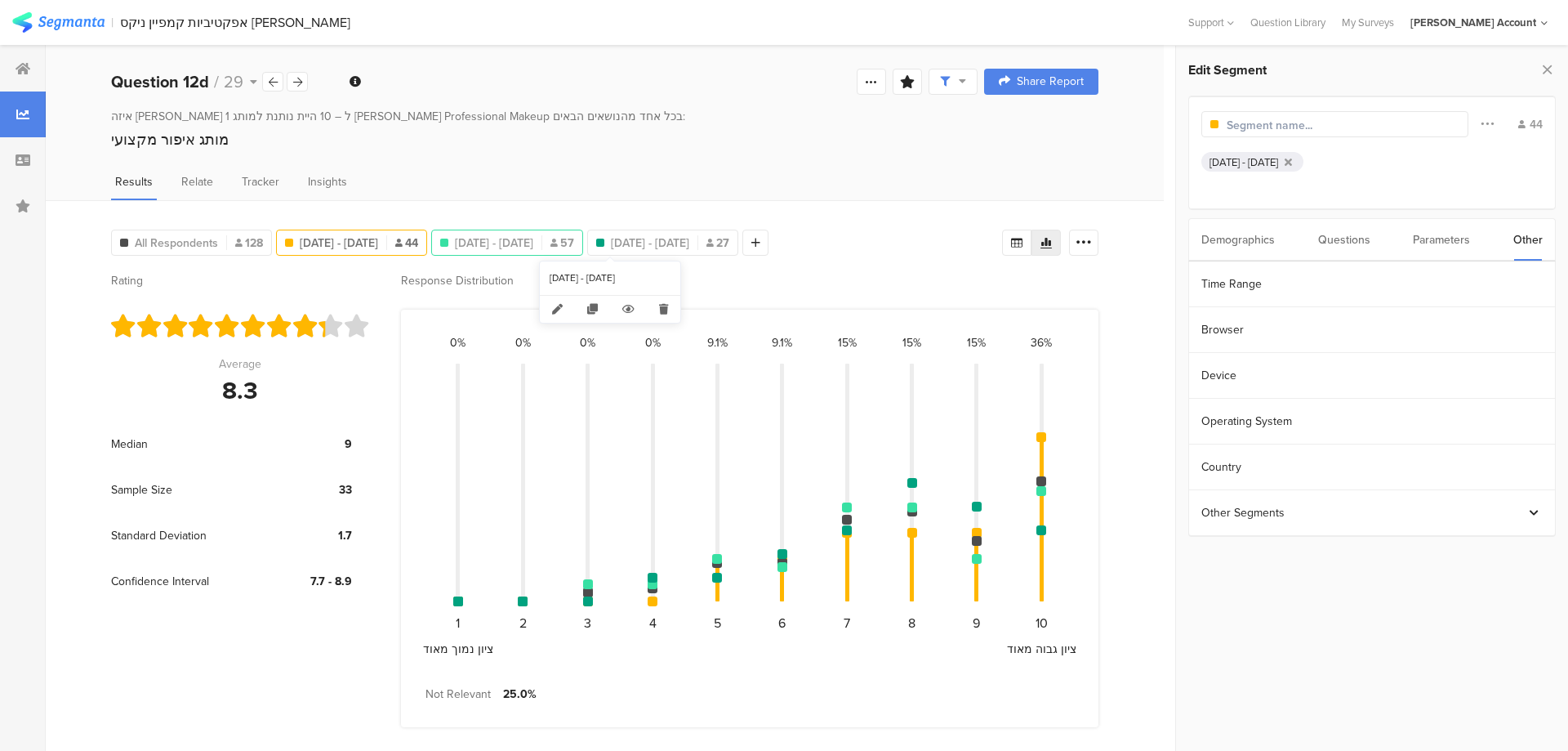
click at [533, 242] on span "Aug 10, 2025 - Aug 14, 2025" at bounding box center [493, 243] width 79 height 18
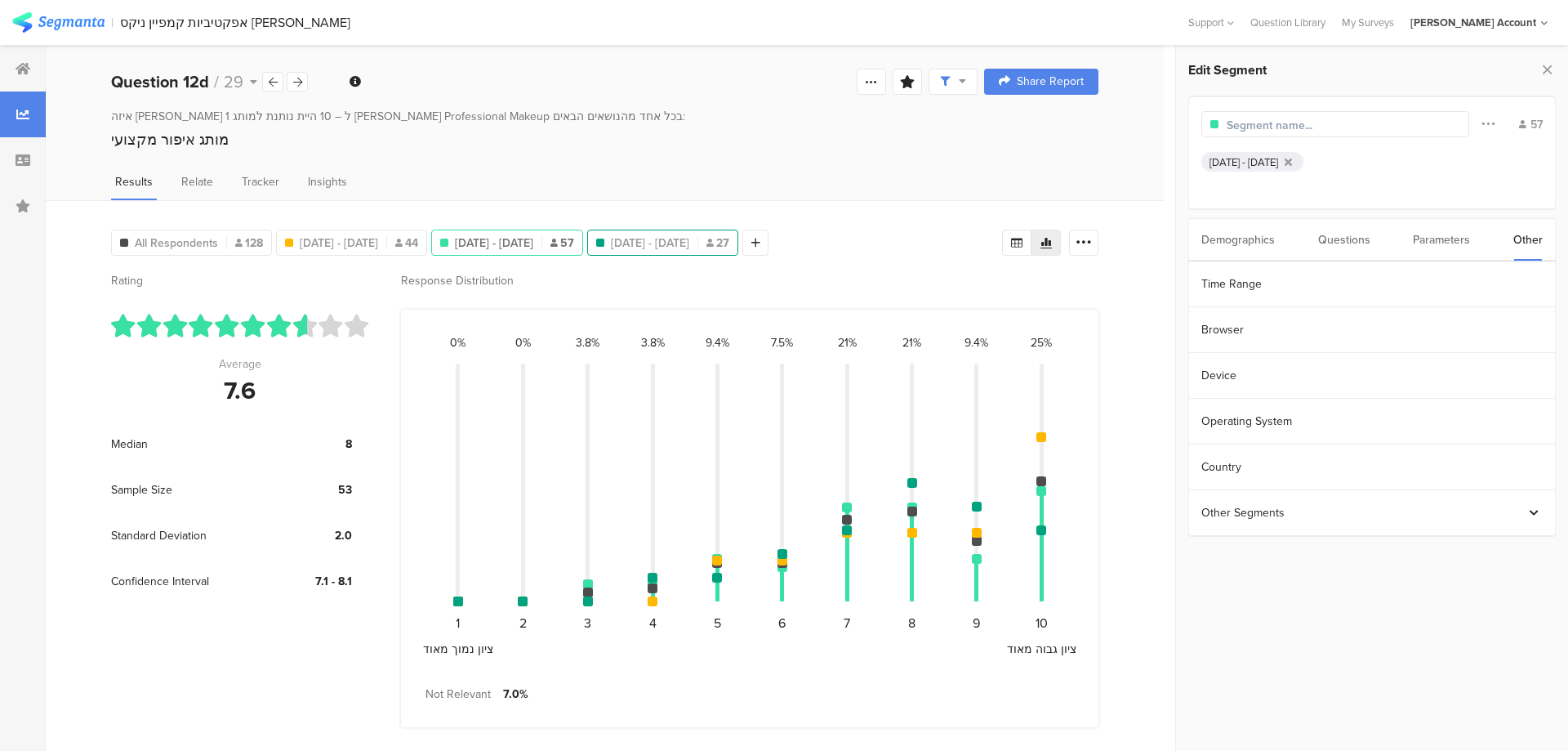
click at [739, 230] on div "Aug 17, 2025 - Aug 17, 2025 27" at bounding box center [662, 243] width 151 height 26
click at [690, 241] on span "Aug 17, 2025 - Aug 17, 2025" at bounding box center [650, 243] width 79 height 18
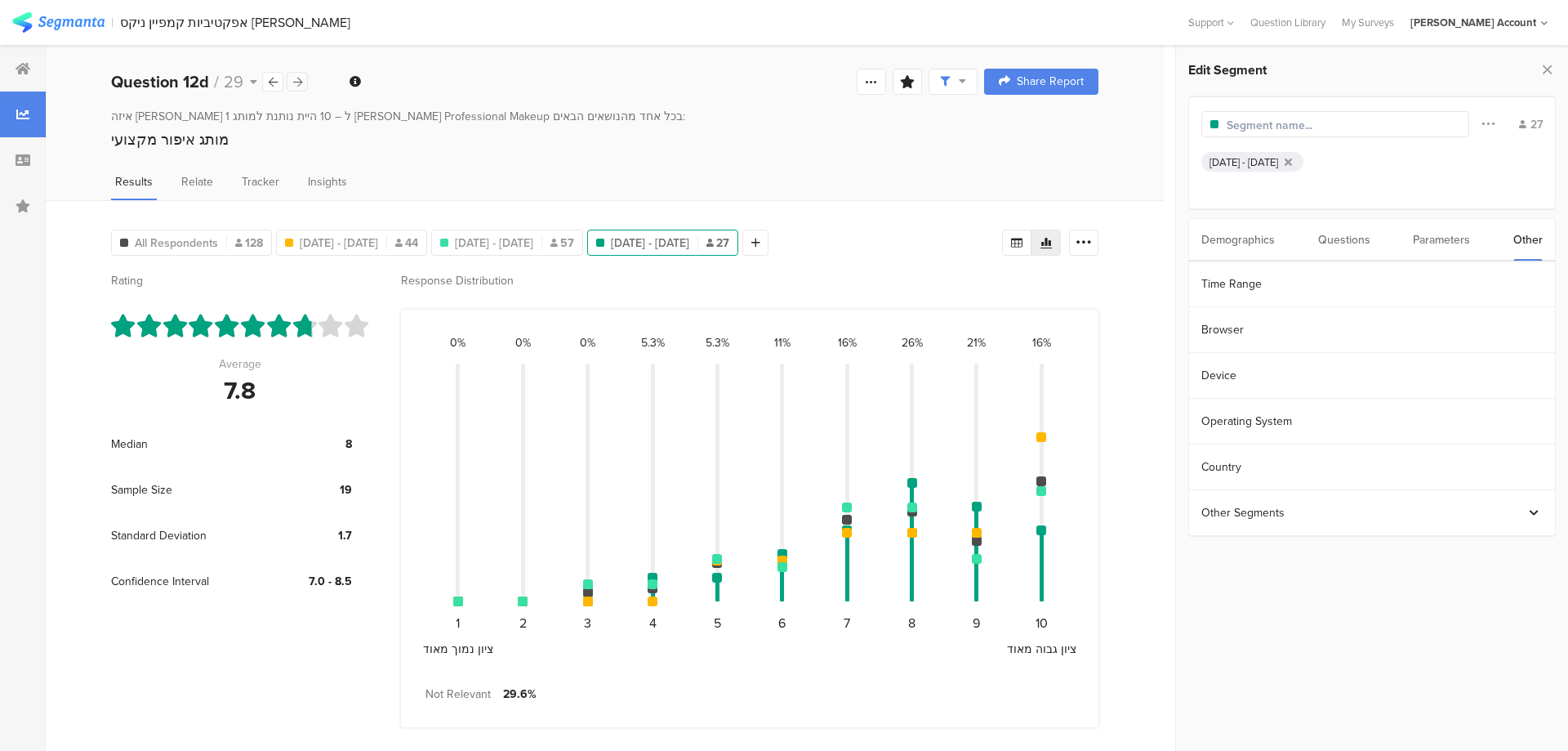
click at [293, 84] on icon at bounding box center [298, 81] width 9 height 10
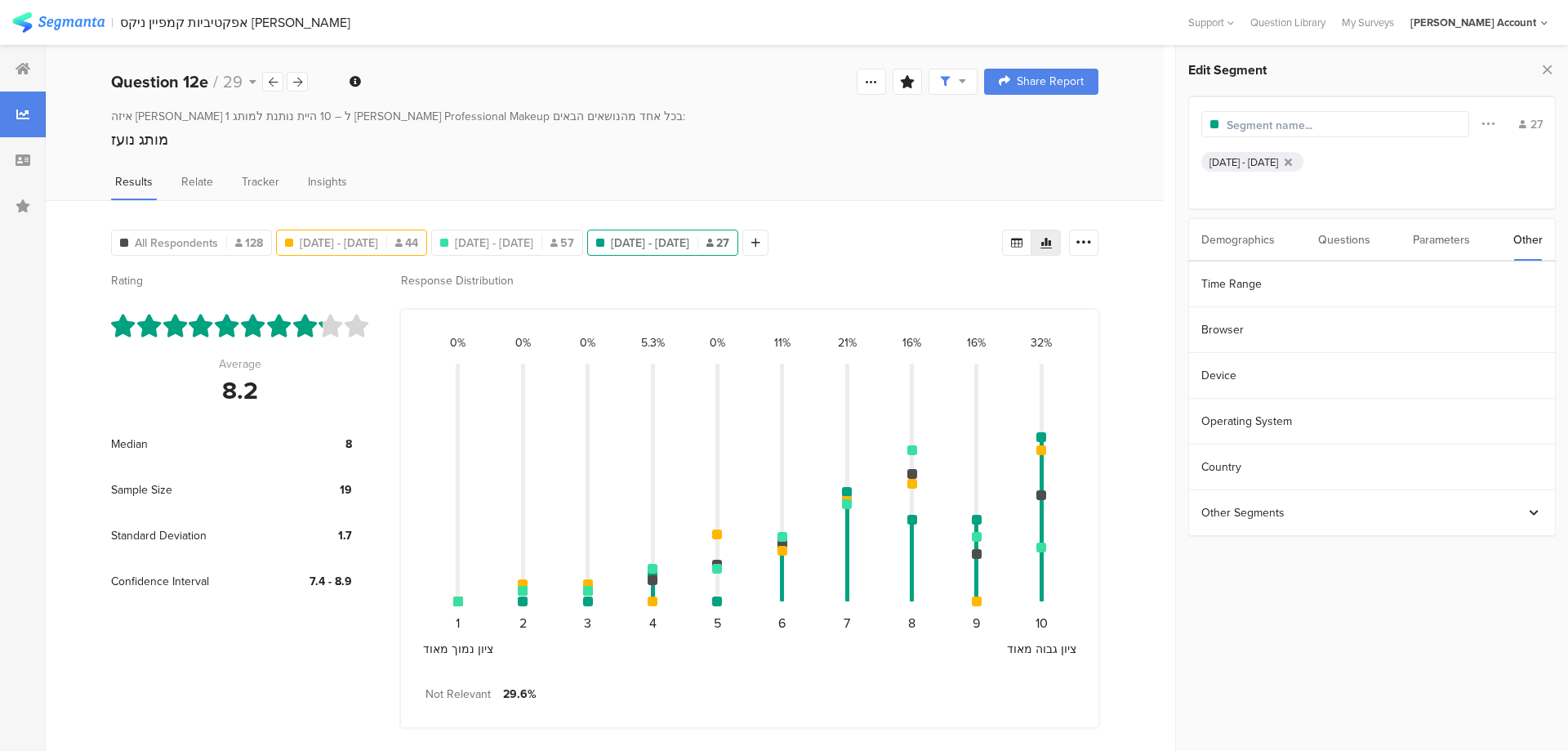
click at [395, 252] on div "Aug 04, 2025 - Aug 07, 2025 44" at bounding box center [351, 243] width 151 height 26
click at [409, 232] on div "Aug 04, 2025 - Aug 07, 2025 44" at bounding box center [351, 243] width 151 height 26
click at [583, 232] on div "Aug 10, 2025 - Aug 14, 2025 57" at bounding box center [507, 243] width 152 height 26
click at [690, 234] on span "Aug 17, 2025 - Aug 17, 2025" at bounding box center [650, 243] width 79 height 18
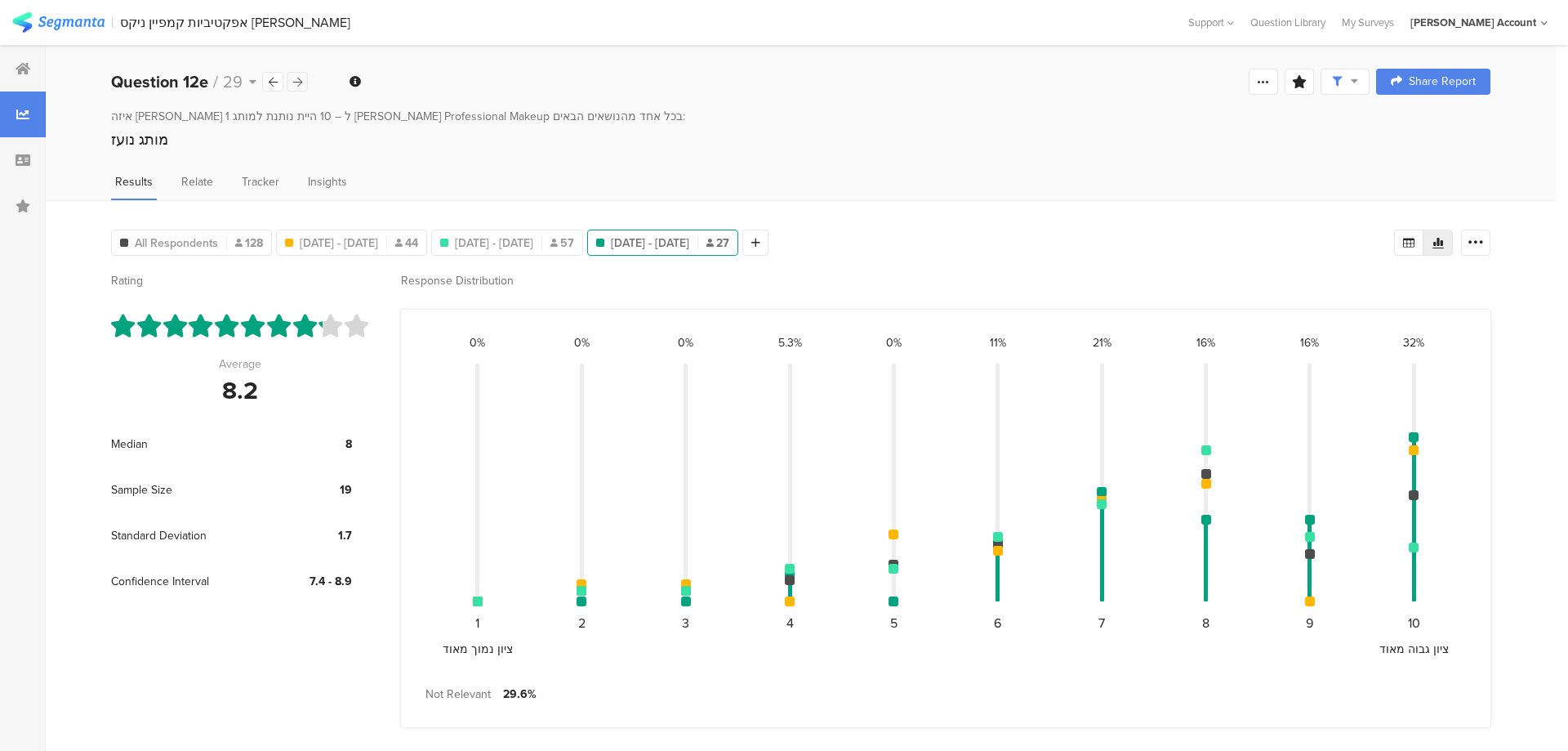
click at [302, 81] on icon at bounding box center [298, 81] width 9 height 10
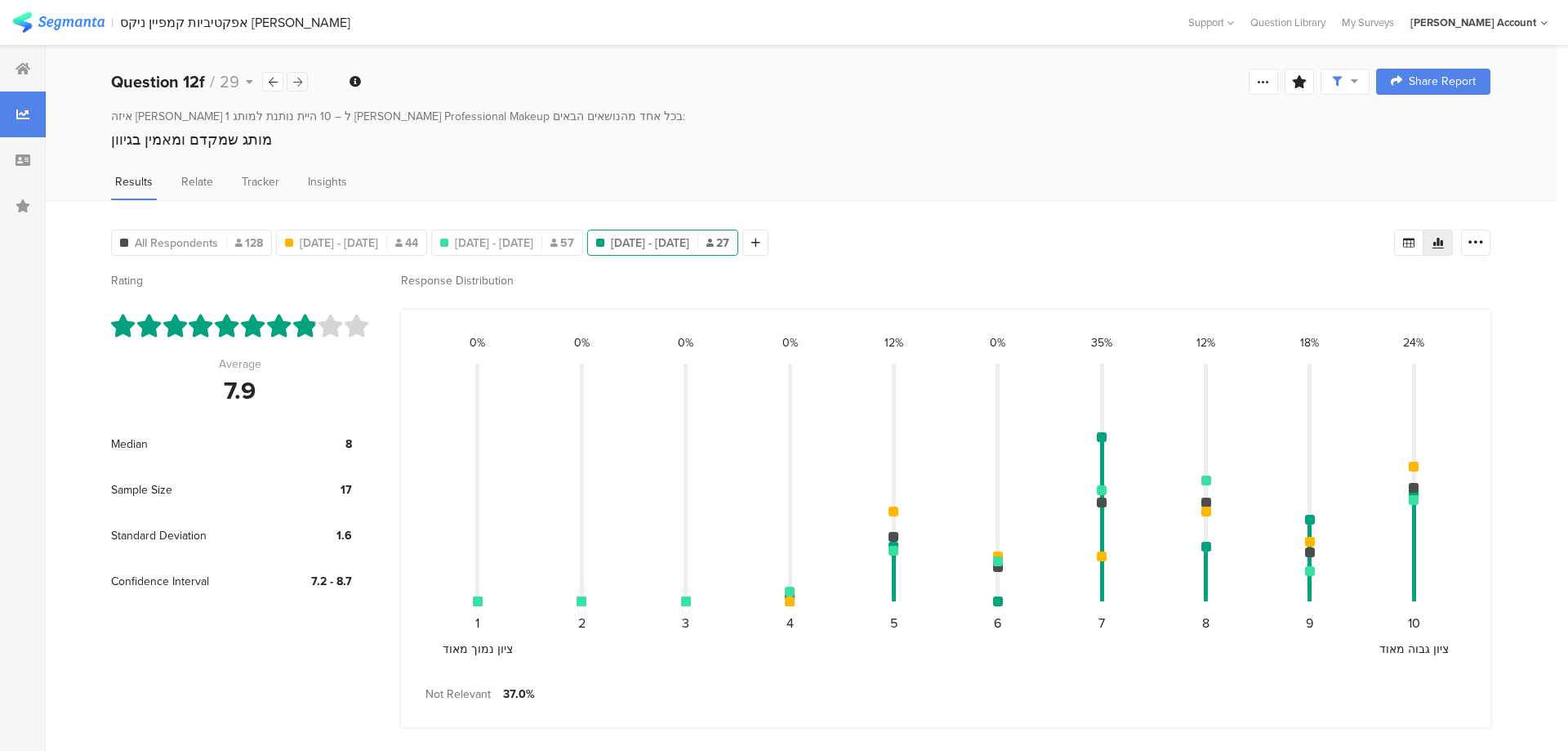
click at [302, 81] on icon at bounding box center [298, 81] width 9 height 10
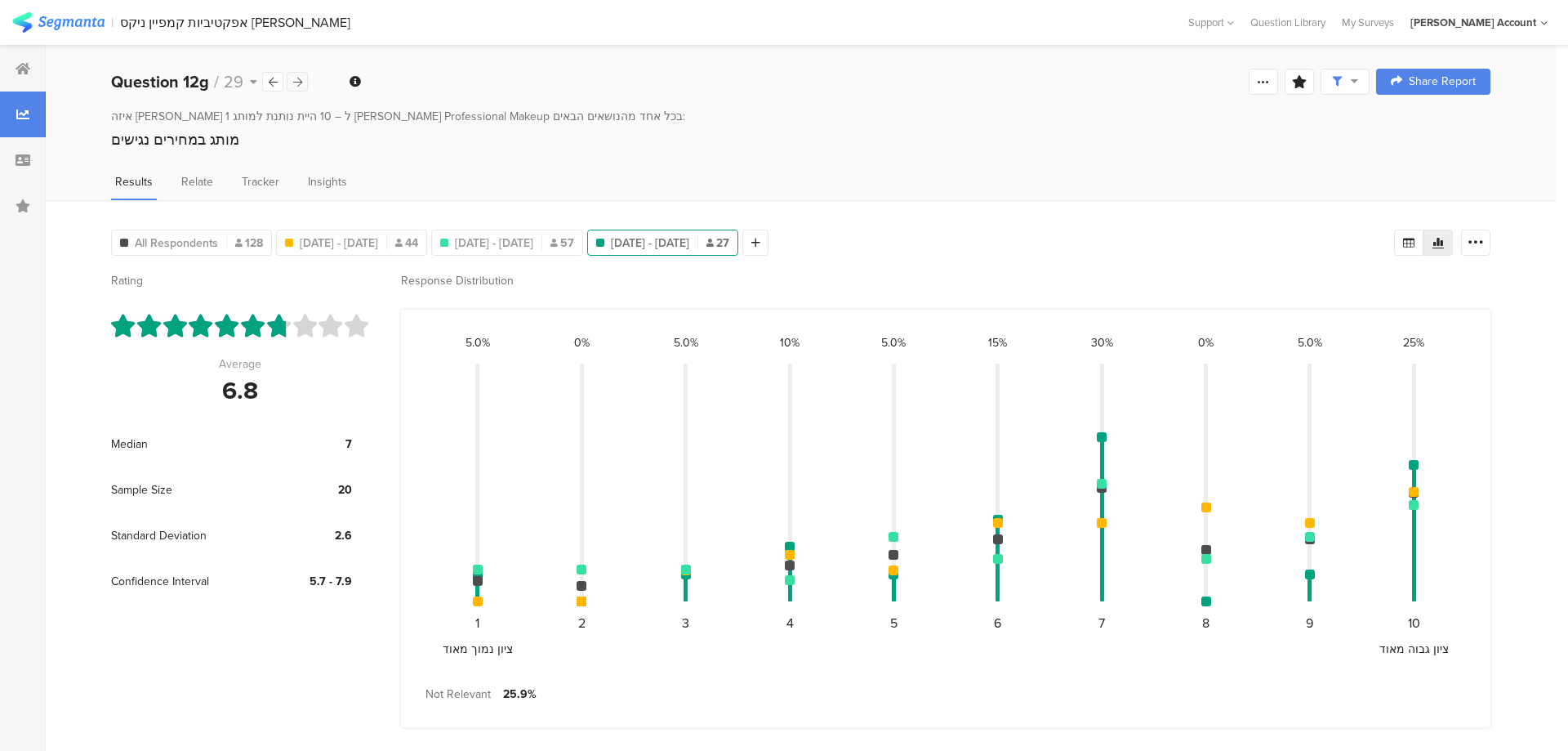
click at [302, 81] on icon at bounding box center [298, 81] width 9 height 10
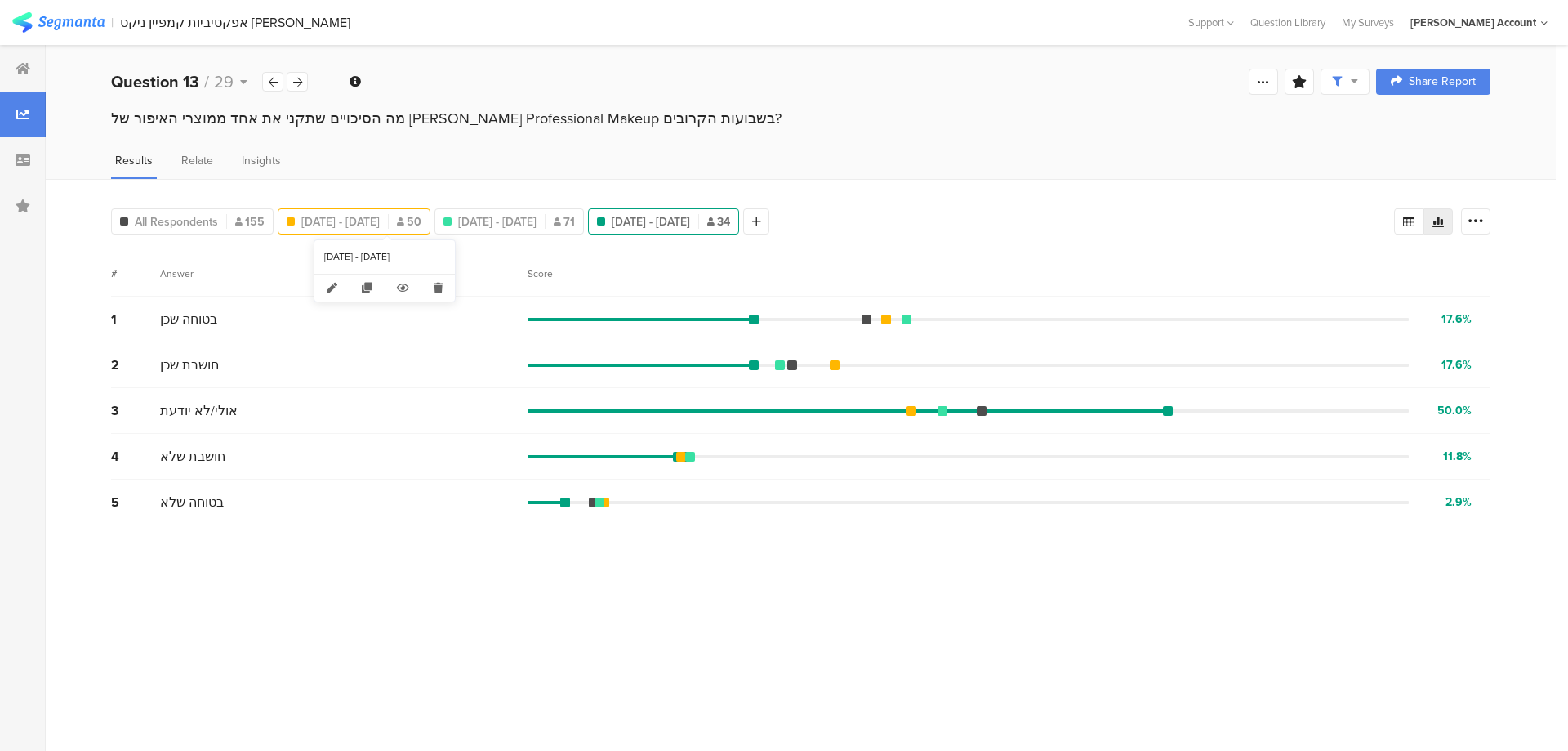
click at [380, 222] on span "Aug 04, 2025 - Aug 07, 2025" at bounding box center [341, 221] width 79 height 18
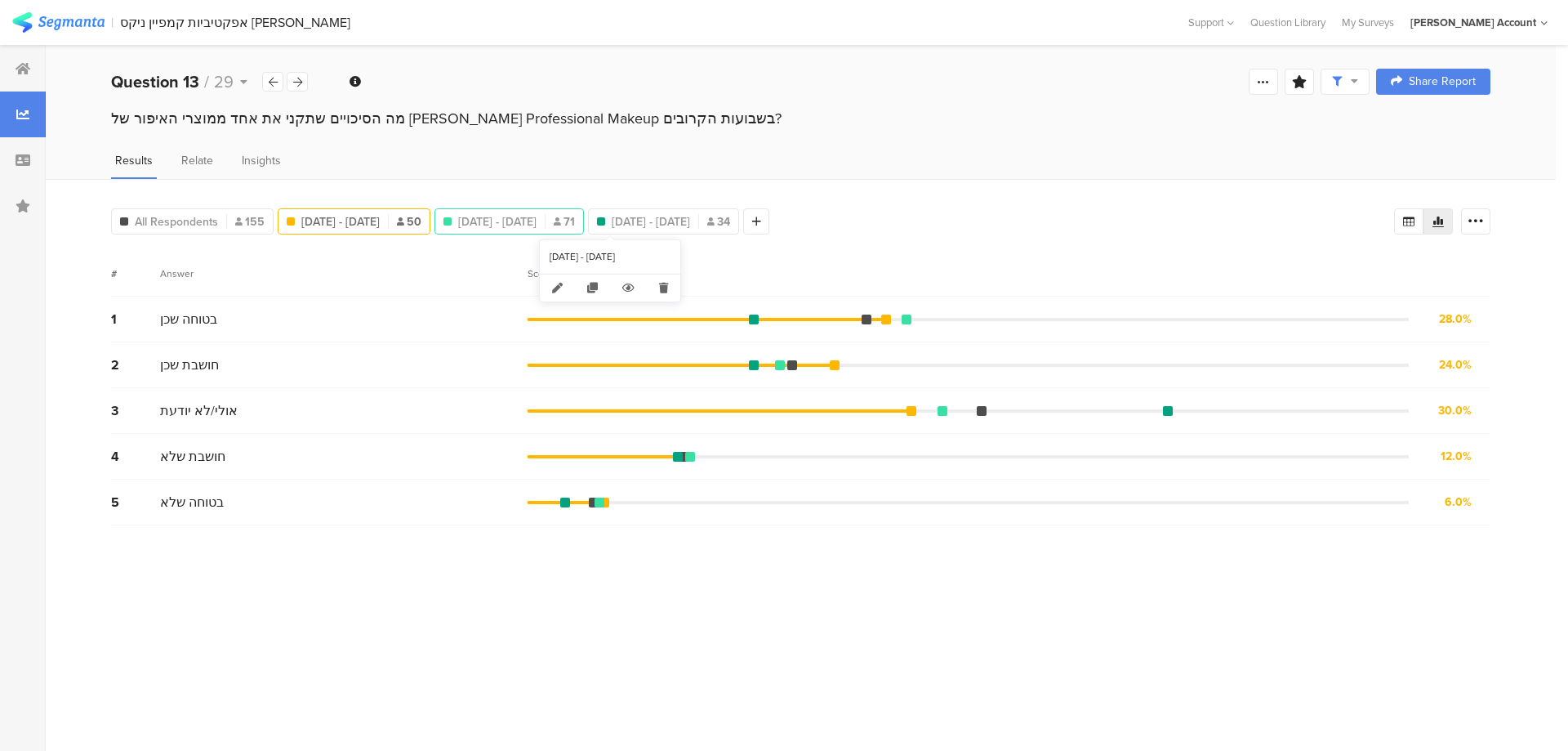
click at [537, 219] on span "Aug 10, 2025 - Aug 14, 2025" at bounding box center [497, 221] width 79 height 18
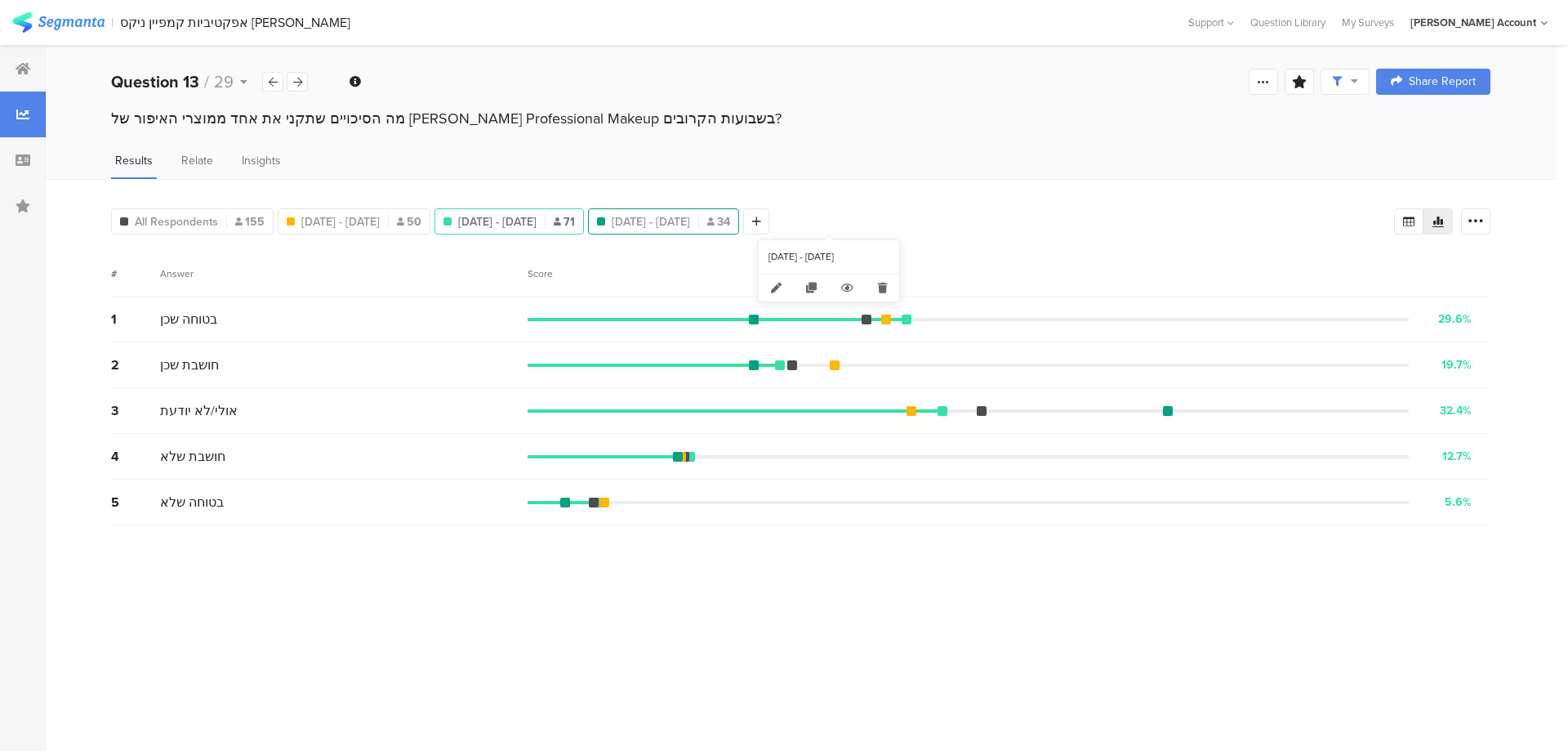
click at [690, 221] on span "Aug 17, 2025 - Aug 17, 2025" at bounding box center [651, 221] width 79 height 18
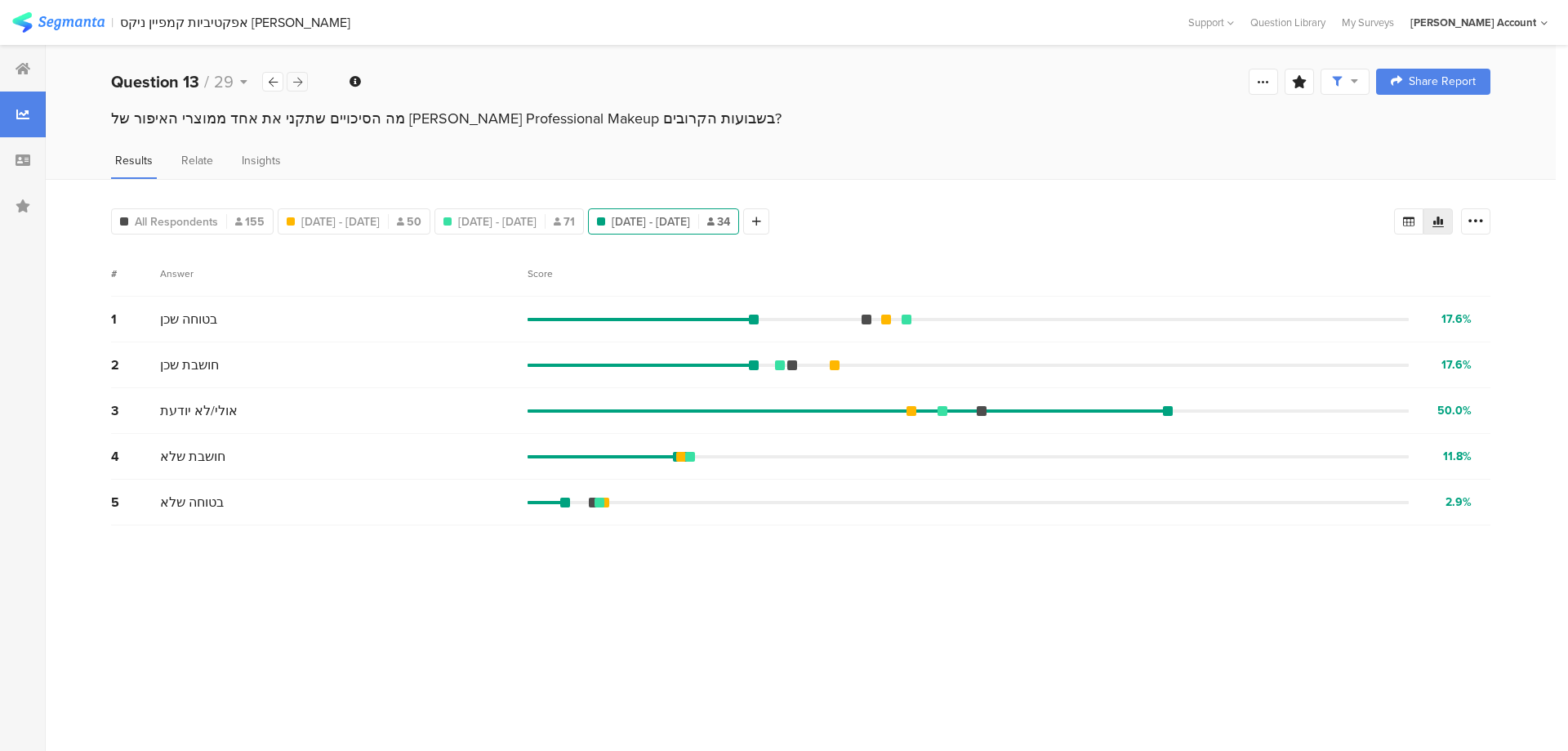
click at [294, 81] on icon at bounding box center [298, 81] width 9 height 10
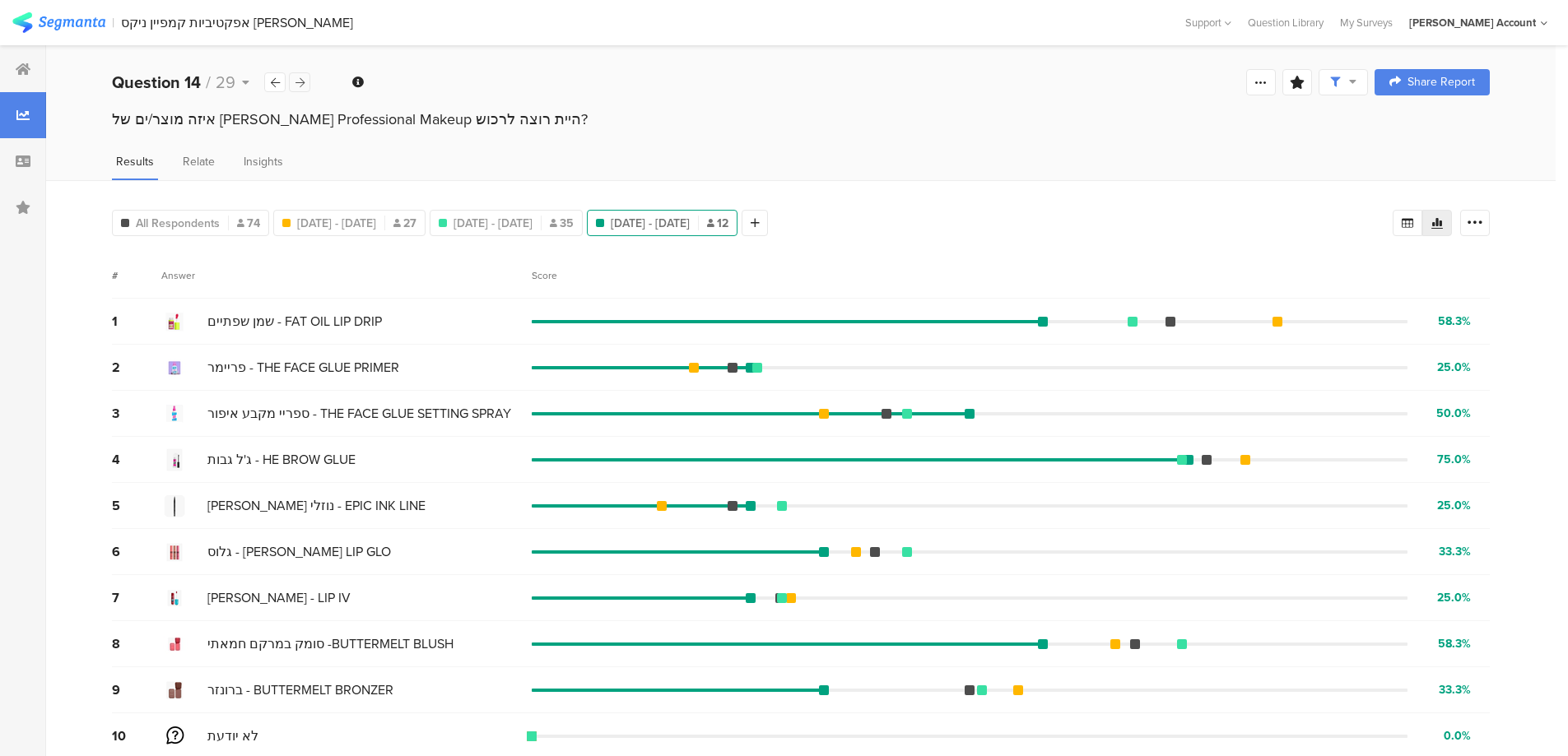
click at [297, 81] on icon at bounding box center [300, 82] width 9 height 10
